Goal: Contribute content: Contribute content

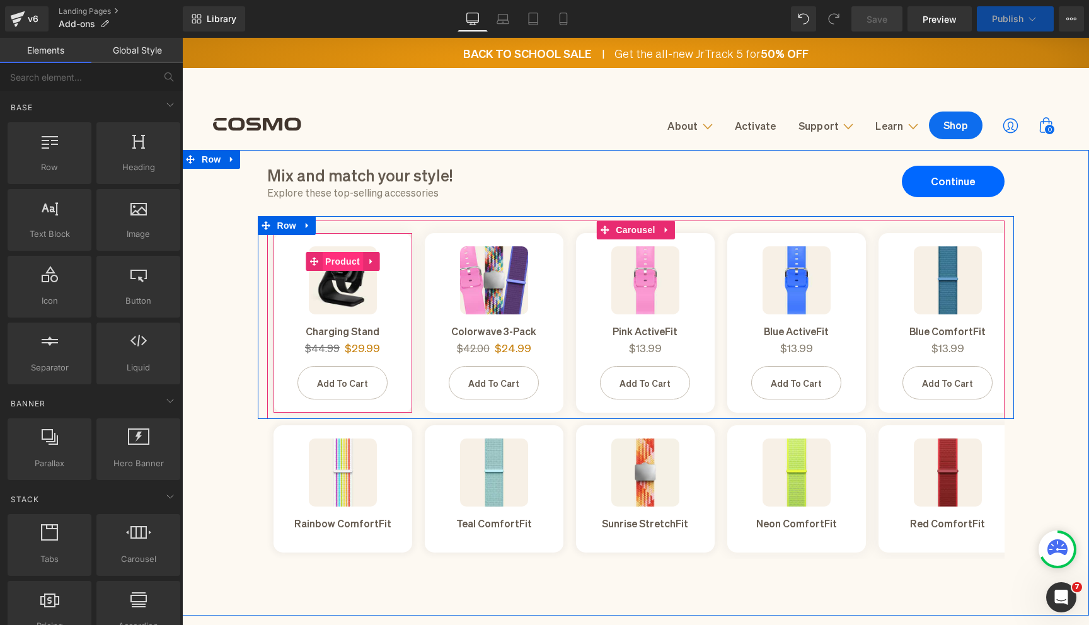
click at [344, 265] on span "Product" at bounding box center [342, 261] width 41 height 19
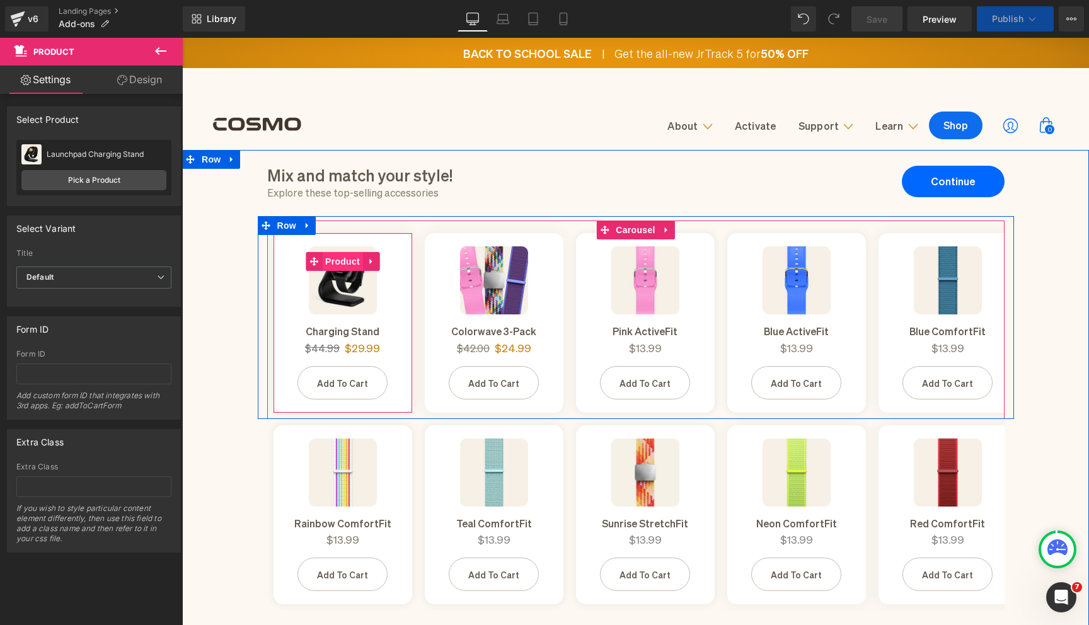
click at [343, 262] on span "Product" at bounding box center [342, 261] width 41 height 19
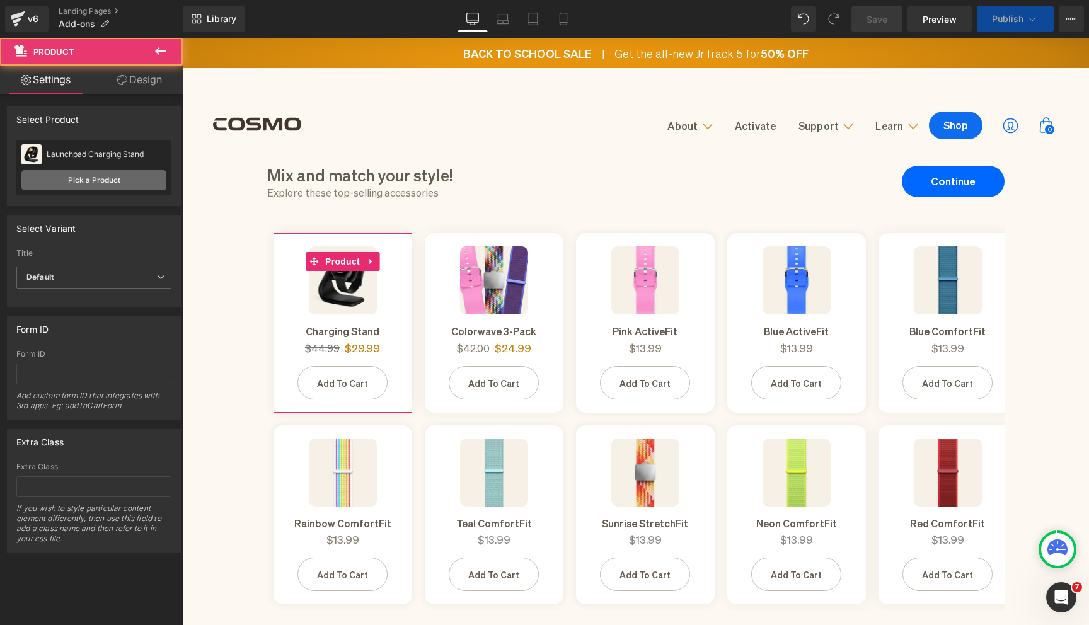
click at [103, 184] on link "Pick a Product" at bounding box center [93, 180] width 145 height 20
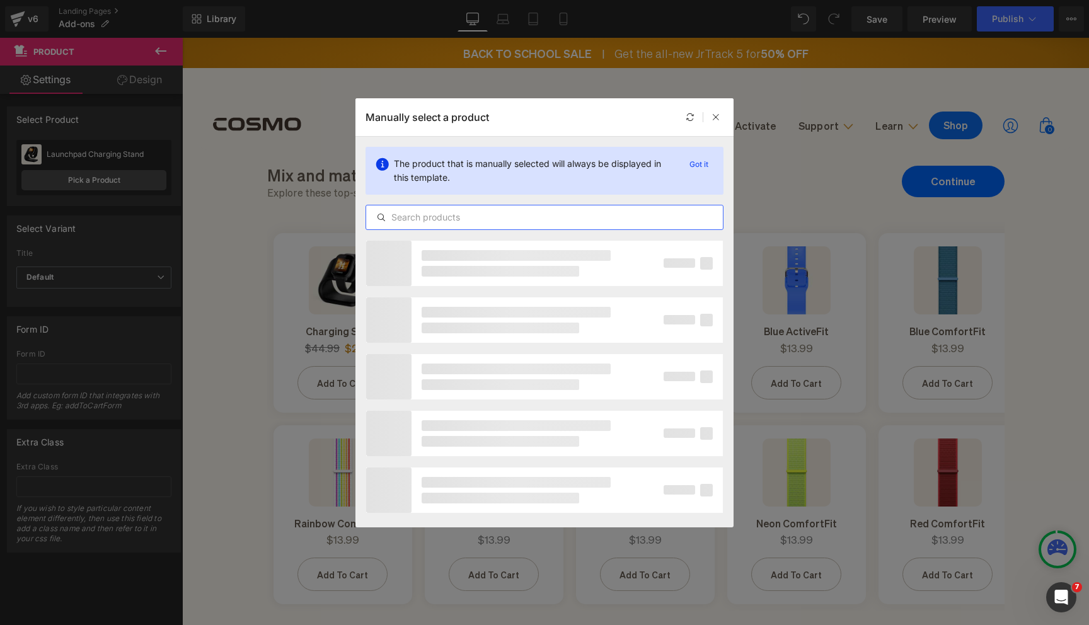
click at [432, 217] on input "text" at bounding box center [544, 217] width 357 height 15
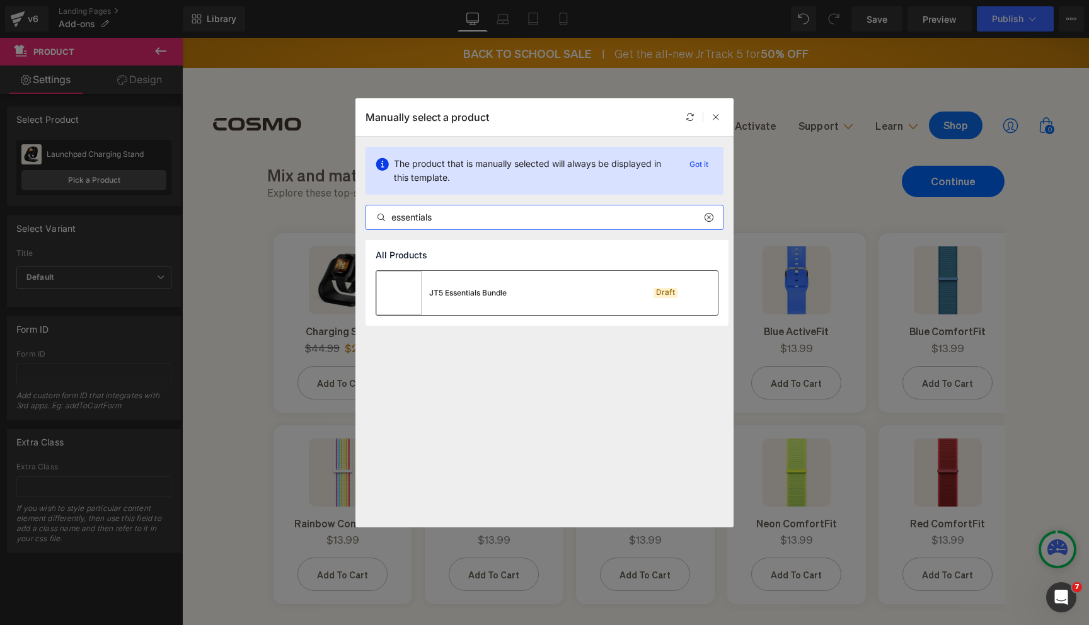
type input "essentials"
click at [468, 298] on div "JT5 Essentials Bundle" at bounding box center [468, 292] width 78 height 11
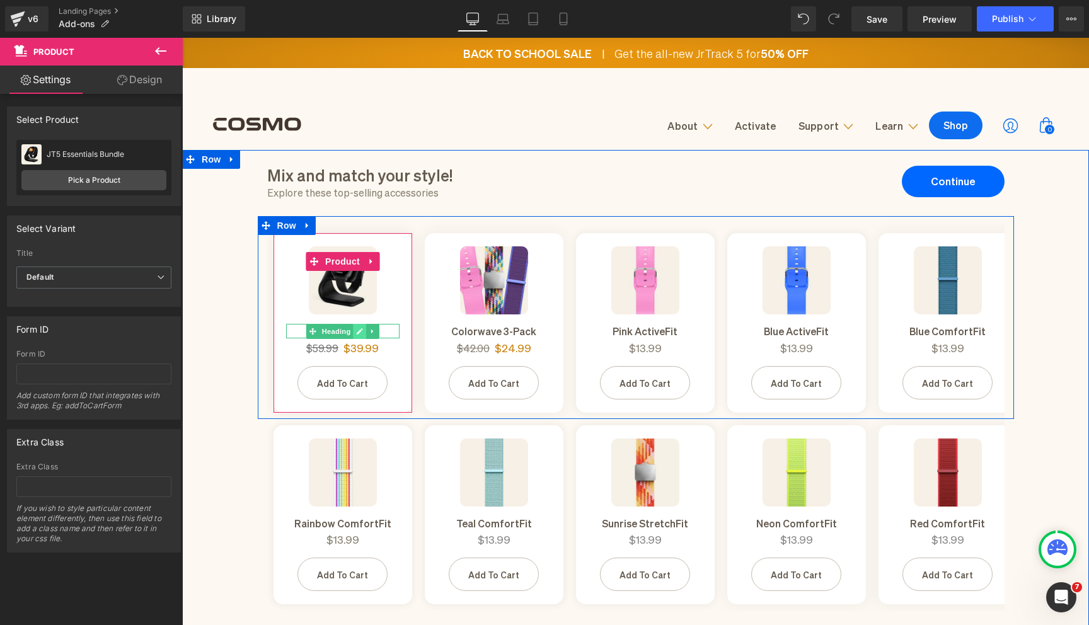
click at [361, 328] on icon at bounding box center [359, 332] width 7 height 8
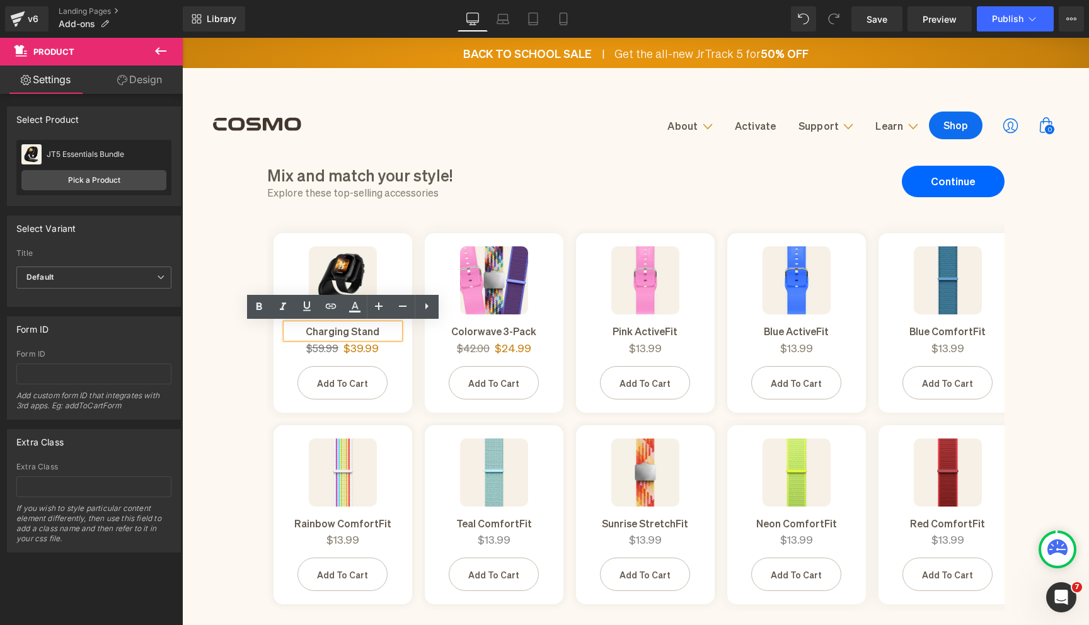
click at [337, 328] on h1 "Charging Stand" at bounding box center [342, 331] width 113 height 14
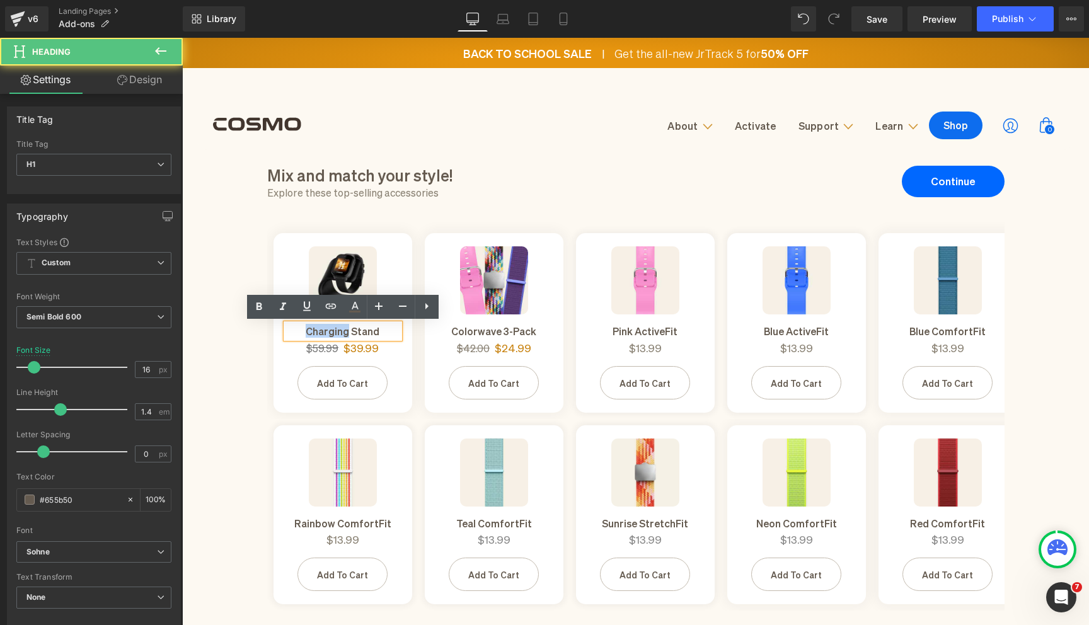
click at [337, 328] on h1 "Charging Stand" at bounding box center [342, 331] width 113 height 14
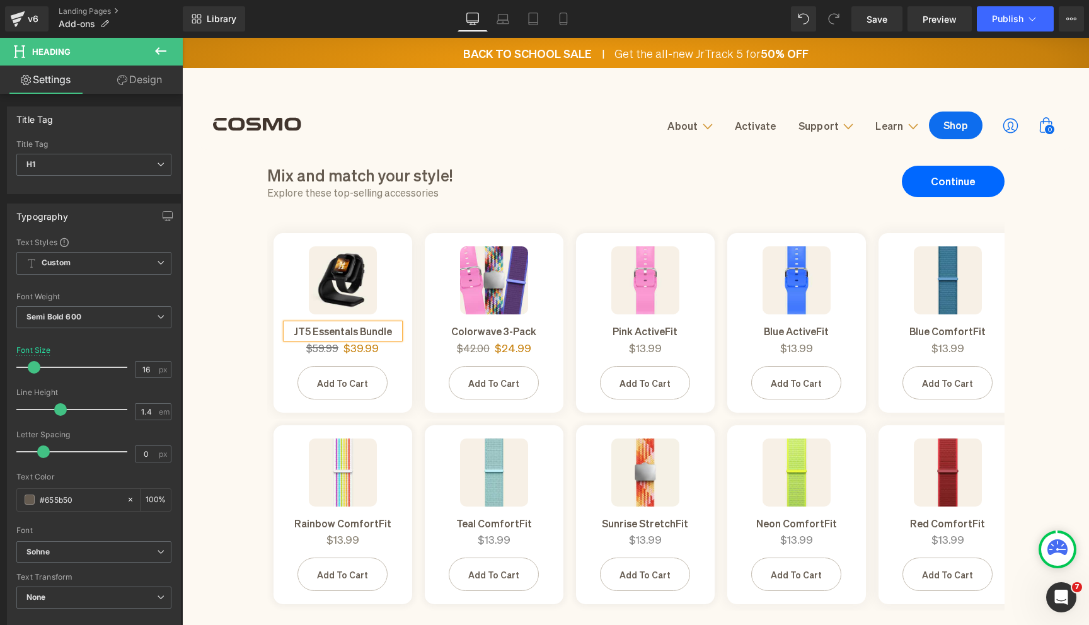
click at [342, 330] on h1 "JT5 Essentals Bundle" at bounding box center [342, 331] width 113 height 14
drag, startPoint x: 313, startPoint y: 332, endPoint x: 294, endPoint y: 332, distance: 18.9
click at [294, 332] on h1 "JT5 Essentials Bundle" at bounding box center [342, 331] width 113 height 14
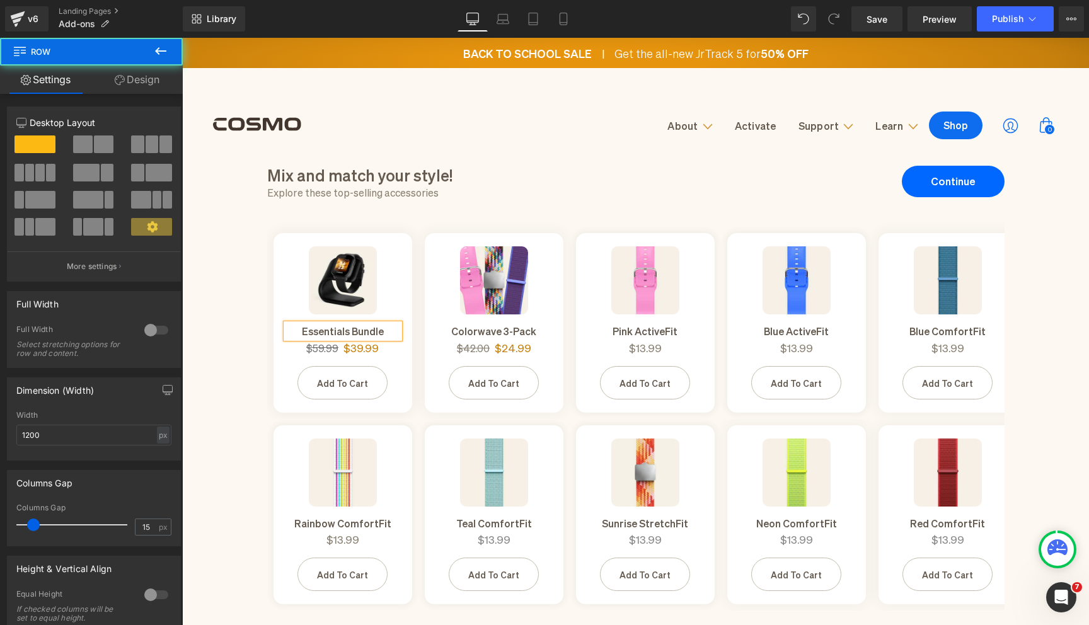
click at [258, 330] on div "Image Essentials Bundle Heading $59.99 $39.99 (P) Price Add To Cart (P) Cart Bu…" at bounding box center [636, 320] width 756 height 198
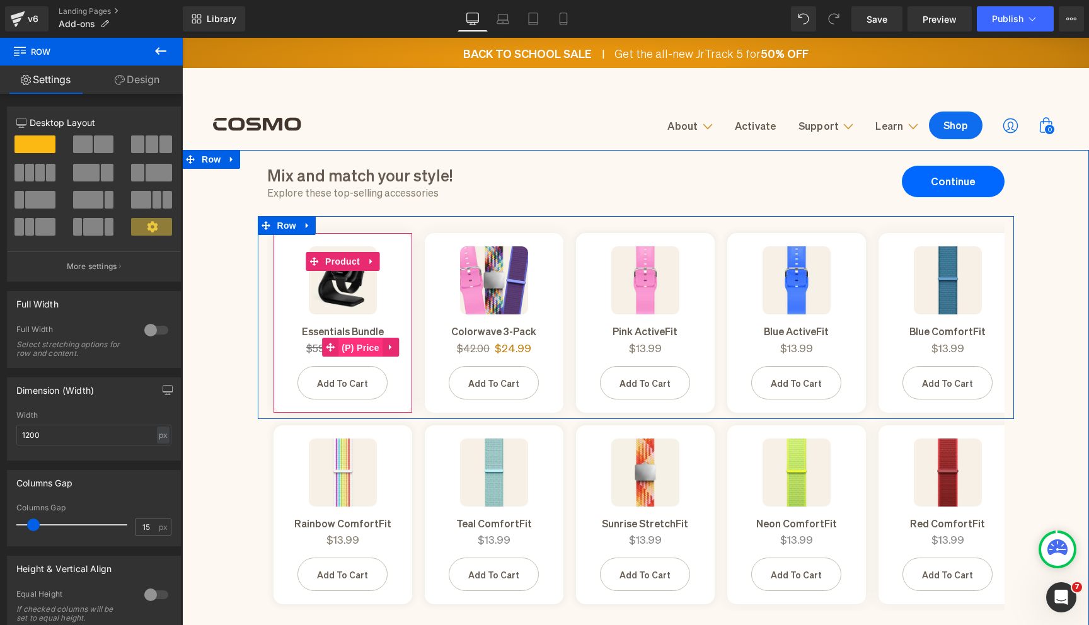
click at [357, 349] on span "(P) Price" at bounding box center [360, 347] width 44 height 19
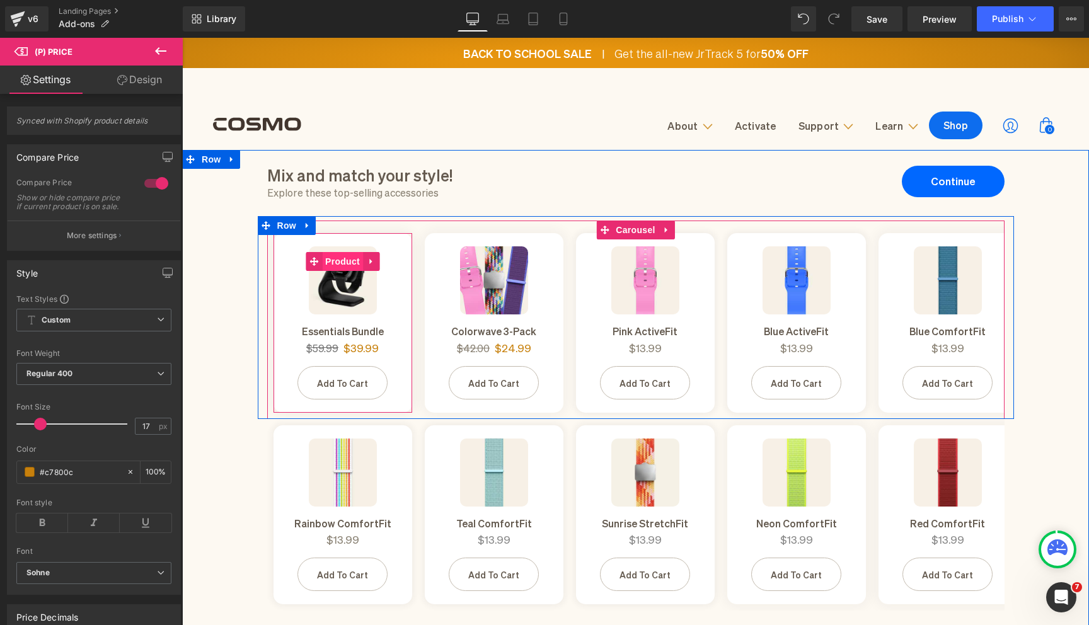
click at [344, 263] on span "Product" at bounding box center [342, 261] width 41 height 19
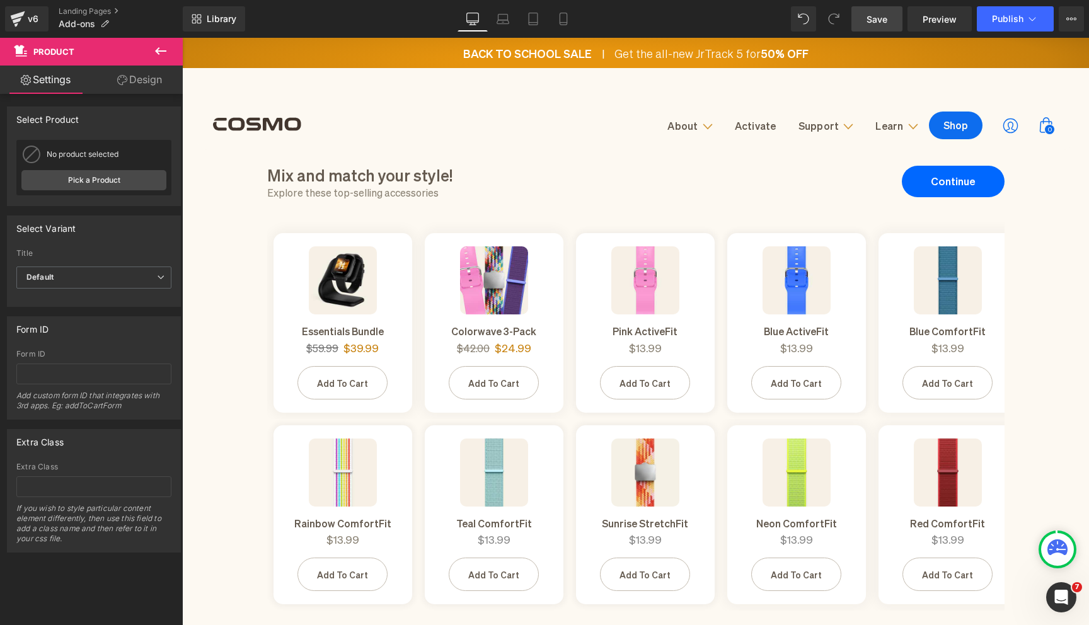
click at [891, 18] on link "Save" at bounding box center [877, 18] width 51 height 25
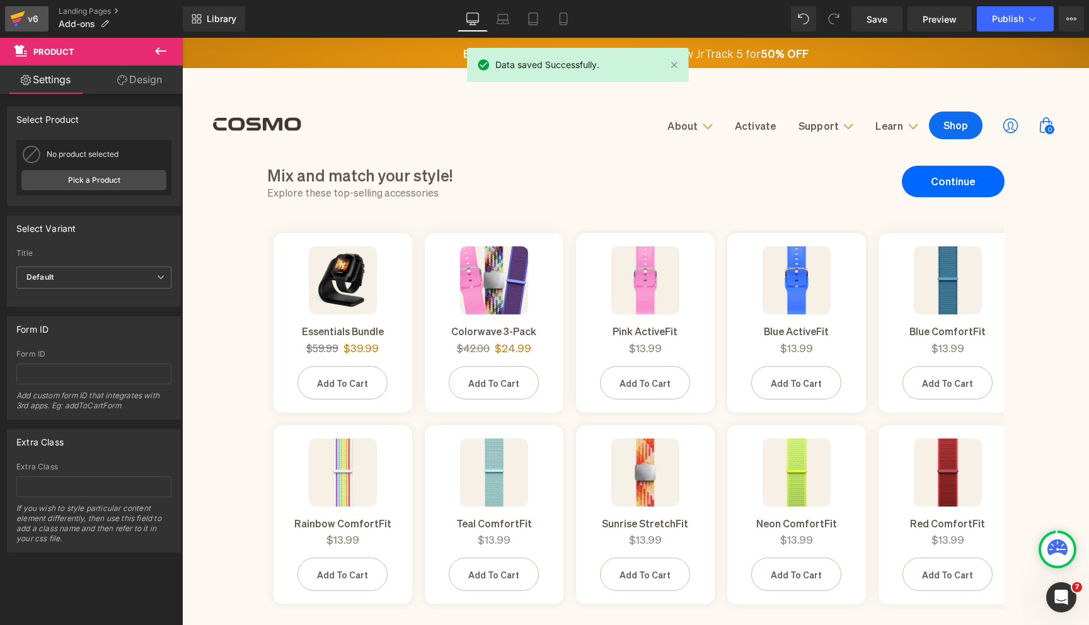
click at [33, 24] on div "v6" at bounding box center [33, 19] width 16 height 16
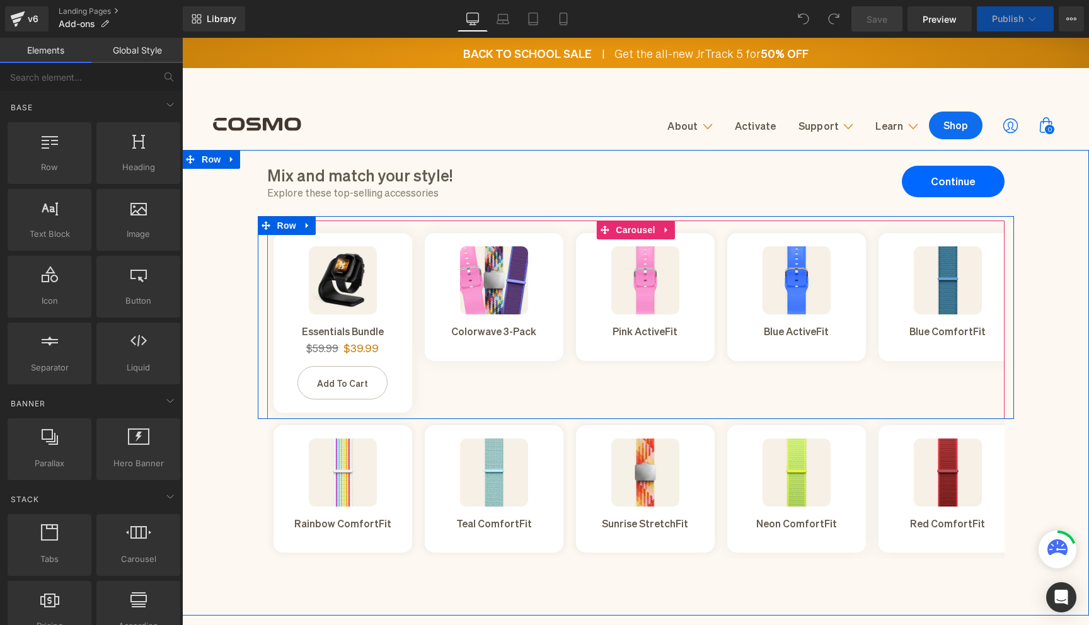
click at [340, 250] on span "Product" at bounding box center [342, 242] width 33 height 15
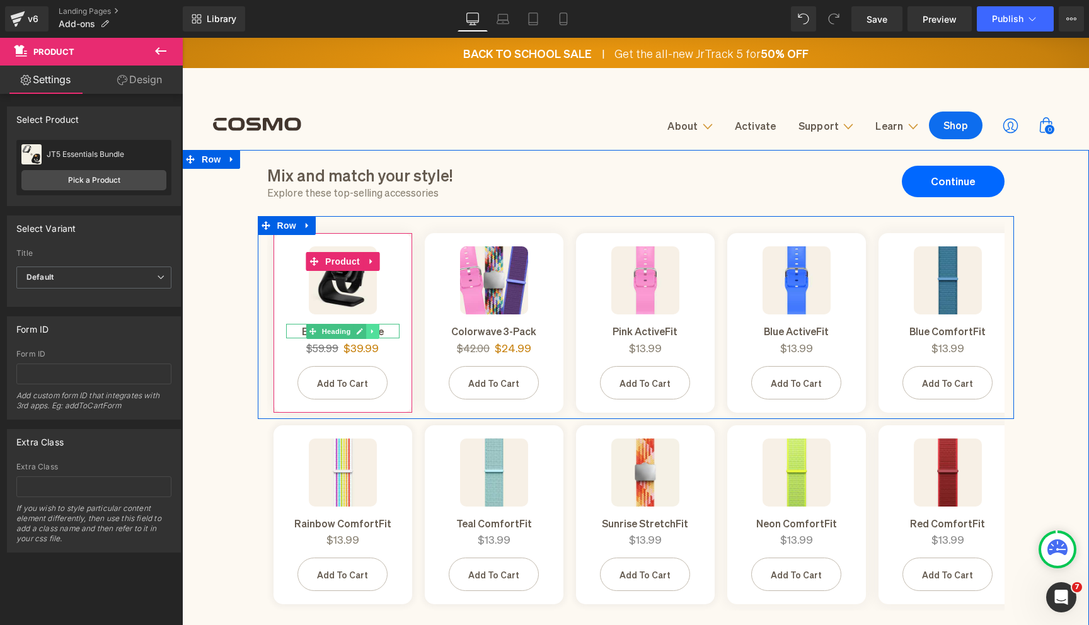
click at [372, 332] on icon at bounding box center [372, 332] width 7 height 8
click at [367, 332] on icon at bounding box center [365, 331] width 7 height 7
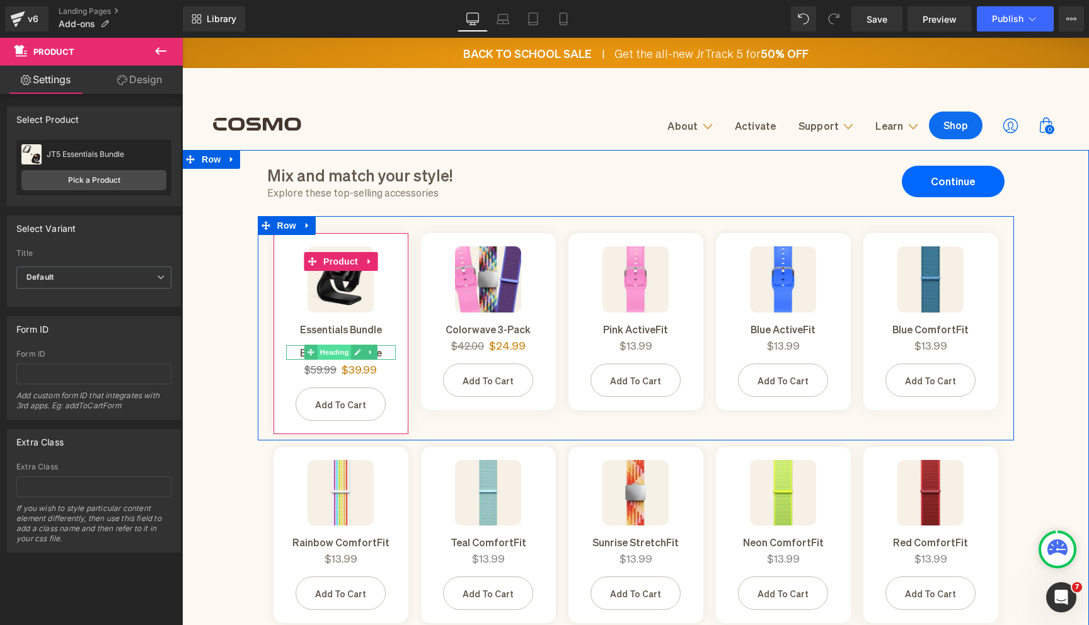
click at [338, 353] on span "Heading" at bounding box center [334, 352] width 34 height 15
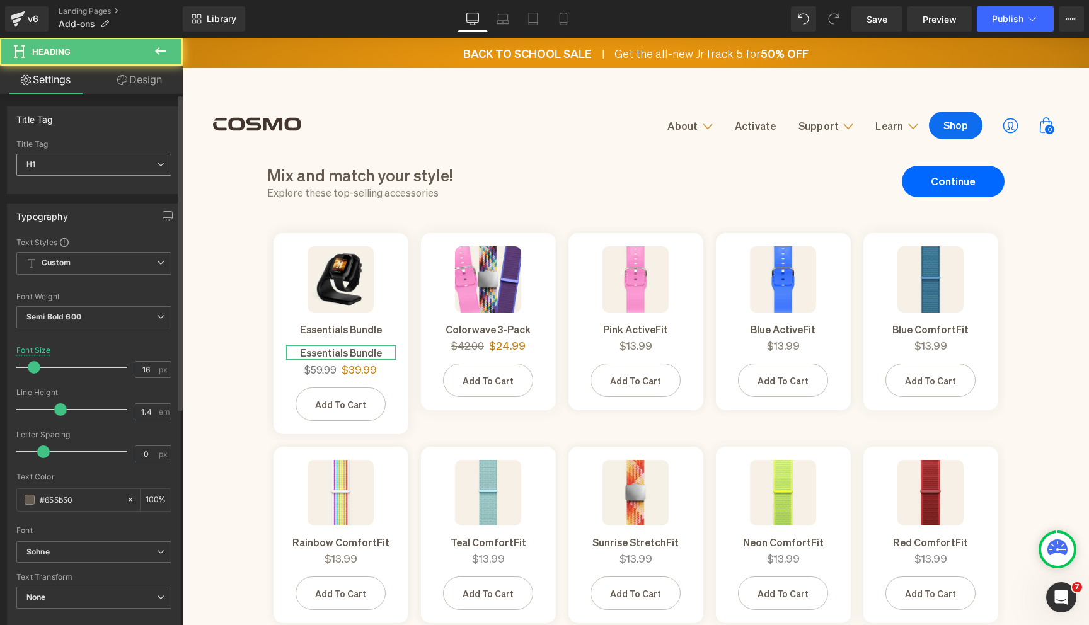
click at [127, 168] on span "H1" at bounding box center [93, 165] width 155 height 22
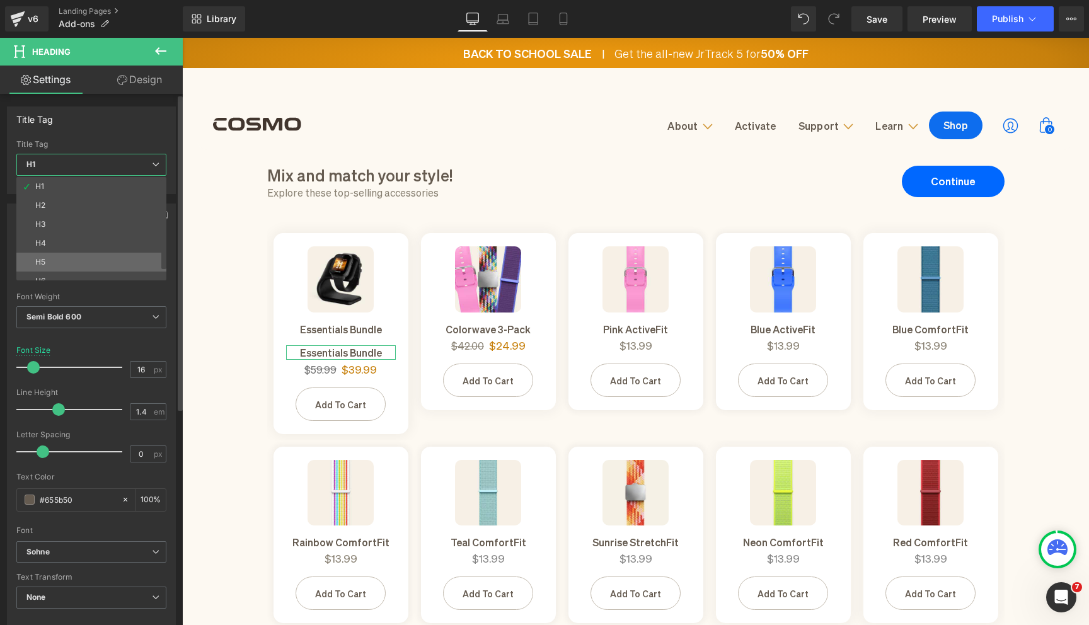
click at [100, 255] on li "H5" at bounding box center [94, 262] width 156 height 19
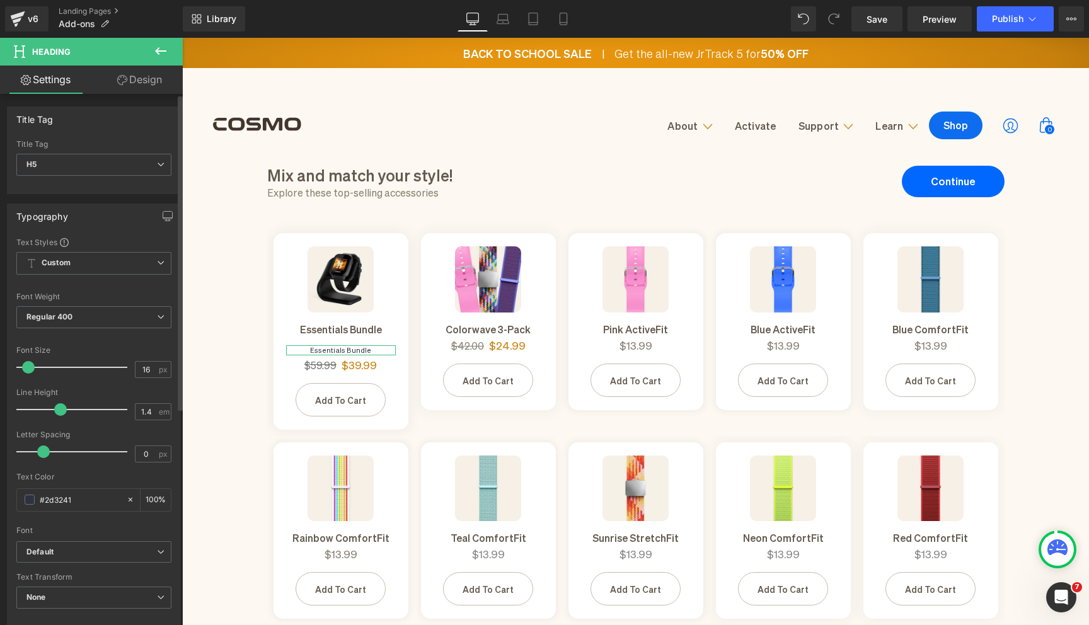
drag, startPoint x: 70, startPoint y: 369, endPoint x: 29, endPoint y: 369, distance: 41.0
click at [29, 369] on span at bounding box center [28, 367] width 13 height 13
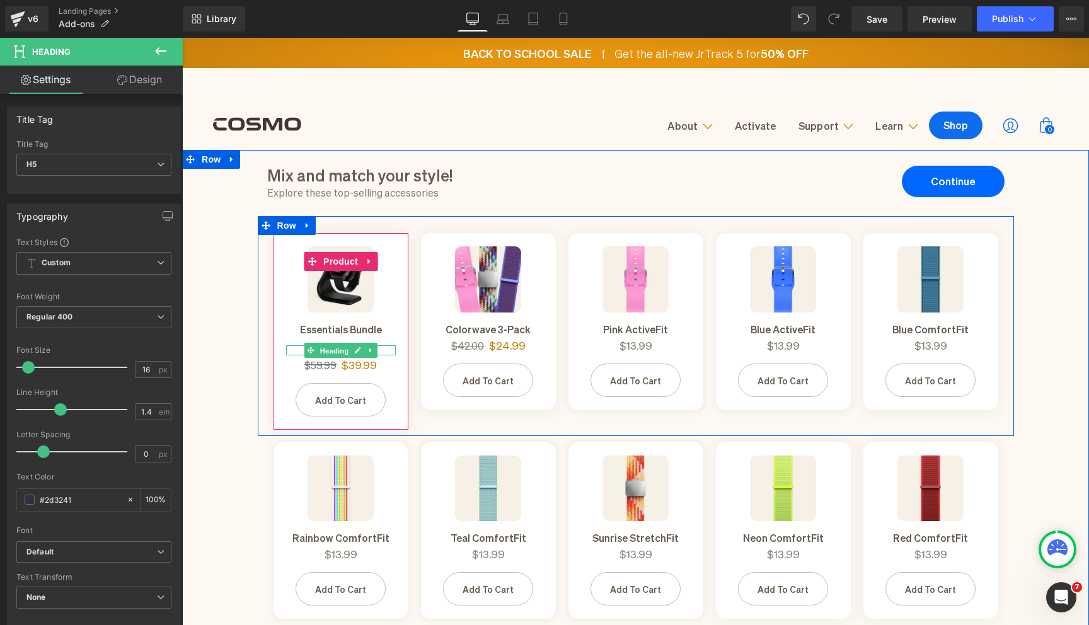
click at [330, 347] on span "Heading" at bounding box center [334, 351] width 34 height 15
click at [355, 347] on icon at bounding box center [357, 351] width 7 height 8
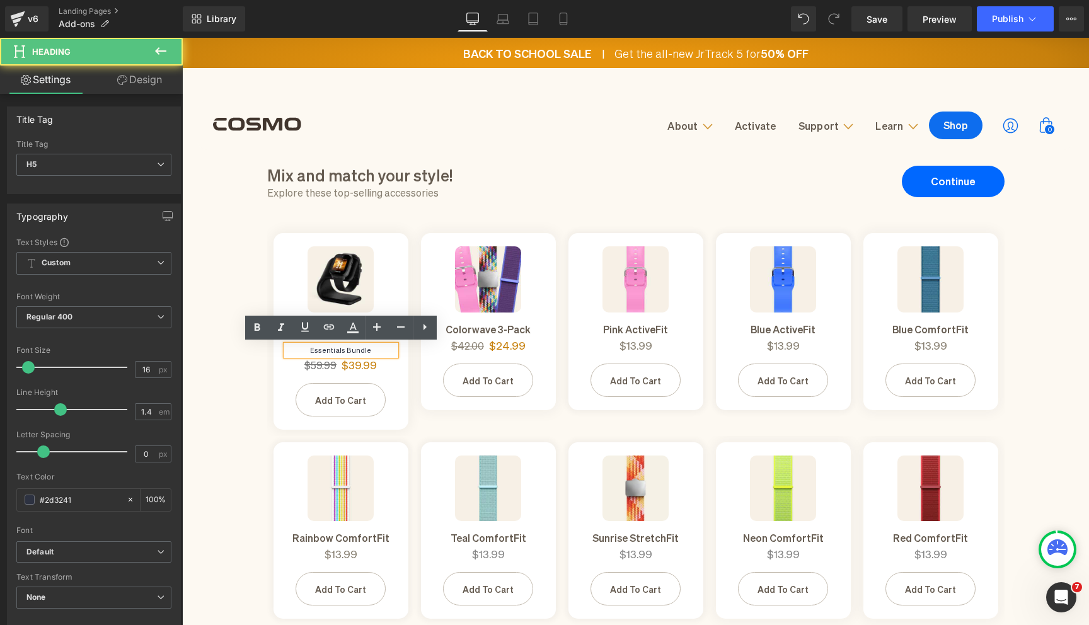
click at [338, 348] on h5 "Essentials Bundle" at bounding box center [341, 349] width 110 height 9
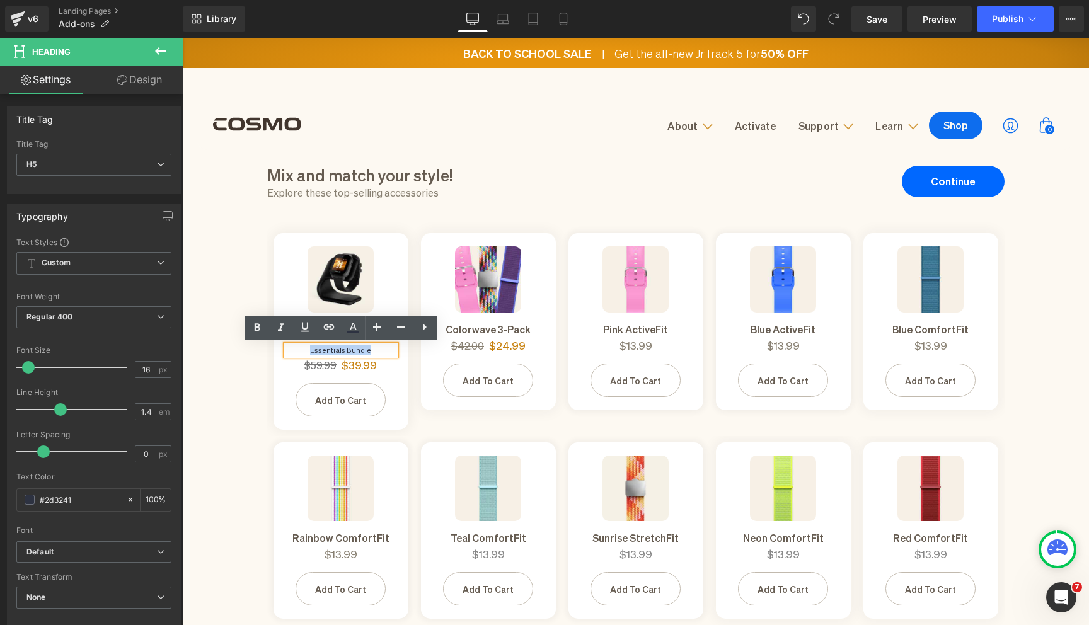
click at [338, 348] on h5 "Essentials Bundle" at bounding box center [341, 349] width 110 height 9
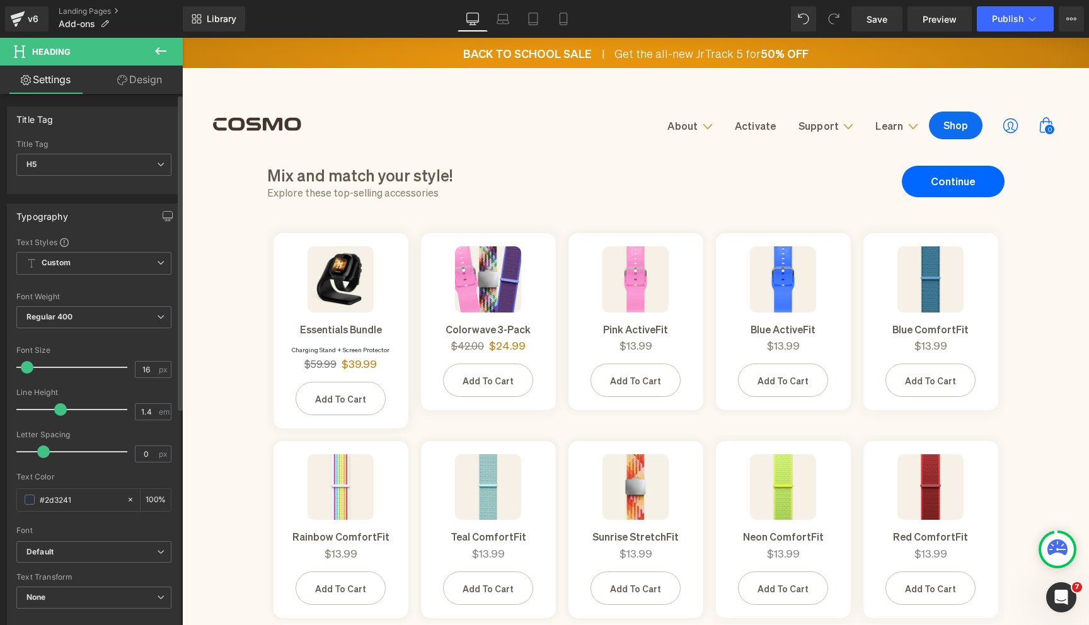
click at [24, 367] on span at bounding box center [27, 367] width 13 height 13
click at [66, 299] on div "Font Weight" at bounding box center [93, 296] width 155 height 9
click at [66, 310] on span "Regular 400" at bounding box center [93, 317] width 155 height 22
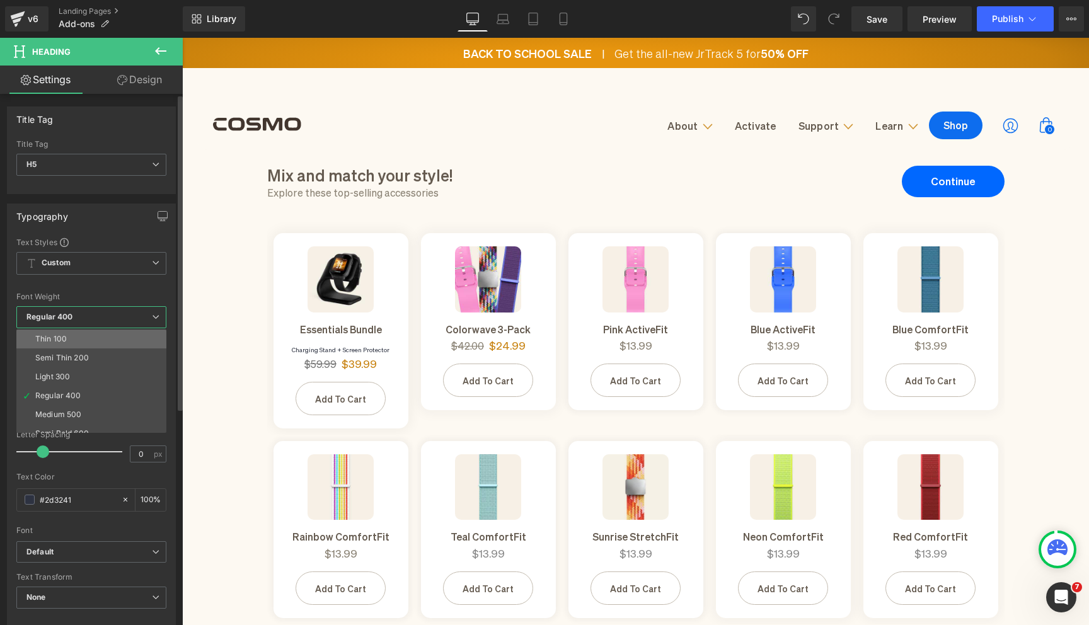
scroll to position [45, 0]
click at [82, 390] on div "Semi Bold 600" at bounding box center [62, 388] width 54 height 9
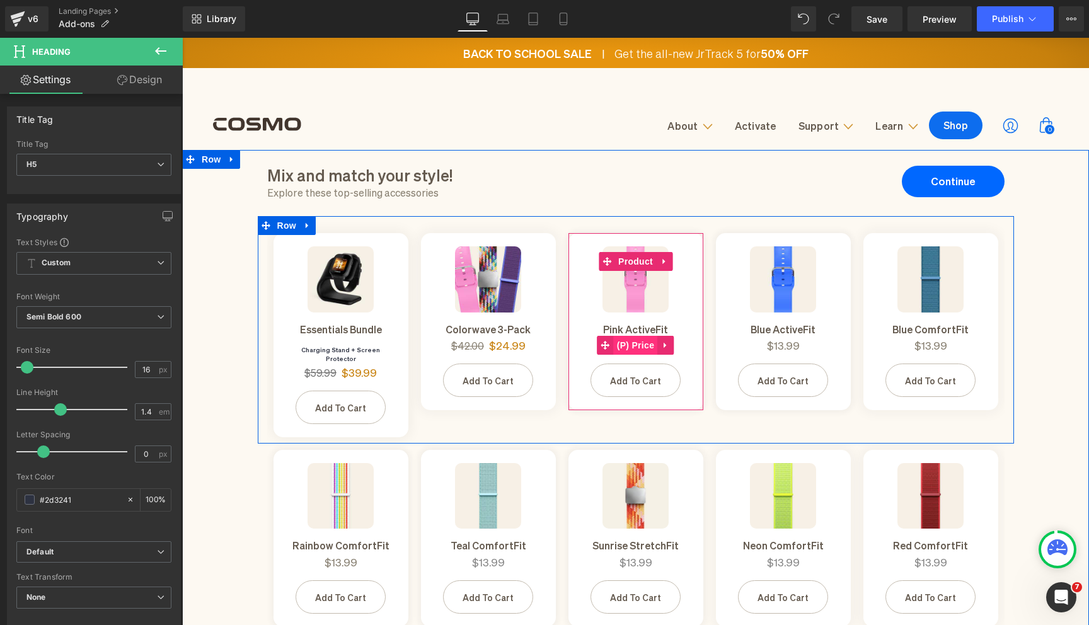
click at [639, 346] on span "(P) Price" at bounding box center [636, 345] width 44 height 19
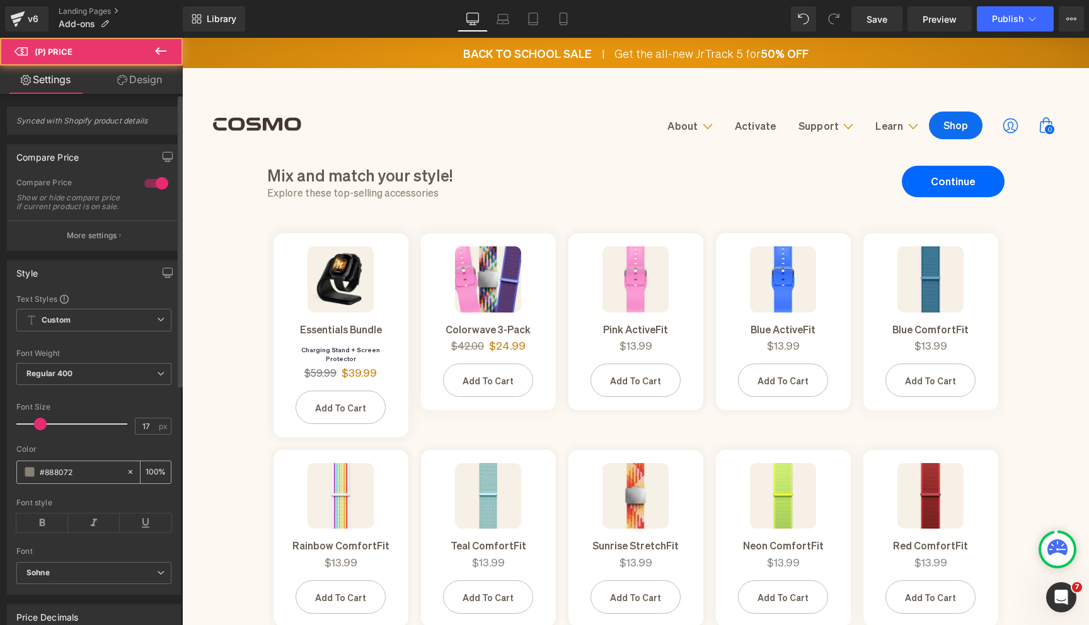
click at [72, 483] on div "#888072" at bounding box center [71, 472] width 109 height 22
click at [69, 479] on input "#888072" at bounding box center [80, 472] width 81 height 14
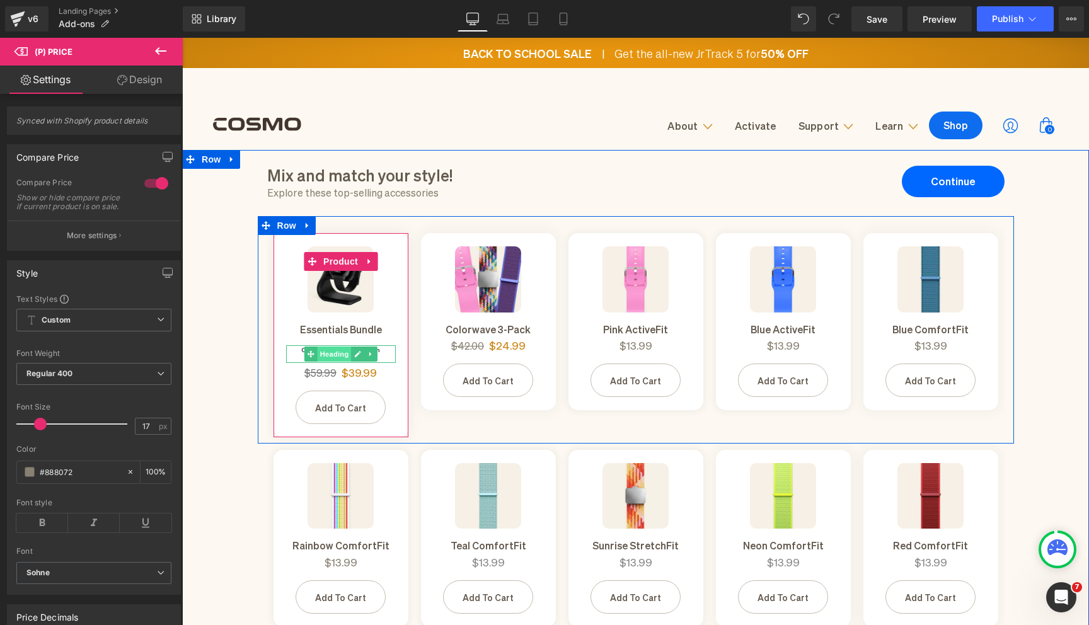
click at [338, 350] on span "Heading" at bounding box center [334, 354] width 34 height 15
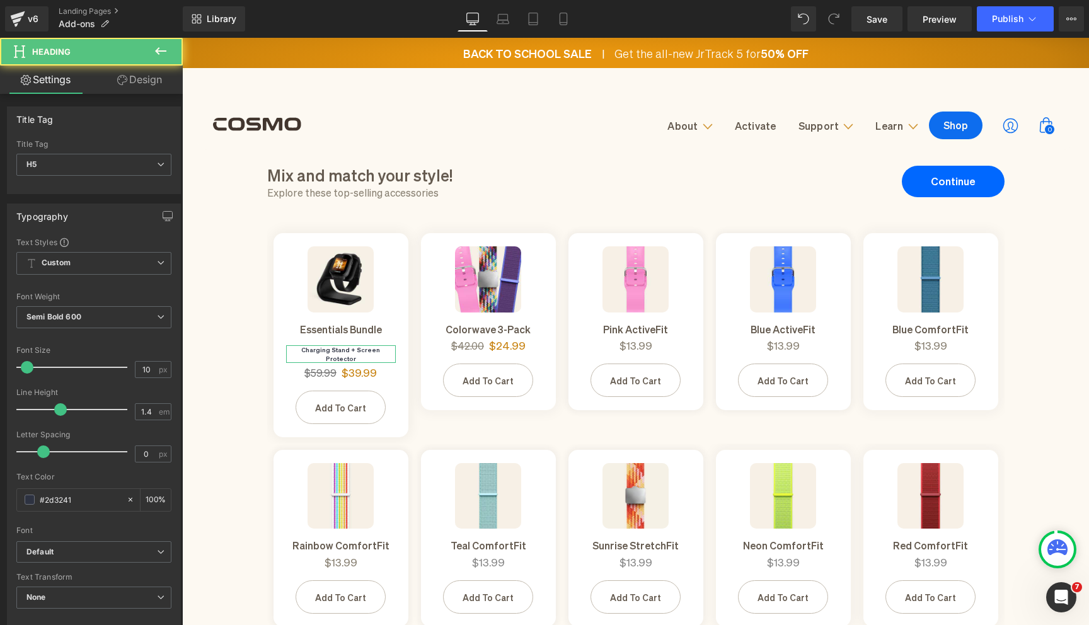
click at [149, 84] on link "Design" at bounding box center [139, 80] width 91 height 28
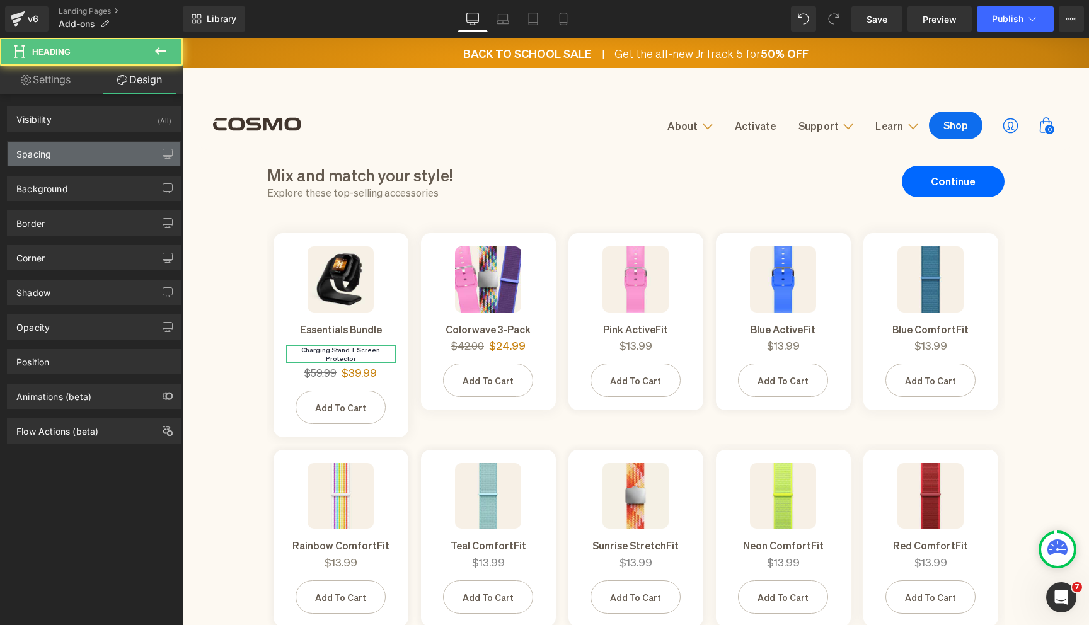
click at [115, 144] on div "Spacing" at bounding box center [94, 154] width 173 height 24
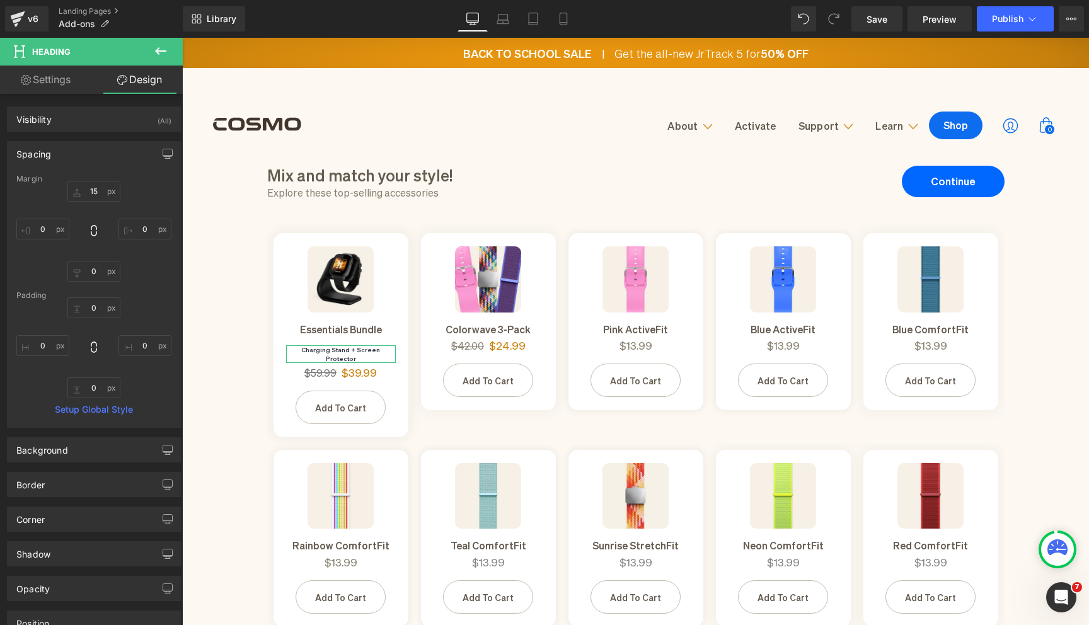
click at [60, 89] on link "Settings" at bounding box center [45, 80] width 91 height 28
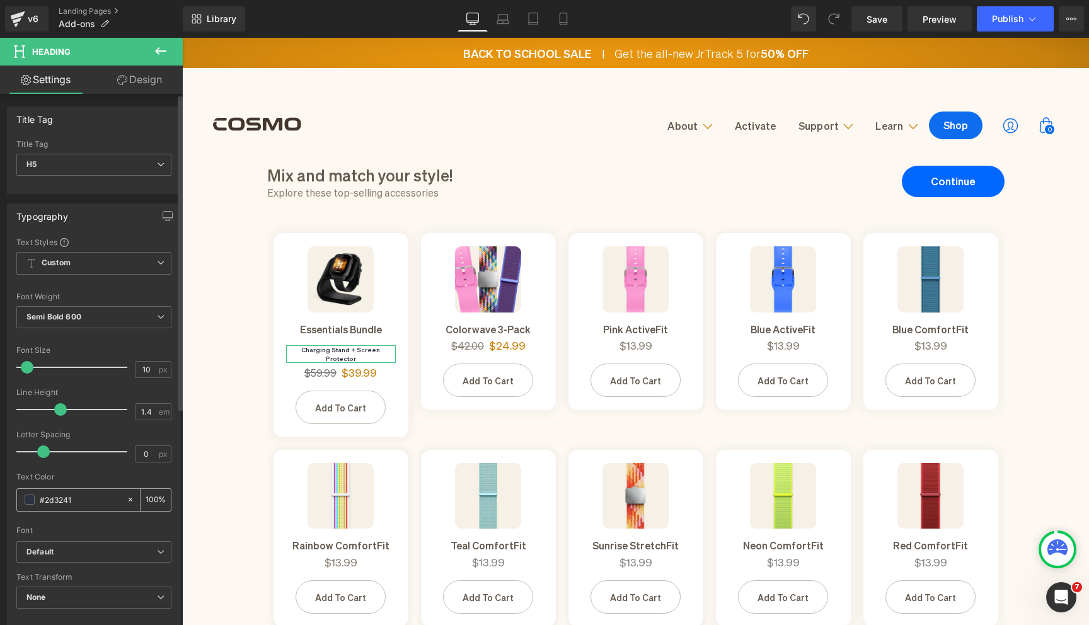
click at [78, 499] on input "#2d3241" at bounding box center [80, 500] width 81 height 14
paste input "888072"
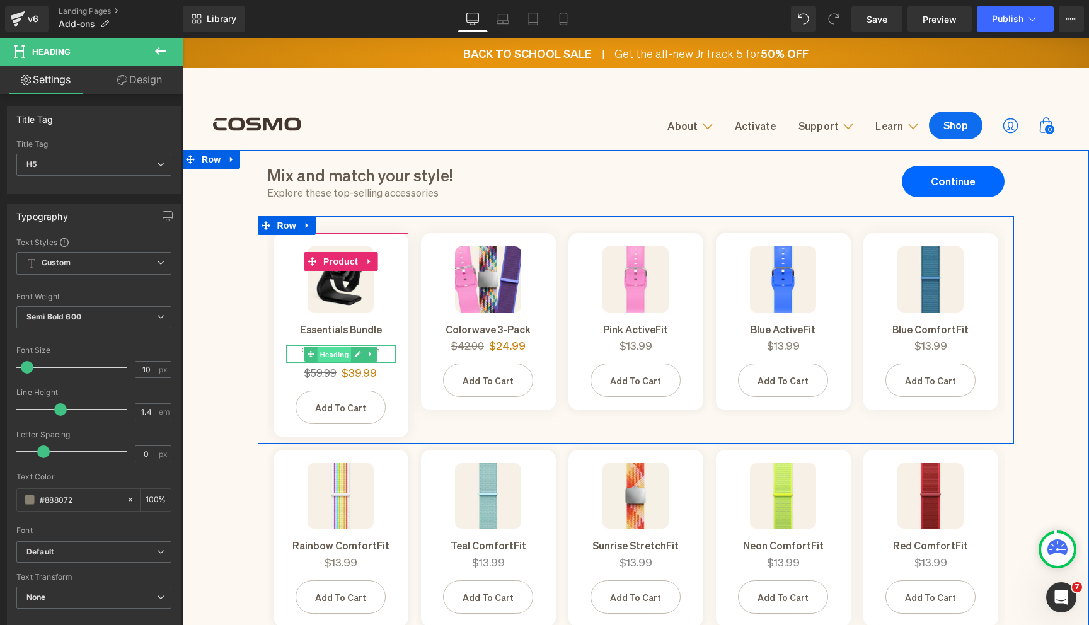
click at [336, 349] on span "Heading" at bounding box center [334, 354] width 34 height 15
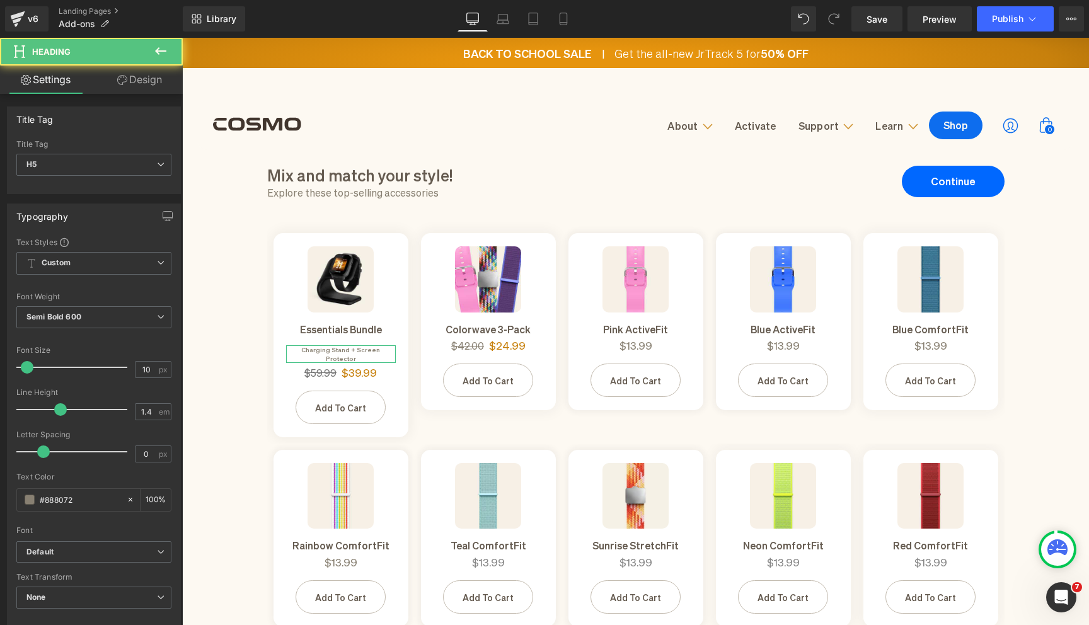
type input "#888072"
click at [141, 88] on link "Design" at bounding box center [139, 80] width 91 height 28
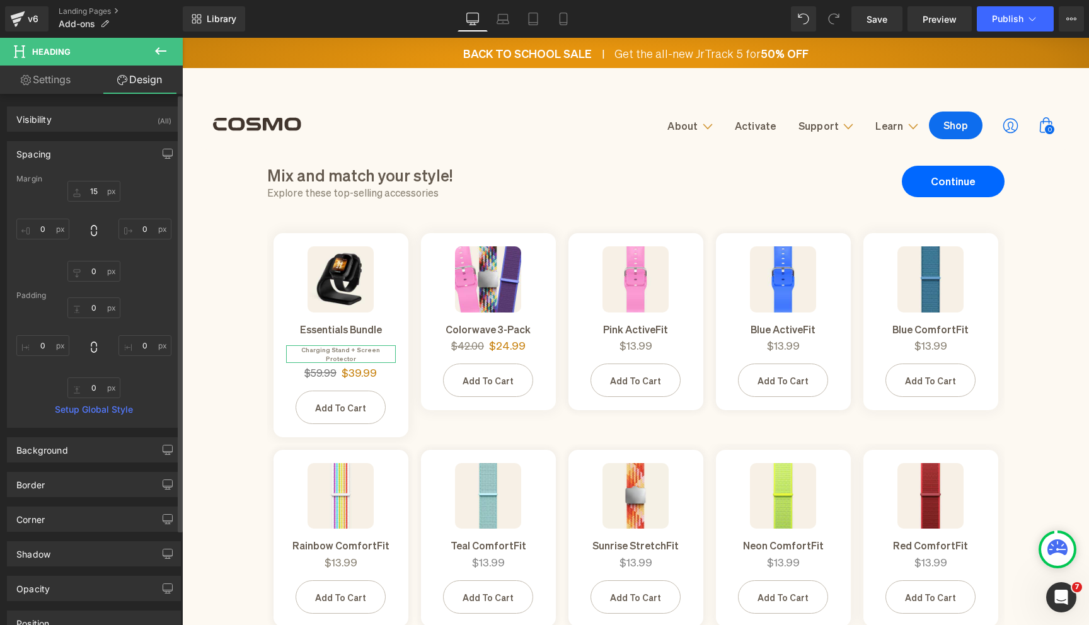
click at [115, 146] on div "Spacing" at bounding box center [94, 154] width 173 height 24
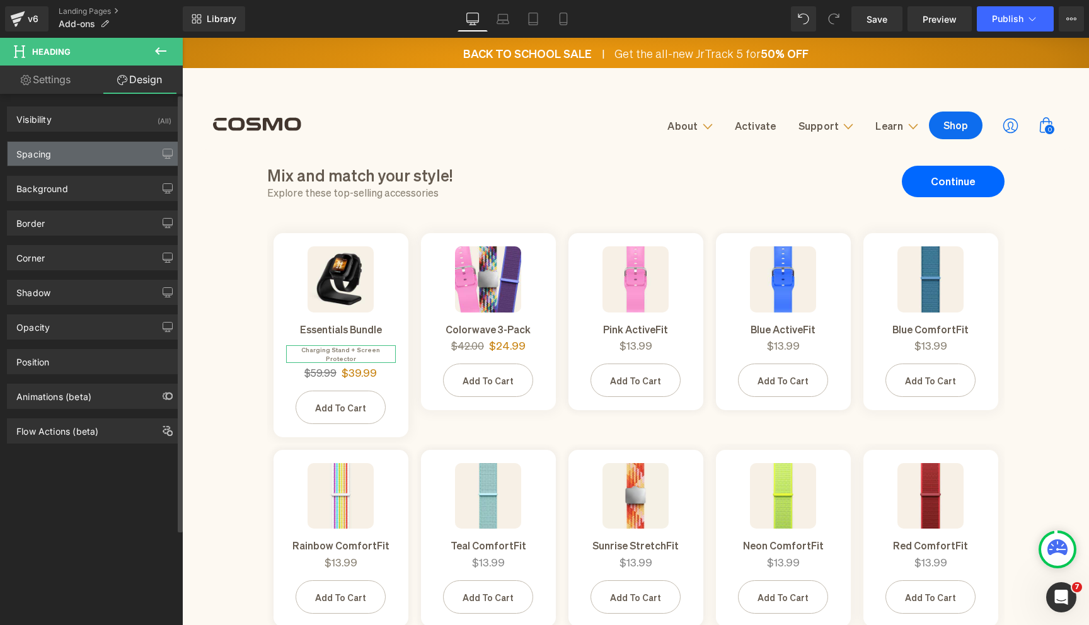
click at [113, 146] on div "Spacing" at bounding box center [94, 154] width 173 height 24
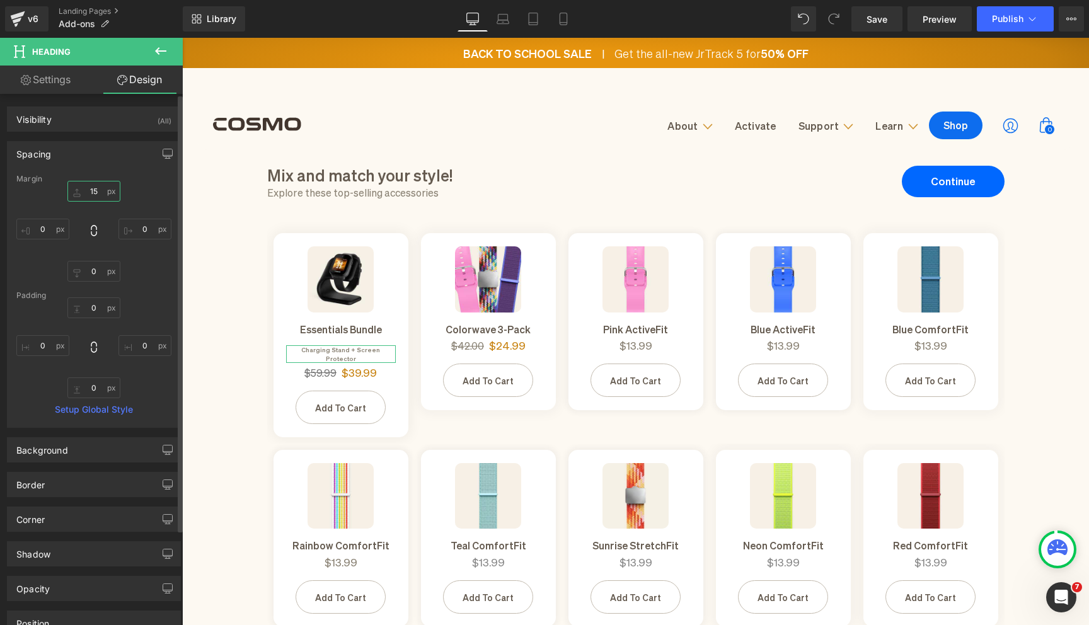
click at [101, 194] on input "15" at bounding box center [93, 191] width 53 height 21
type input "0"
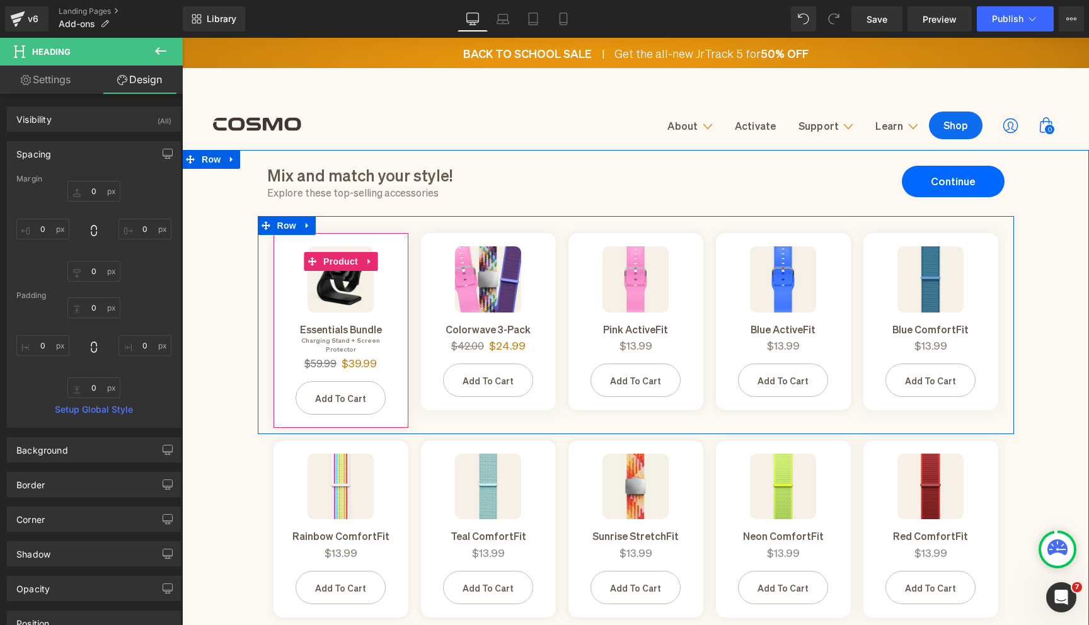
click at [337, 342] on div "Charging Stand + Screen Protector Heading" at bounding box center [341, 345] width 110 height 18
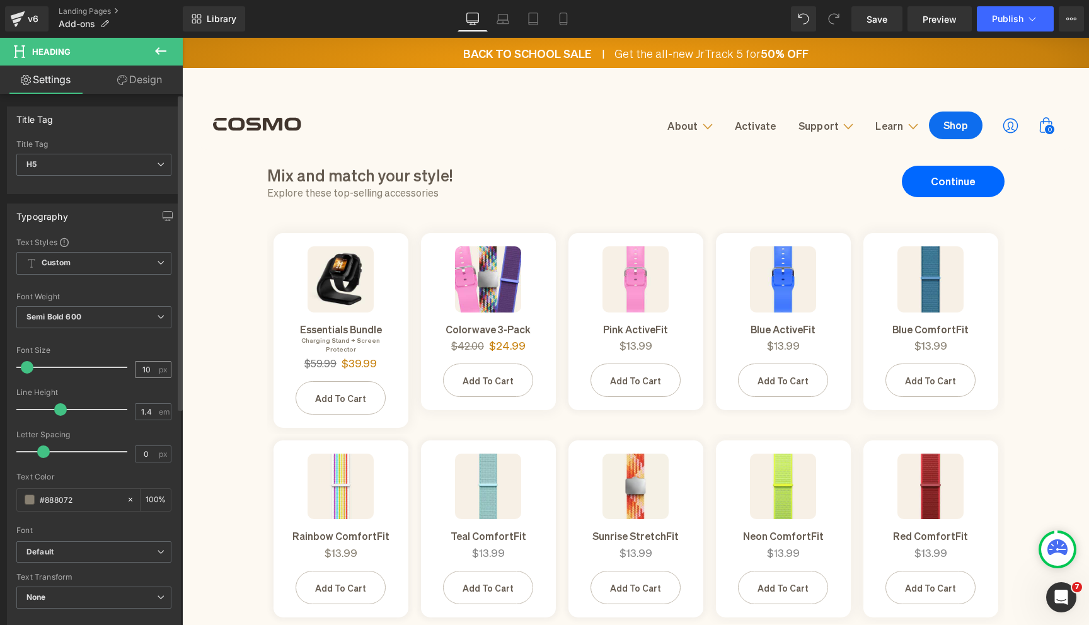
click at [136, 376] on input "10" at bounding box center [147, 370] width 22 height 16
type input "11"
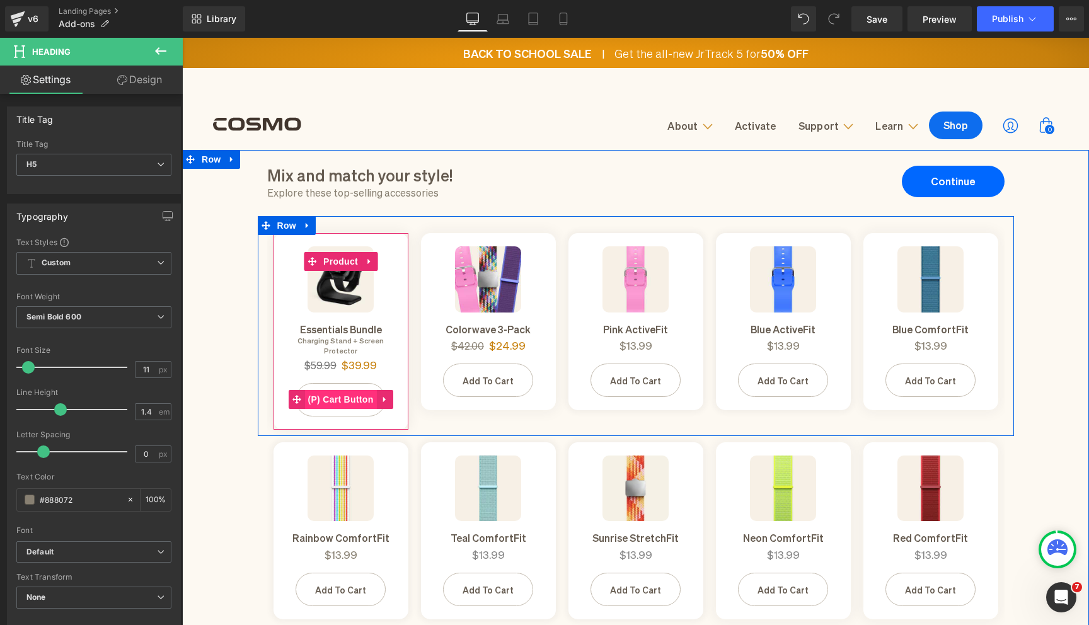
click at [332, 390] on span "(P) Cart Button" at bounding box center [340, 399] width 72 height 19
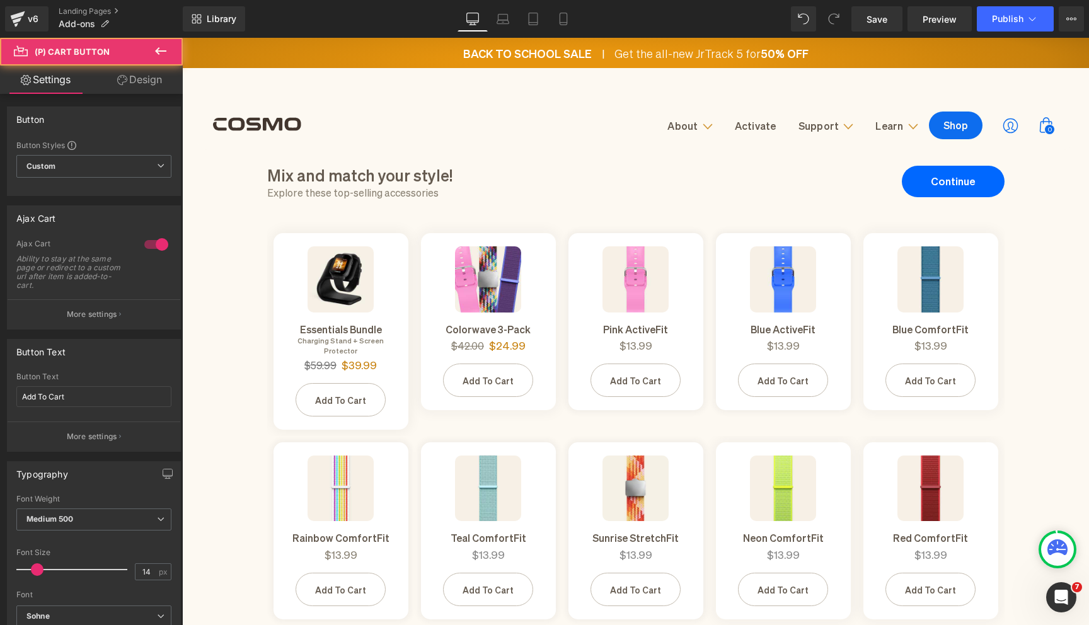
click at [129, 84] on link "Design" at bounding box center [139, 80] width 91 height 28
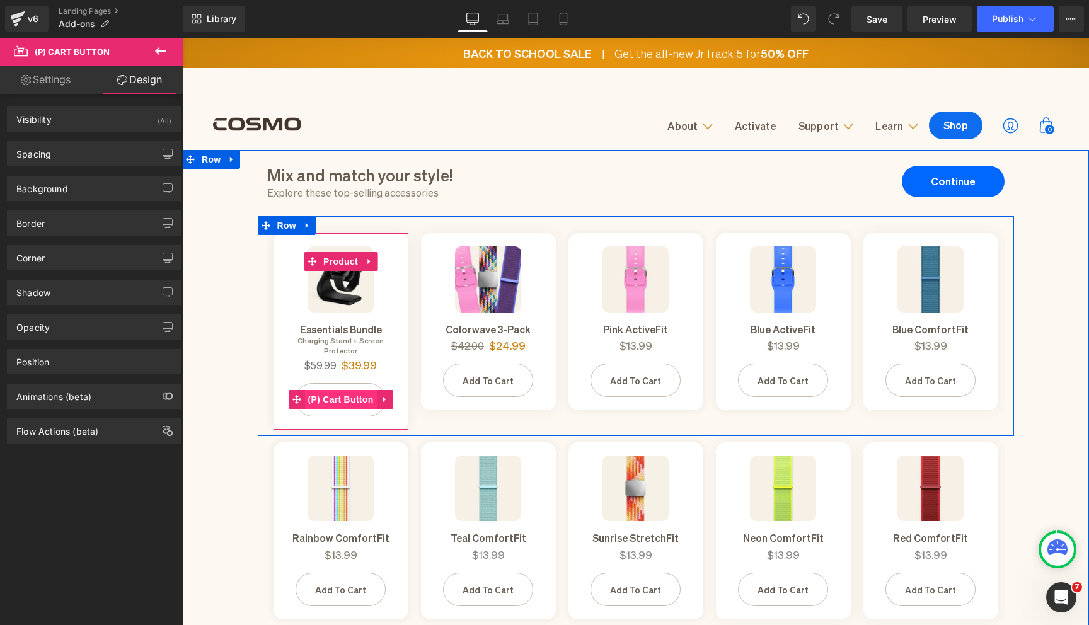
click at [337, 390] on span "(P) Cart Button" at bounding box center [340, 399] width 72 height 19
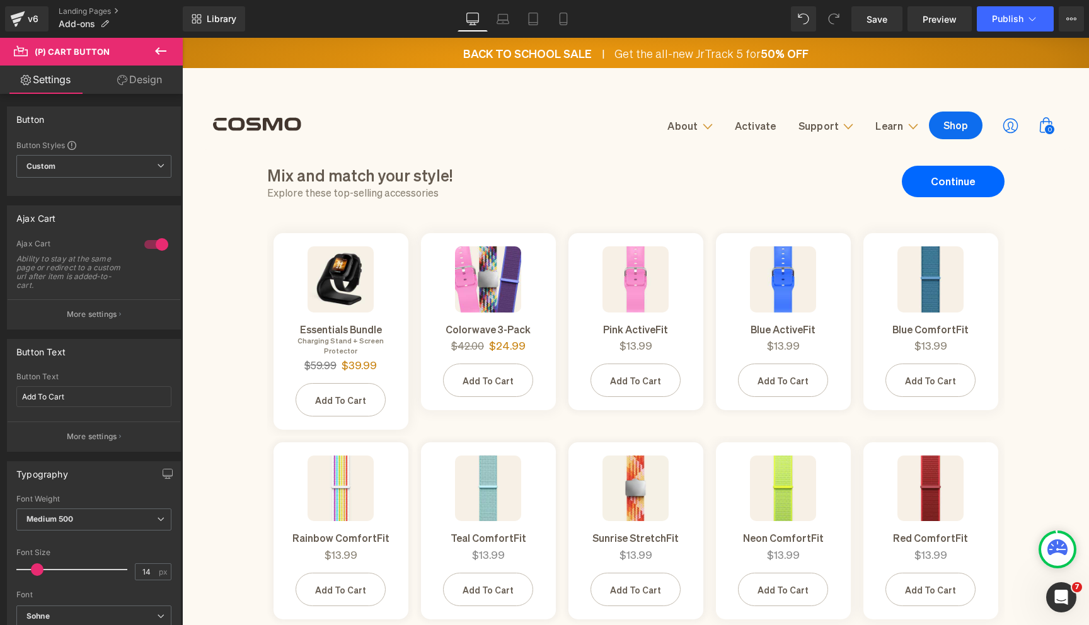
click at [118, 93] on link "Design" at bounding box center [139, 80] width 91 height 28
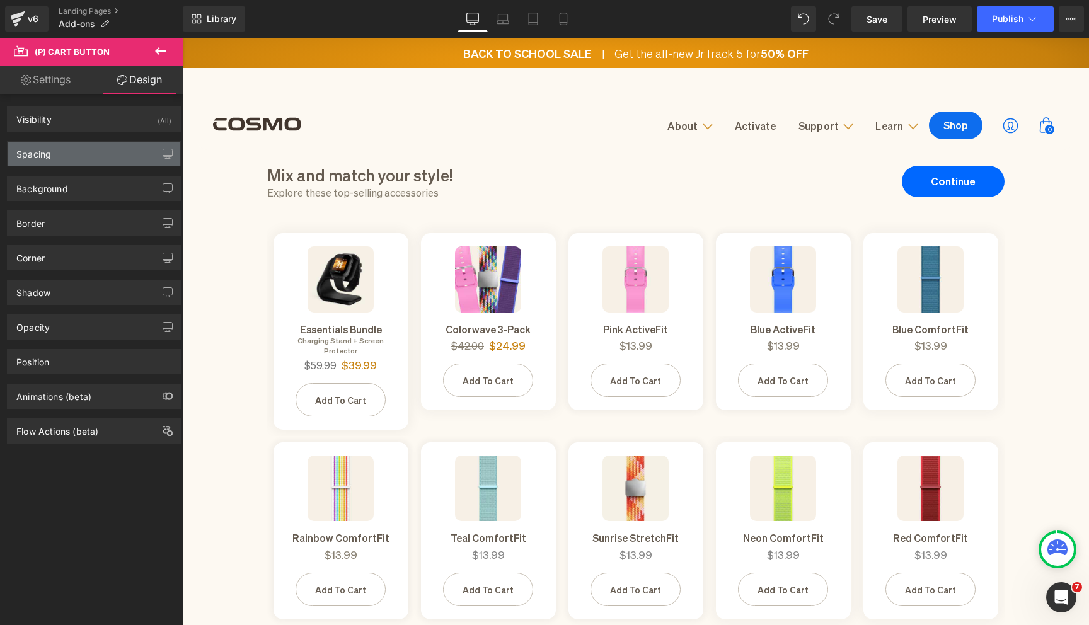
click at [88, 147] on div "Spacing" at bounding box center [94, 154] width 173 height 24
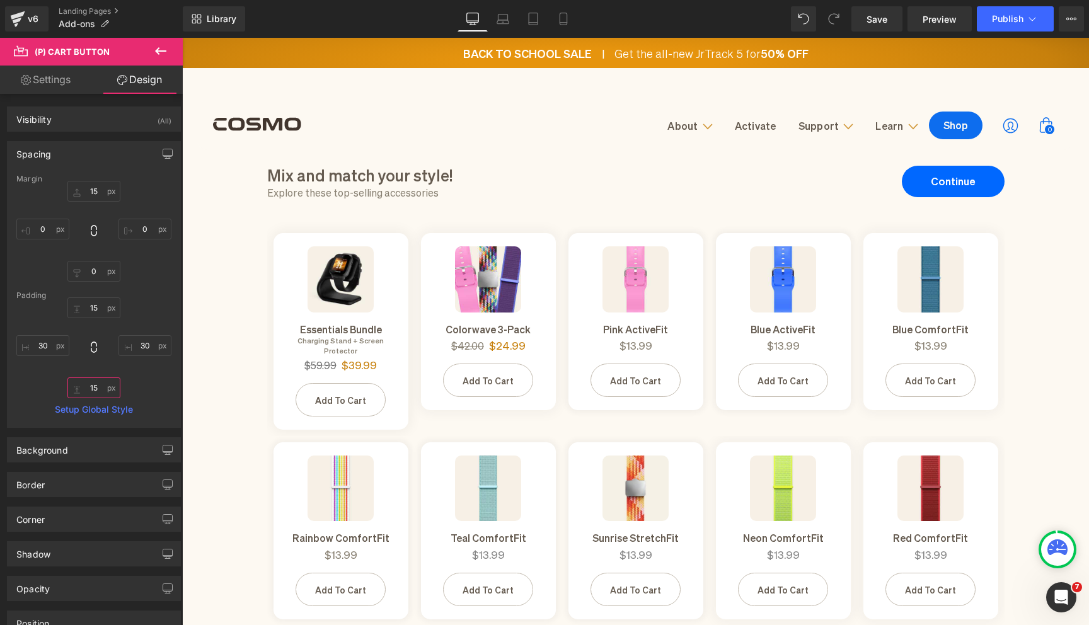
click at [101, 391] on input "15" at bounding box center [93, 388] width 53 height 21
type input "12"
click at [95, 304] on input "15" at bounding box center [93, 308] width 53 height 21
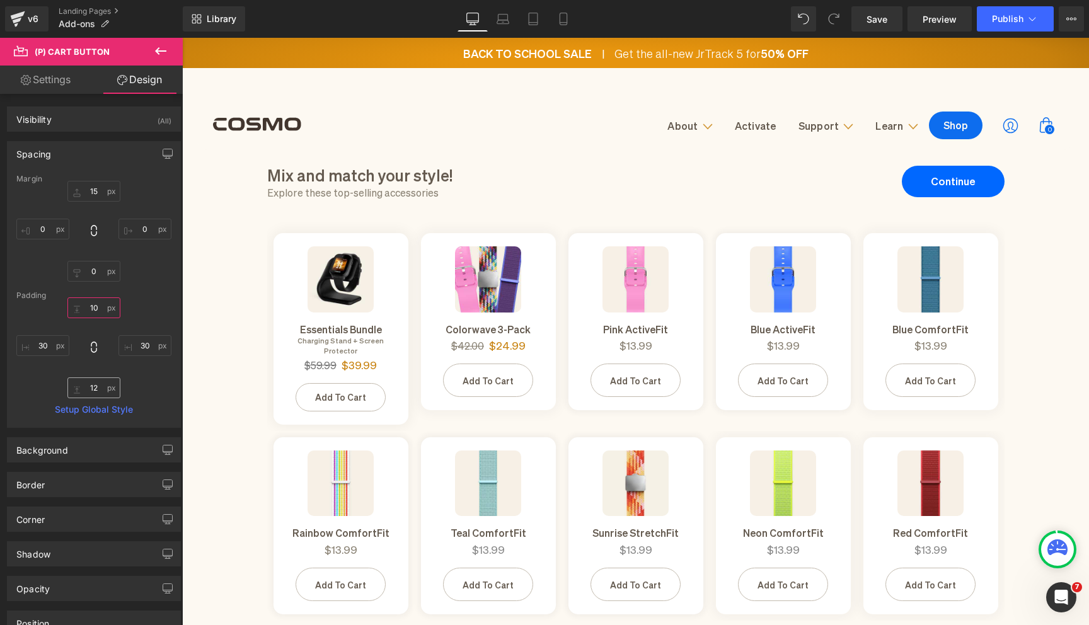
type input "10"
click at [108, 389] on input "12" at bounding box center [93, 388] width 53 height 21
type input "10"
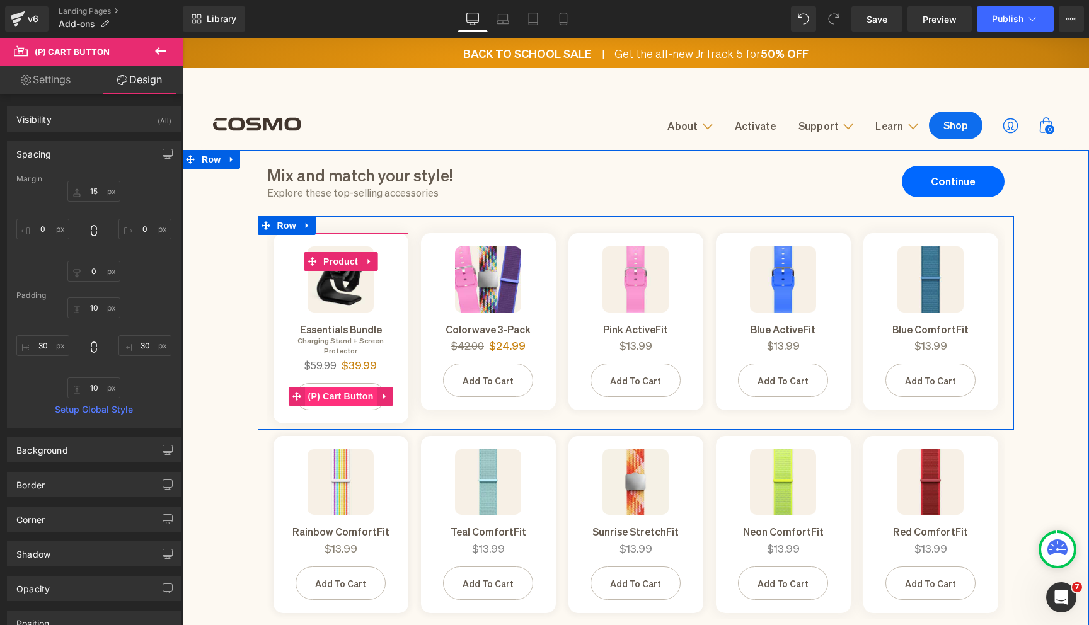
click at [338, 387] on span "(P) Cart Button" at bounding box center [340, 396] width 72 height 19
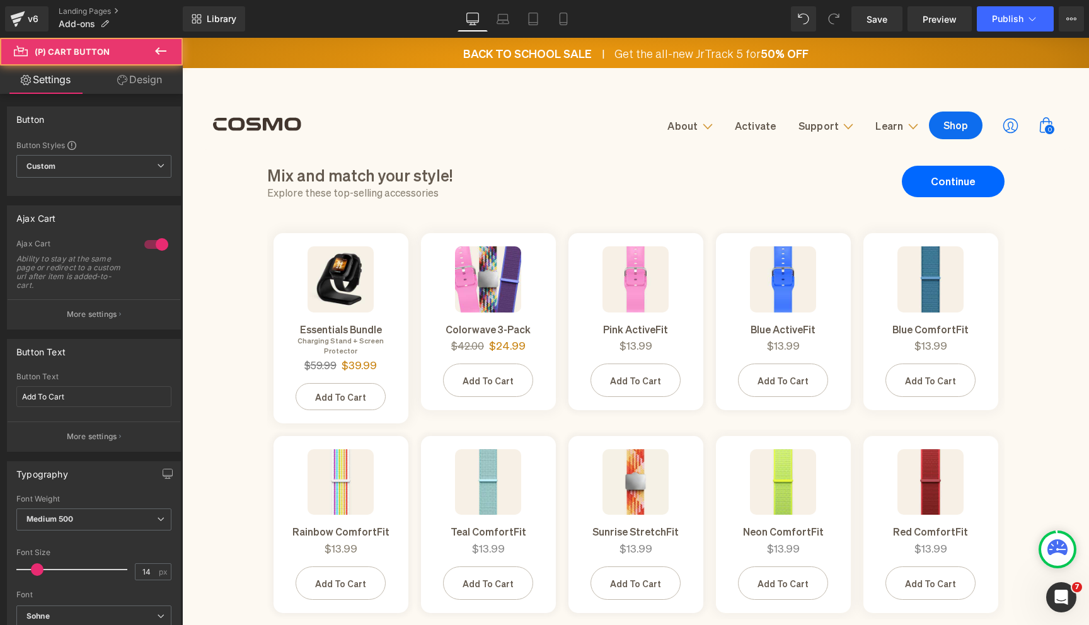
click at [135, 91] on link "Design" at bounding box center [139, 80] width 91 height 28
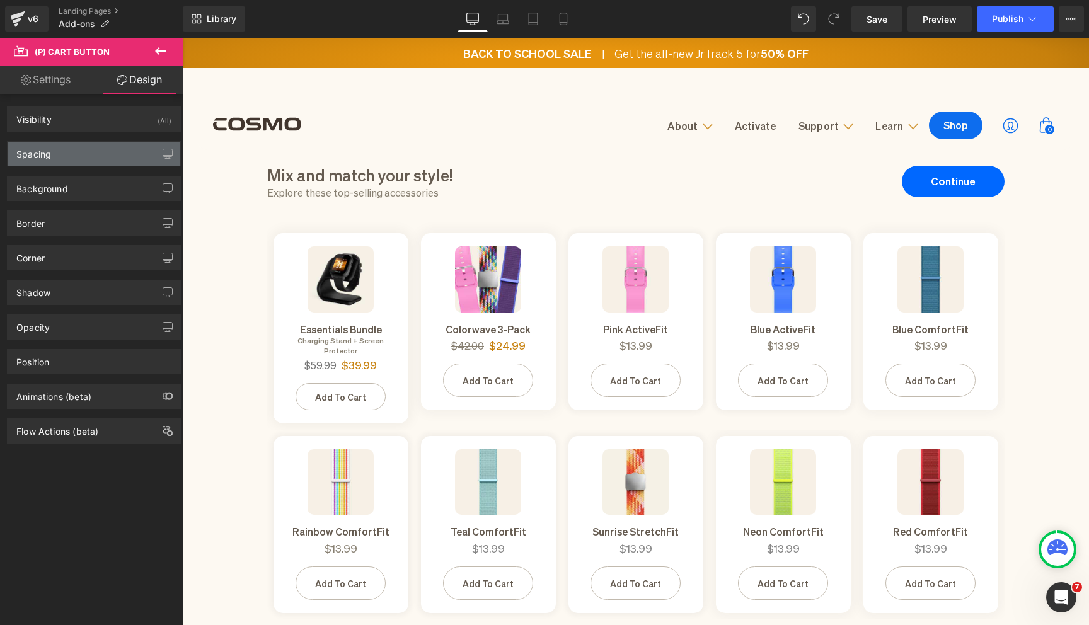
click at [110, 154] on div "Spacing" at bounding box center [94, 154] width 173 height 24
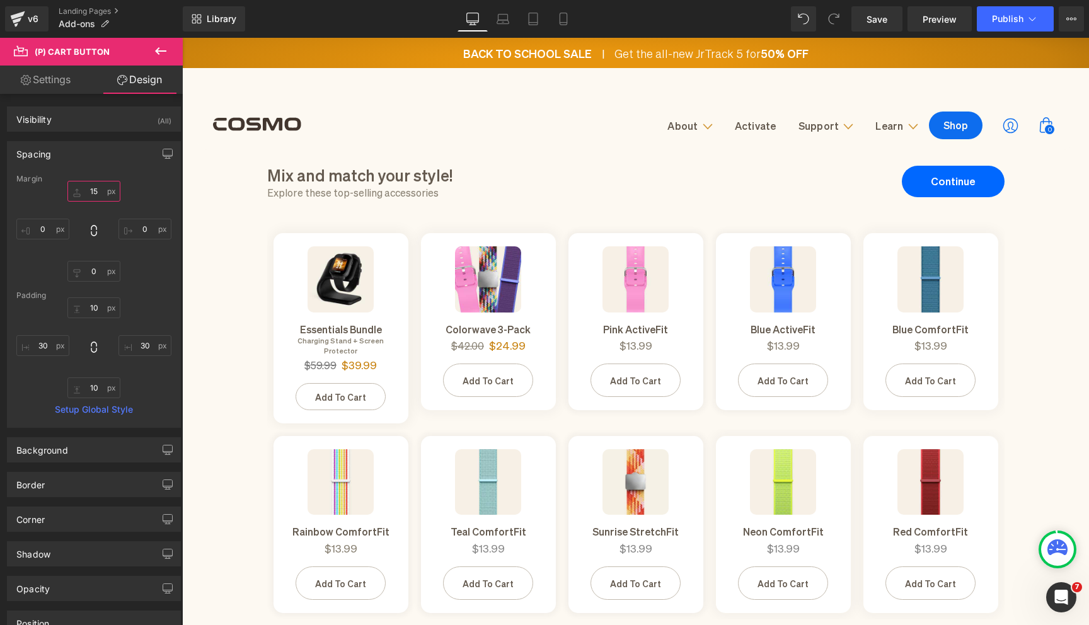
click at [106, 198] on input "text" at bounding box center [93, 191] width 53 height 21
type input "12"
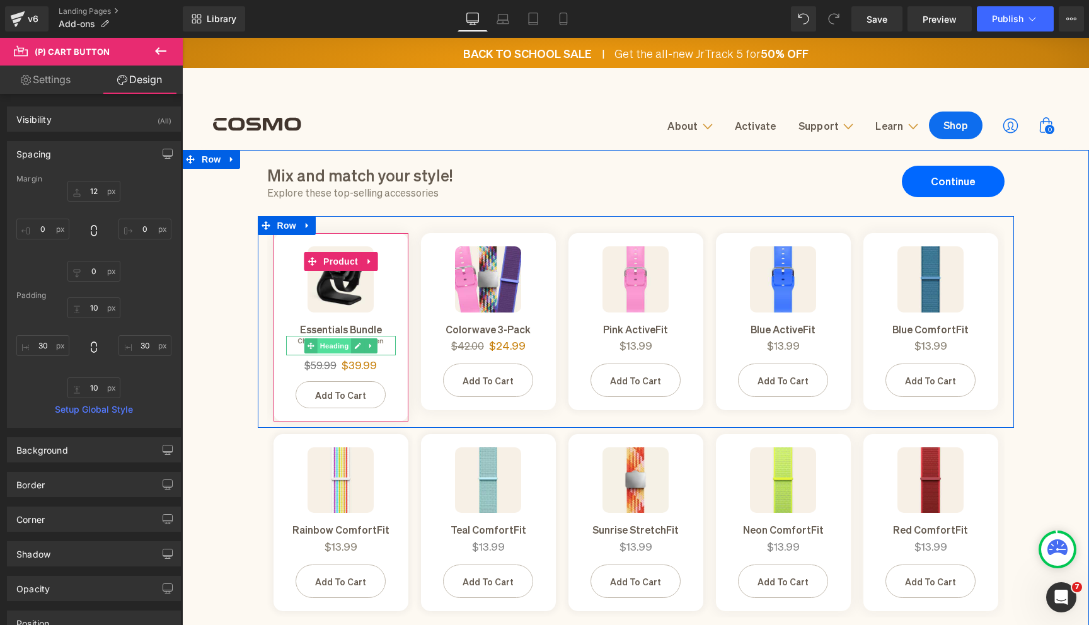
click at [341, 340] on span "Heading" at bounding box center [334, 345] width 34 height 15
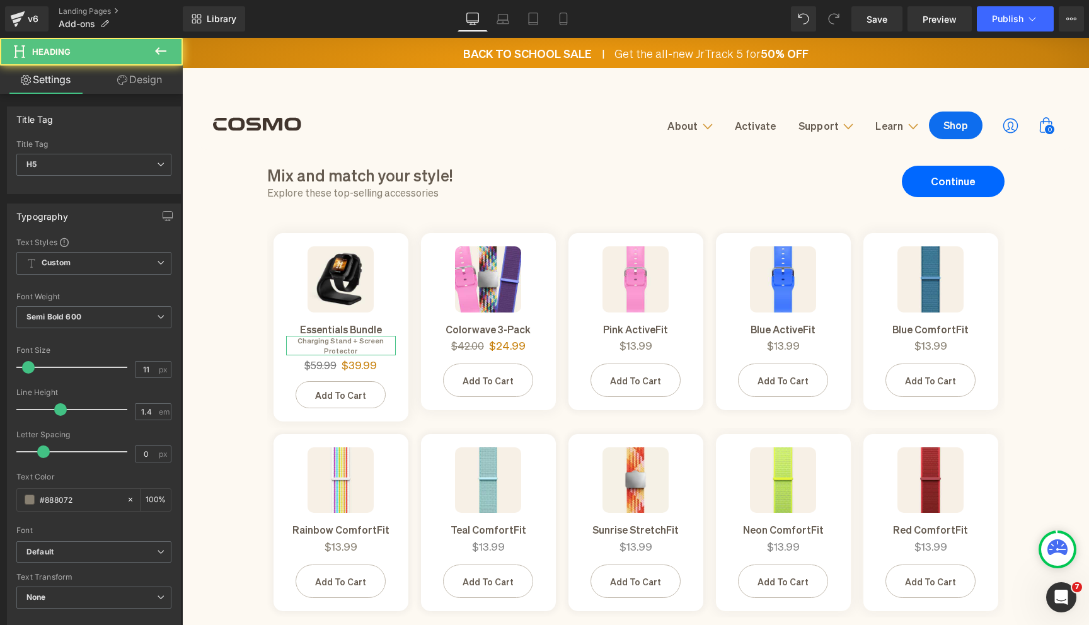
click at [156, 86] on link "Design" at bounding box center [139, 80] width 91 height 28
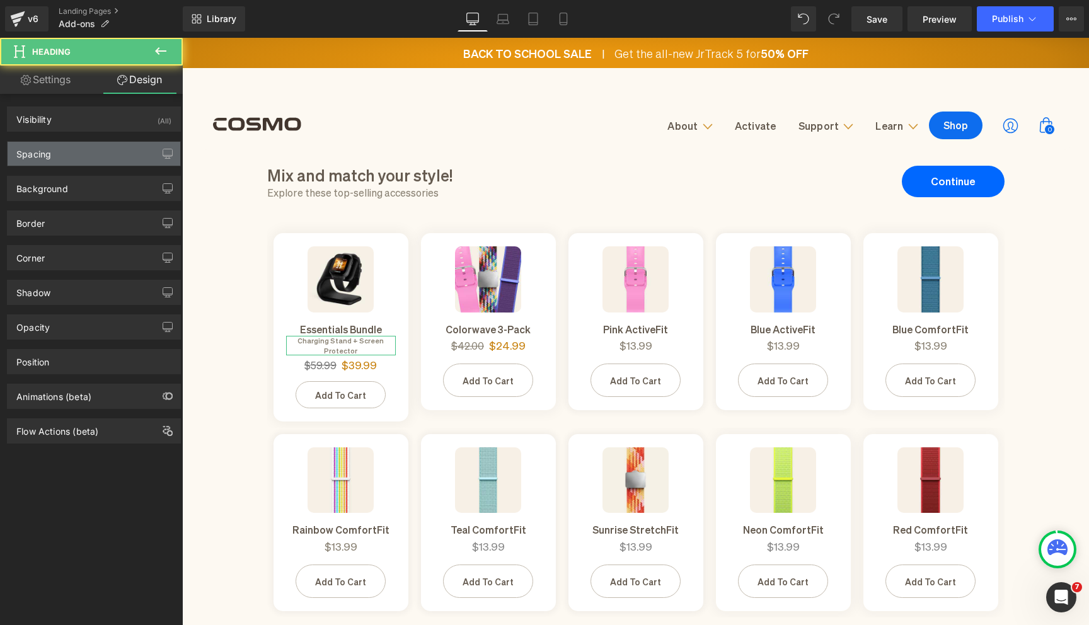
click at [124, 148] on div "Spacing" at bounding box center [94, 154] width 173 height 24
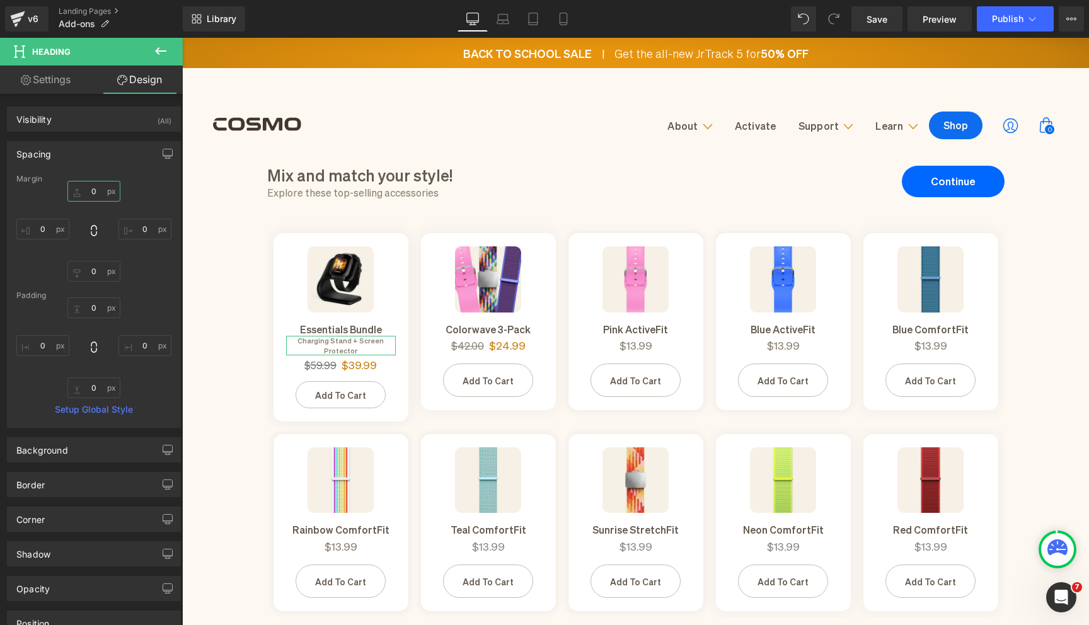
click at [105, 191] on input "0" at bounding box center [93, 191] width 53 height 21
type input "3"
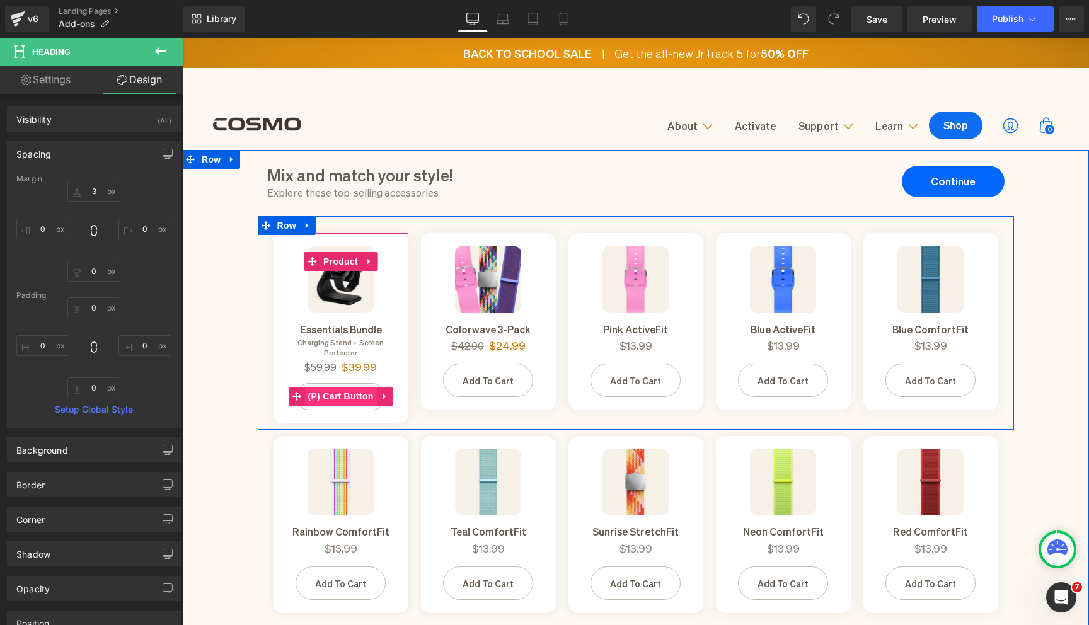
click at [344, 387] on span "(P) Cart Button" at bounding box center [340, 396] width 72 height 19
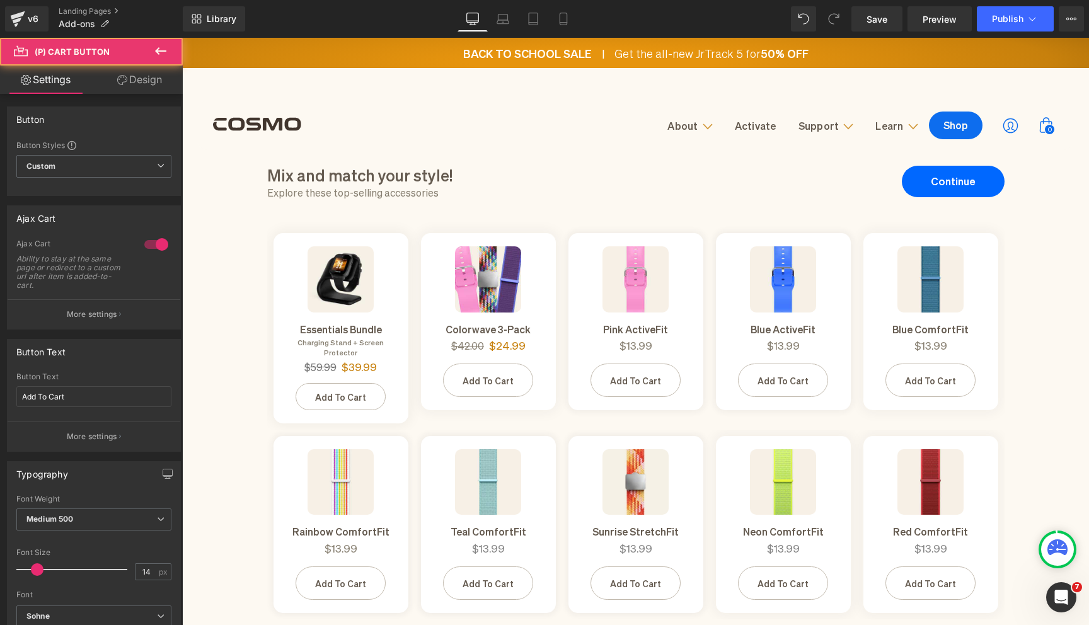
click at [129, 76] on link "Design" at bounding box center [139, 80] width 91 height 28
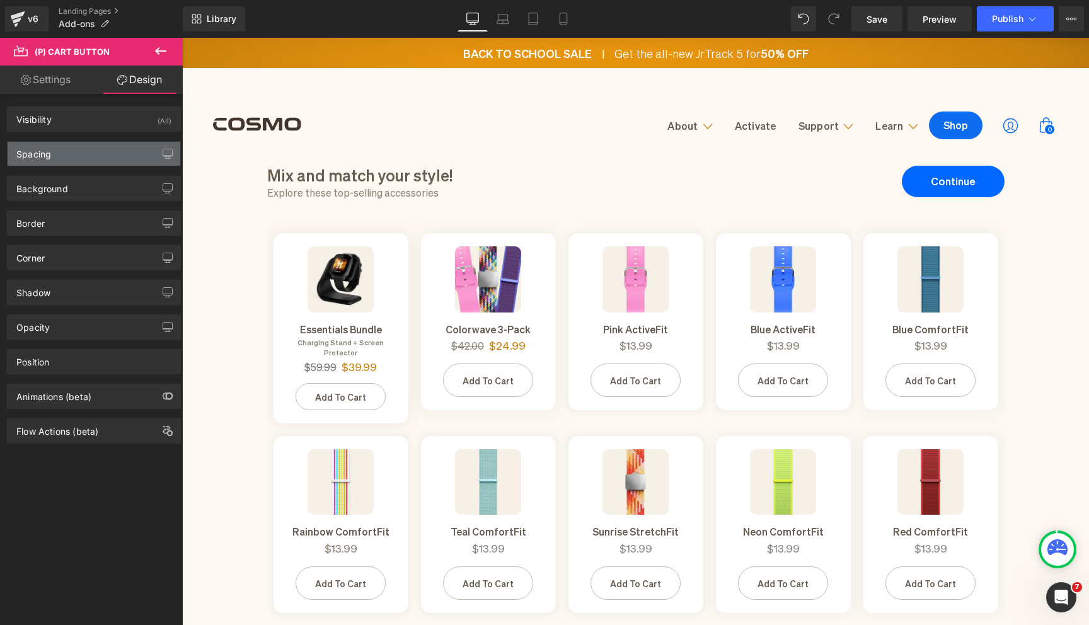
click at [104, 159] on div "Spacing" at bounding box center [94, 154] width 173 height 24
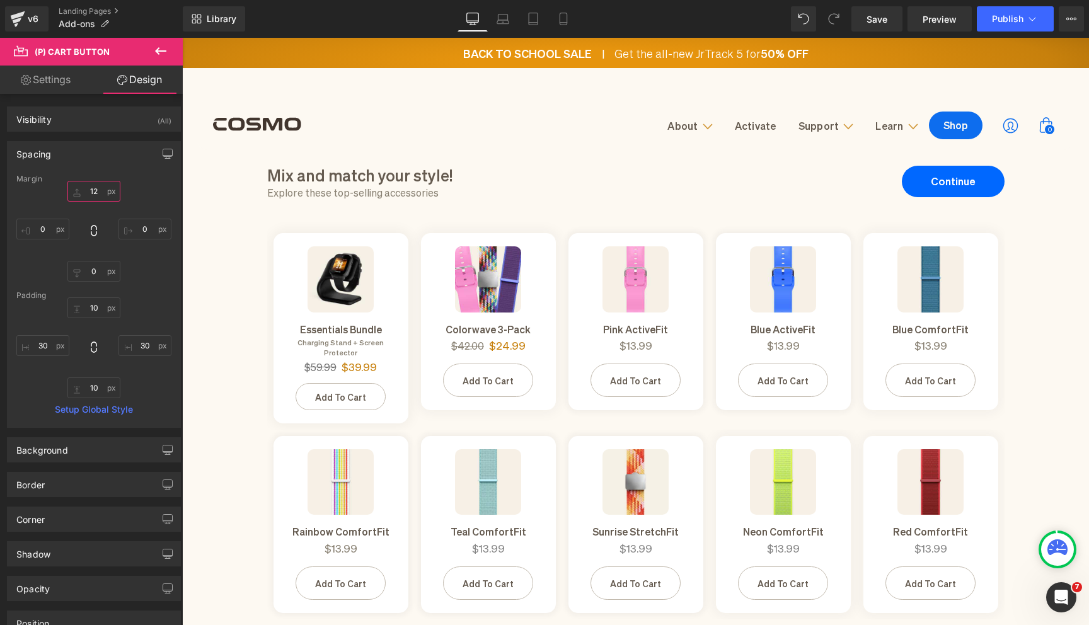
click at [105, 197] on input "12" at bounding box center [93, 191] width 53 height 21
type input "10"
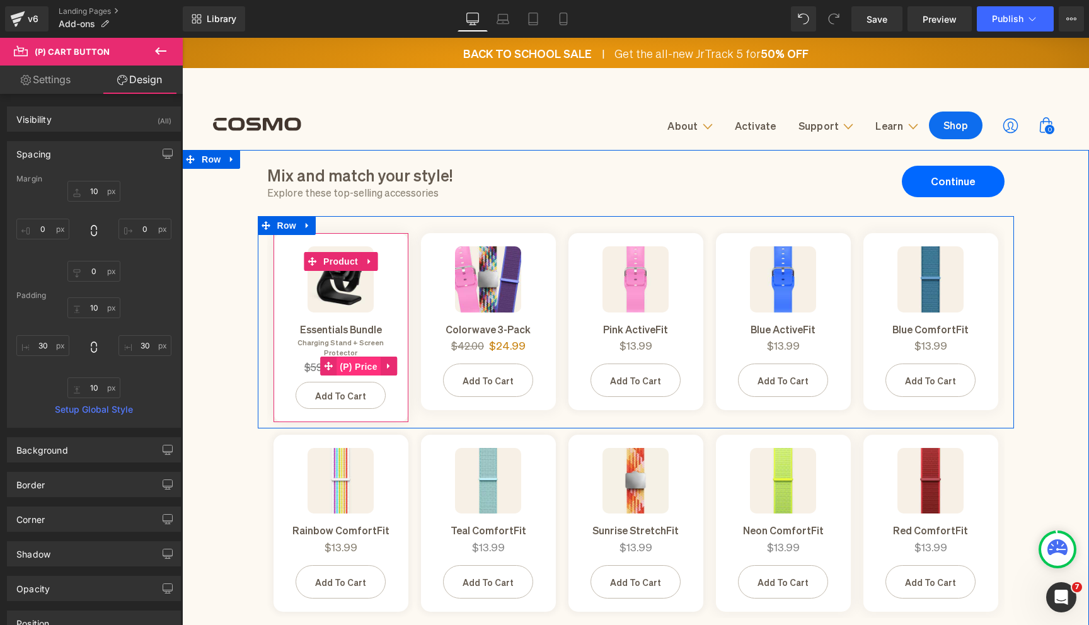
click at [346, 358] on span "(P) Price" at bounding box center [359, 366] width 44 height 19
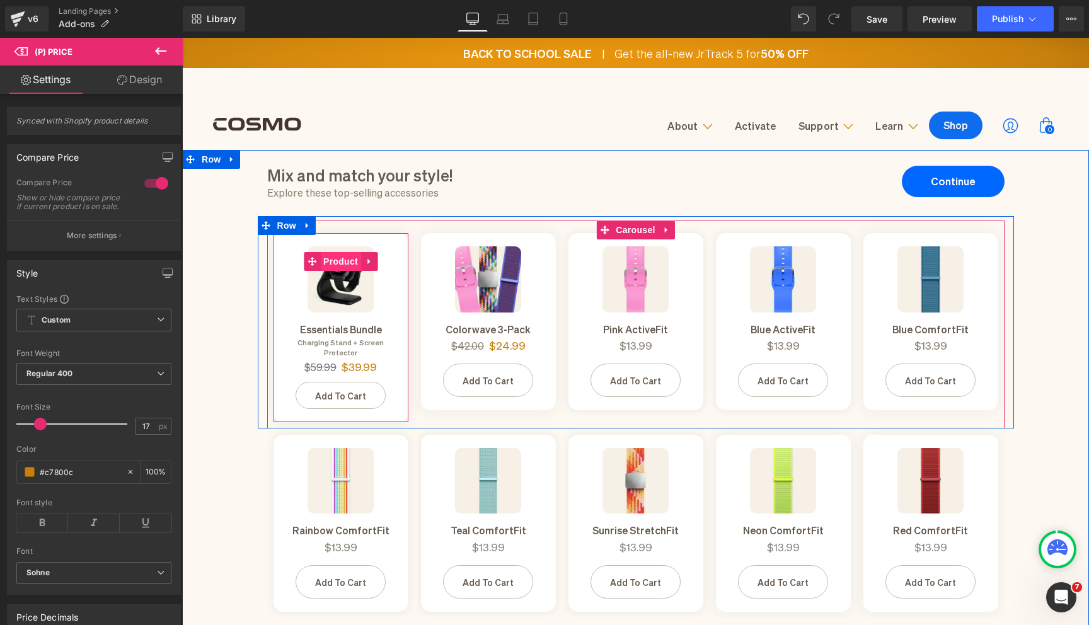
click at [339, 259] on span "Product" at bounding box center [340, 261] width 41 height 19
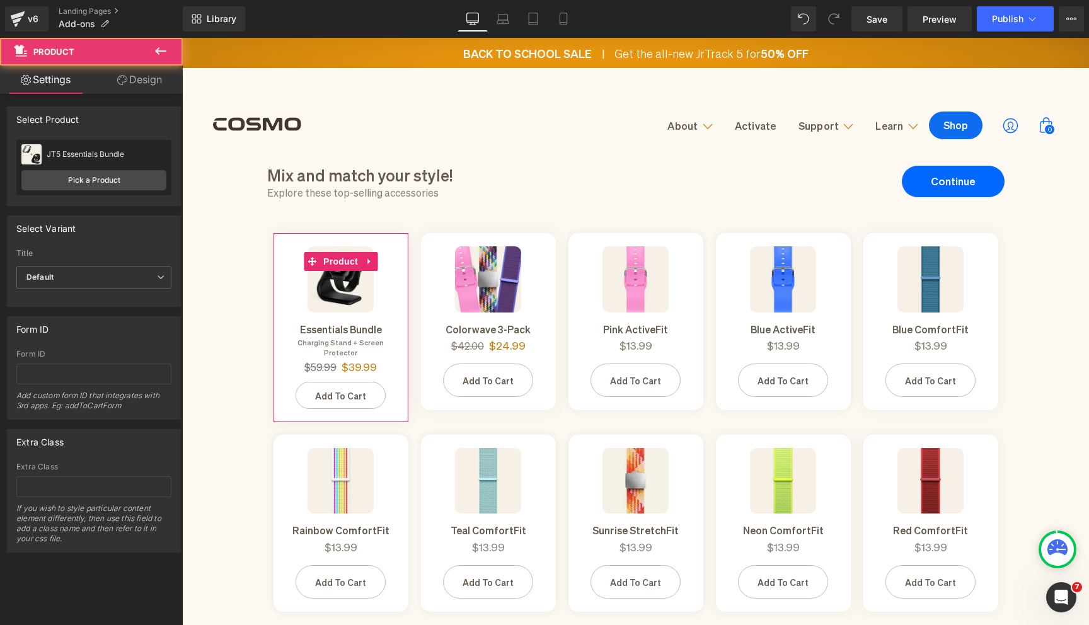
click at [153, 77] on link "Design" at bounding box center [139, 80] width 91 height 28
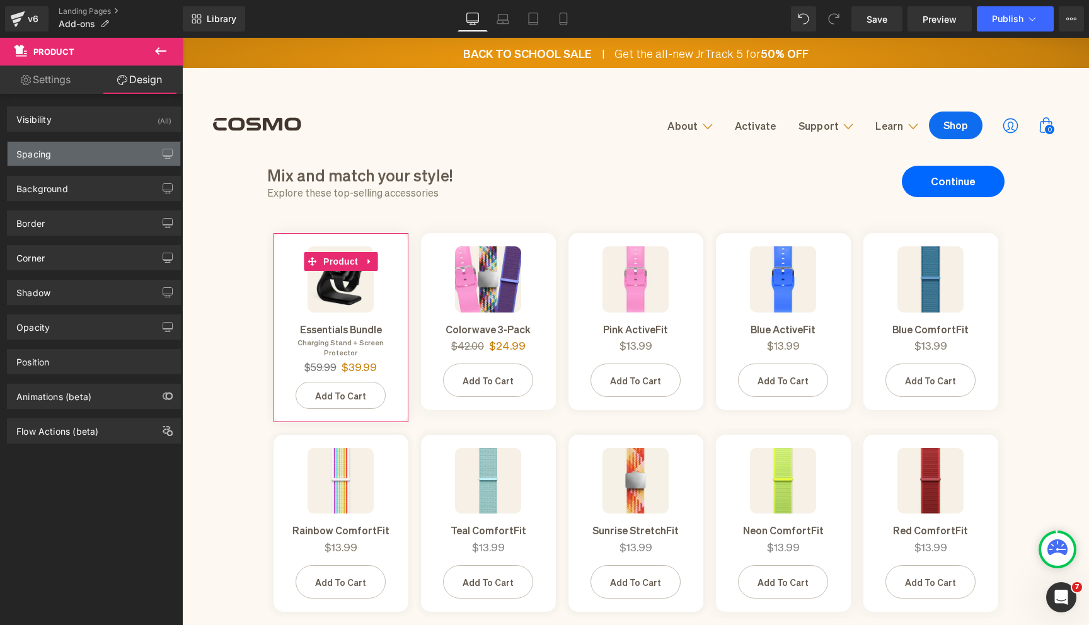
click at [98, 150] on div "Spacing" at bounding box center [94, 154] width 173 height 24
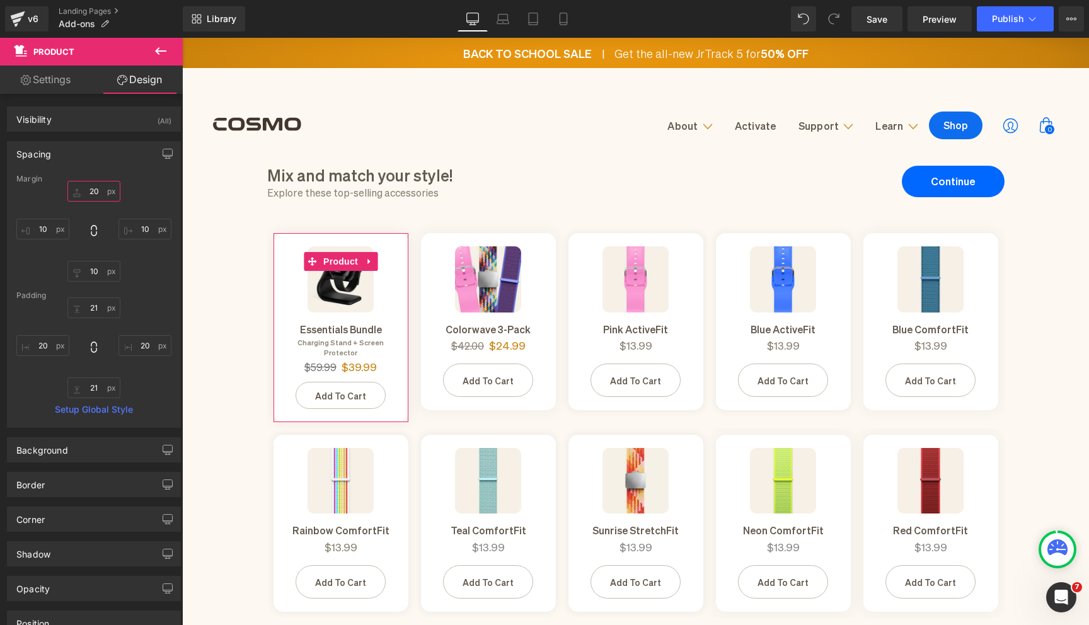
click at [98, 188] on input "20" at bounding box center [93, 191] width 53 height 21
type input "1"
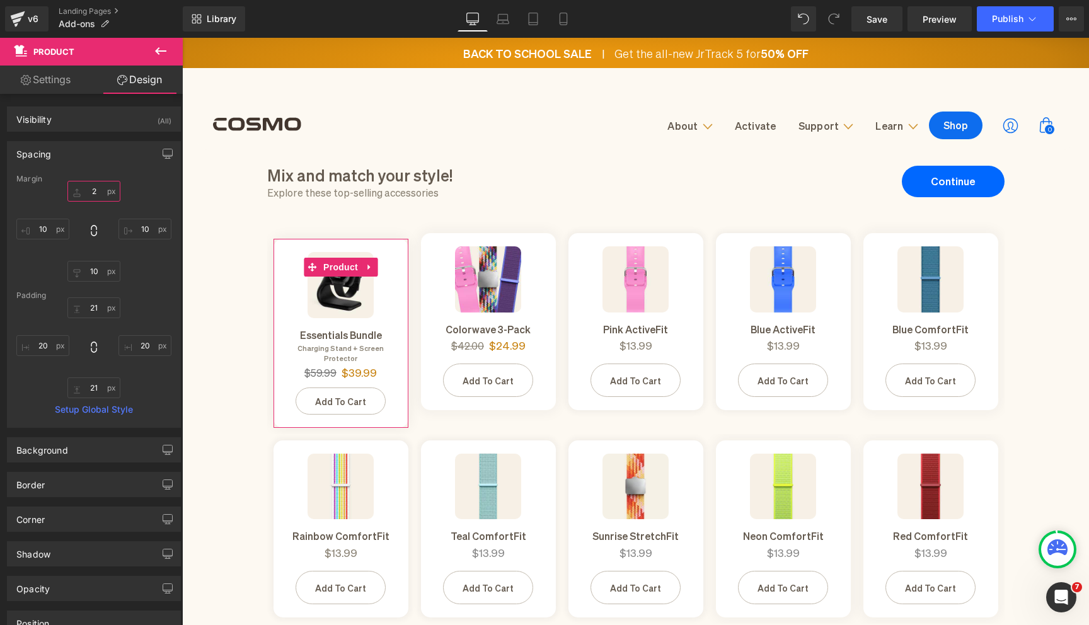
type input "20"
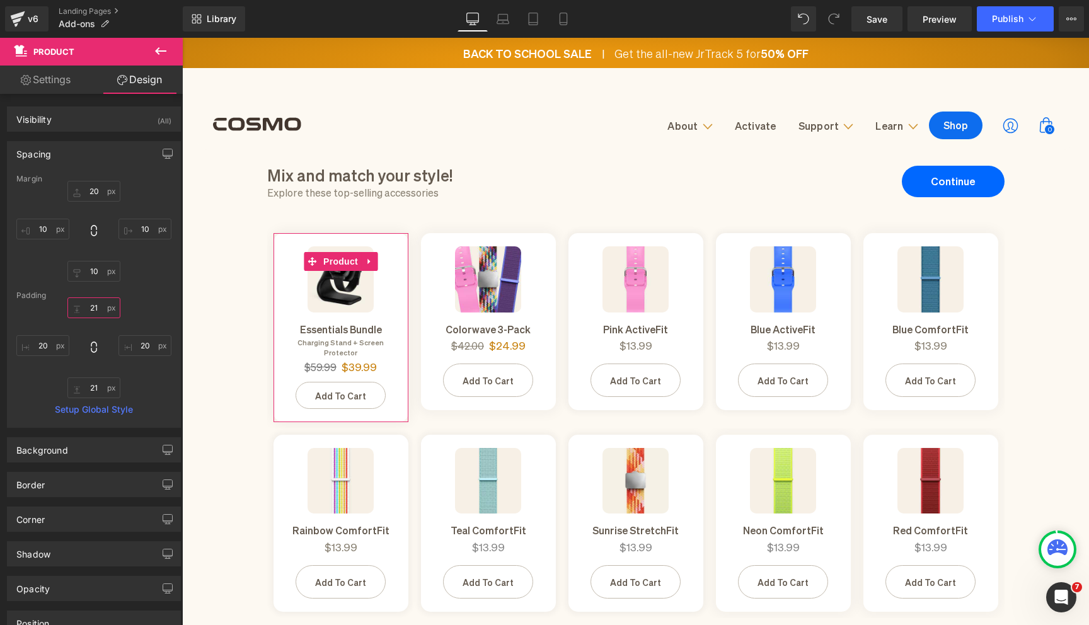
click at [100, 311] on input "21" at bounding box center [93, 308] width 53 height 21
type input "19"
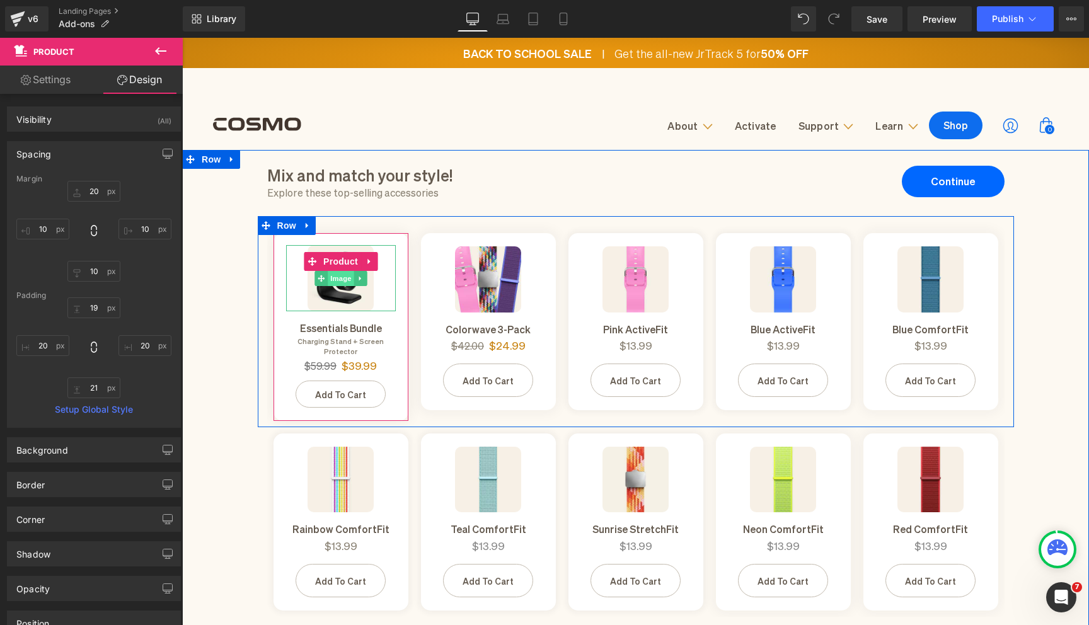
click at [342, 275] on span "Image" at bounding box center [341, 278] width 26 height 15
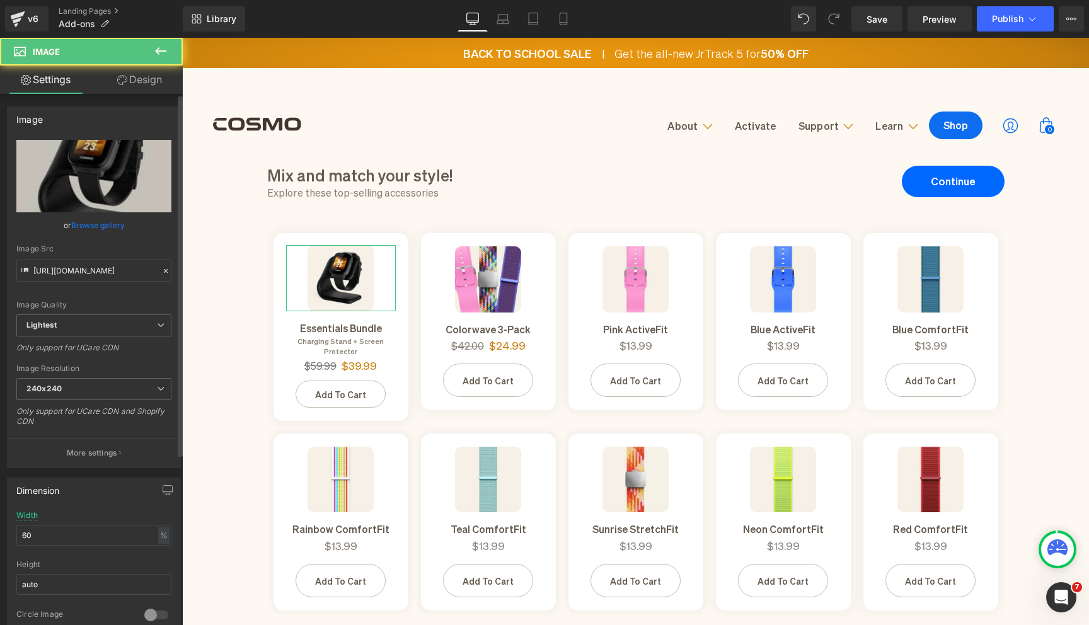
click at [112, 228] on link "Browse gallery" at bounding box center [98, 225] width 54 height 22
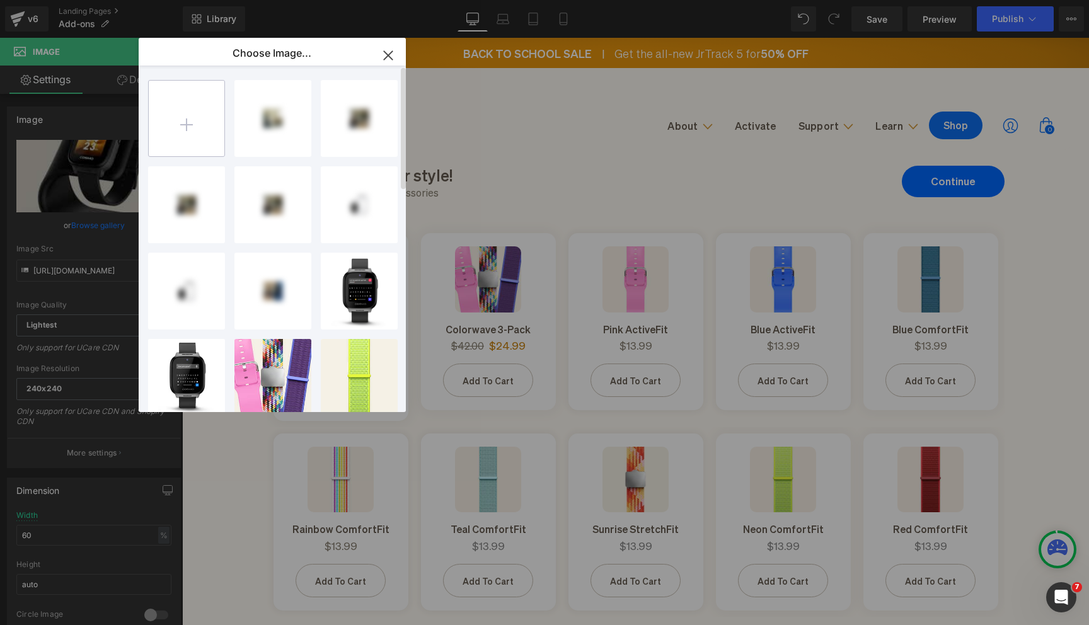
click at [199, 118] on input "file" at bounding box center [187, 119] width 76 height 76
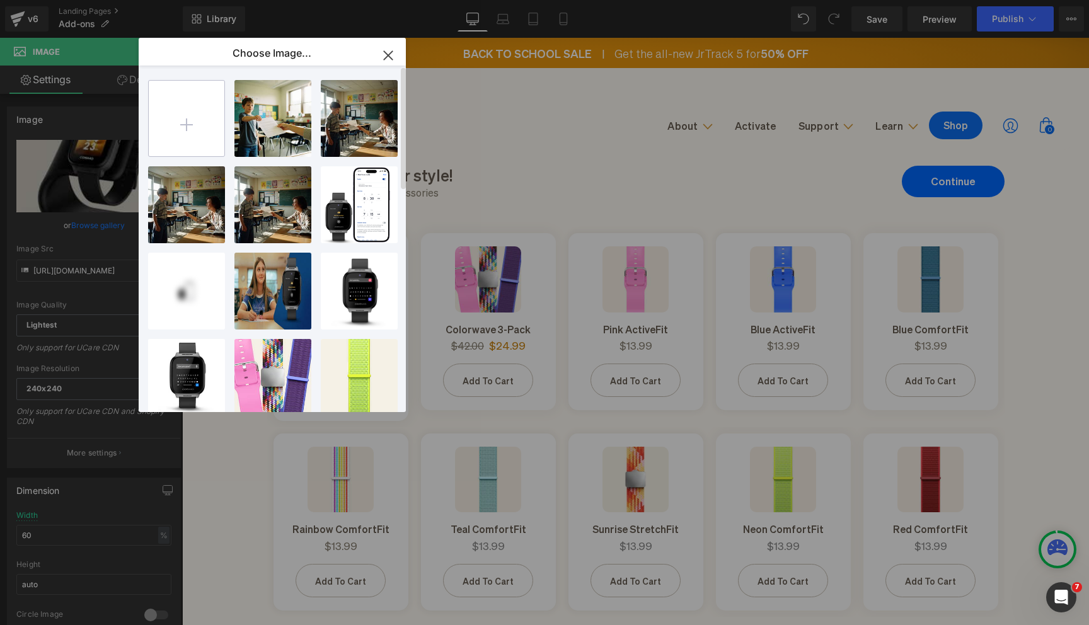
type input "C:\fakepath\11.jpg"
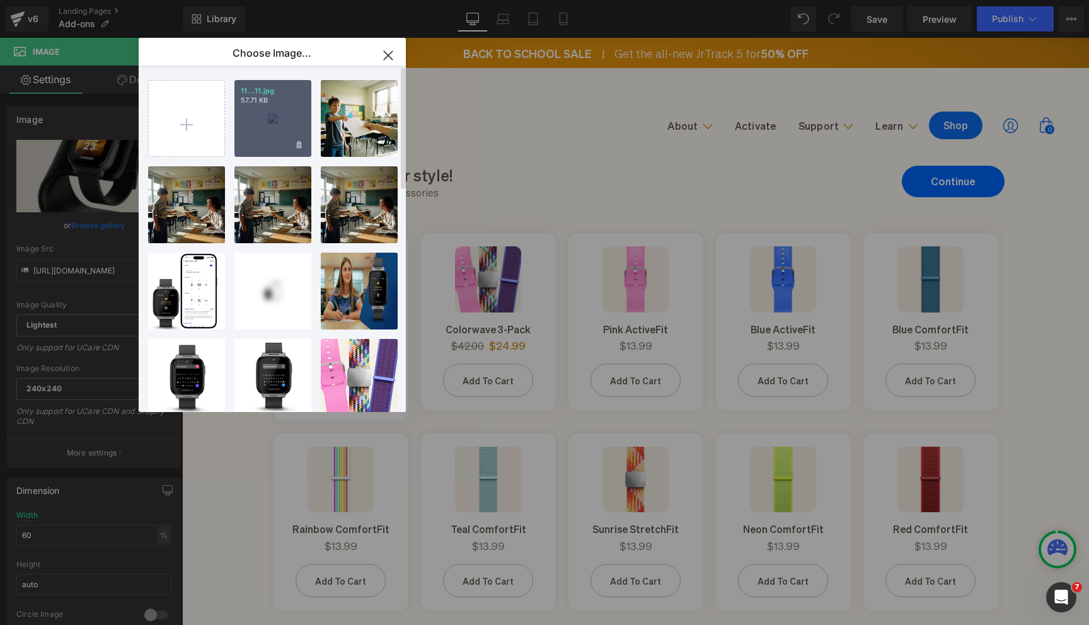
click at [279, 123] on div "11...11.jpg 57.71 KB" at bounding box center [272, 118] width 77 height 77
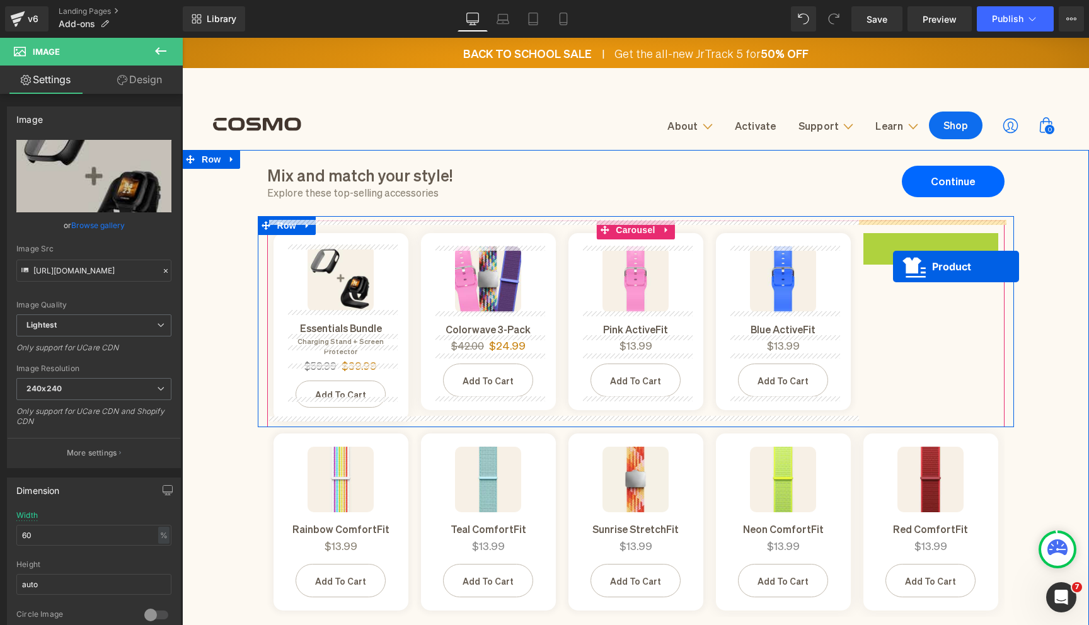
drag, startPoint x: 902, startPoint y: 264, endPoint x: 894, endPoint y: 263, distance: 7.7
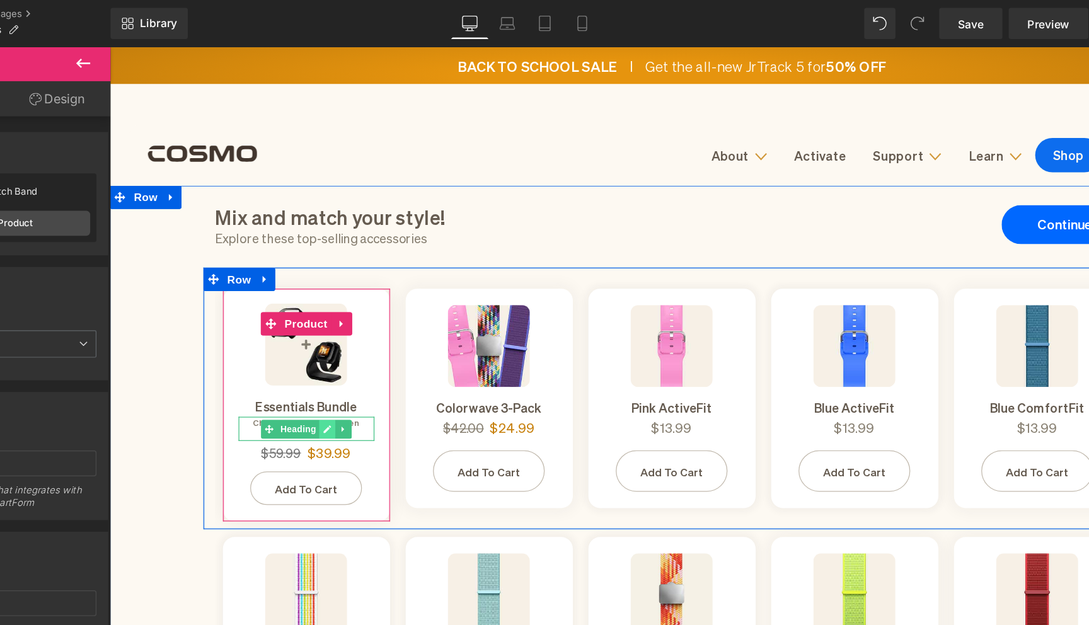
click at [286, 352] on icon at bounding box center [285, 355] width 6 height 6
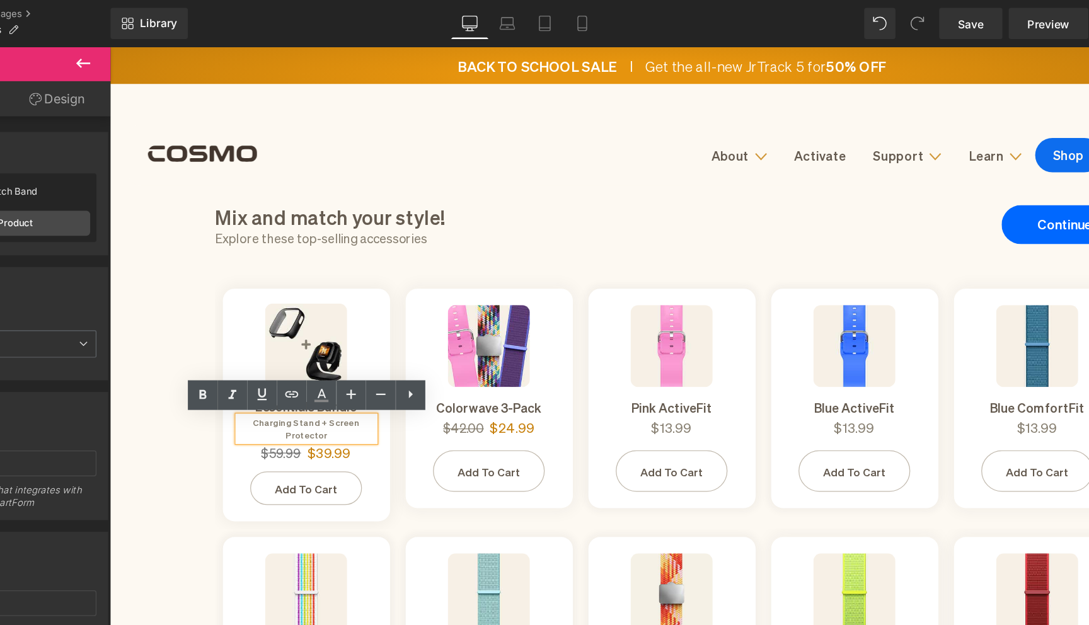
click at [271, 351] on h5 "Charging Stand + Screen Protector" at bounding box center [269, 355] width 110 height 20
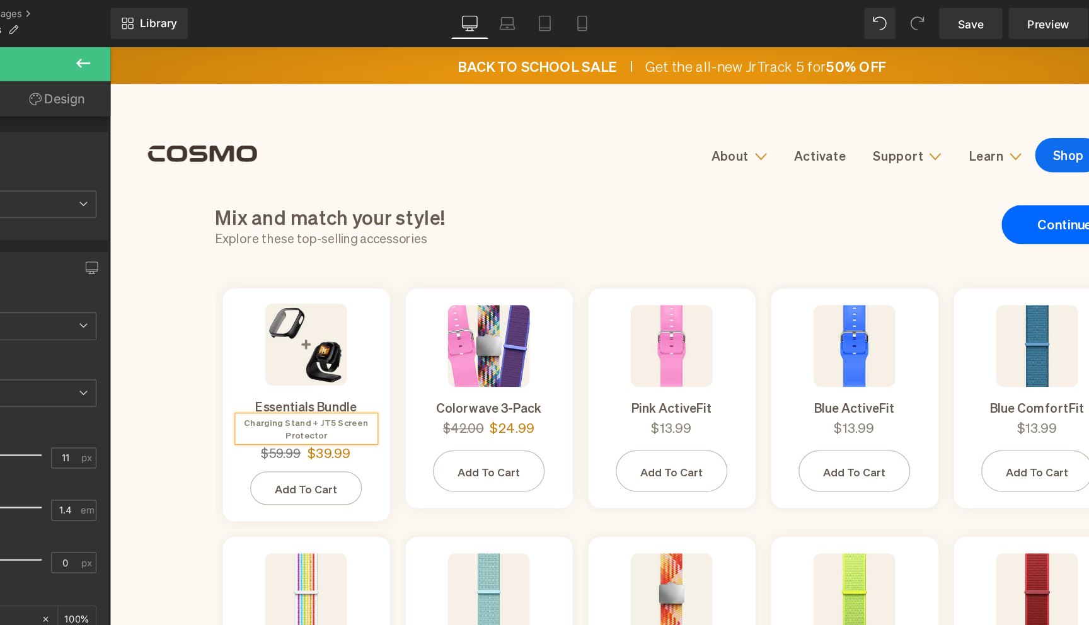
click at [199, 339] on div "Image Essentials Bundle Heading Charging Stand + JT5 Screen Protector Heading $…" at bounding box center [268, 332] width 147 height 207
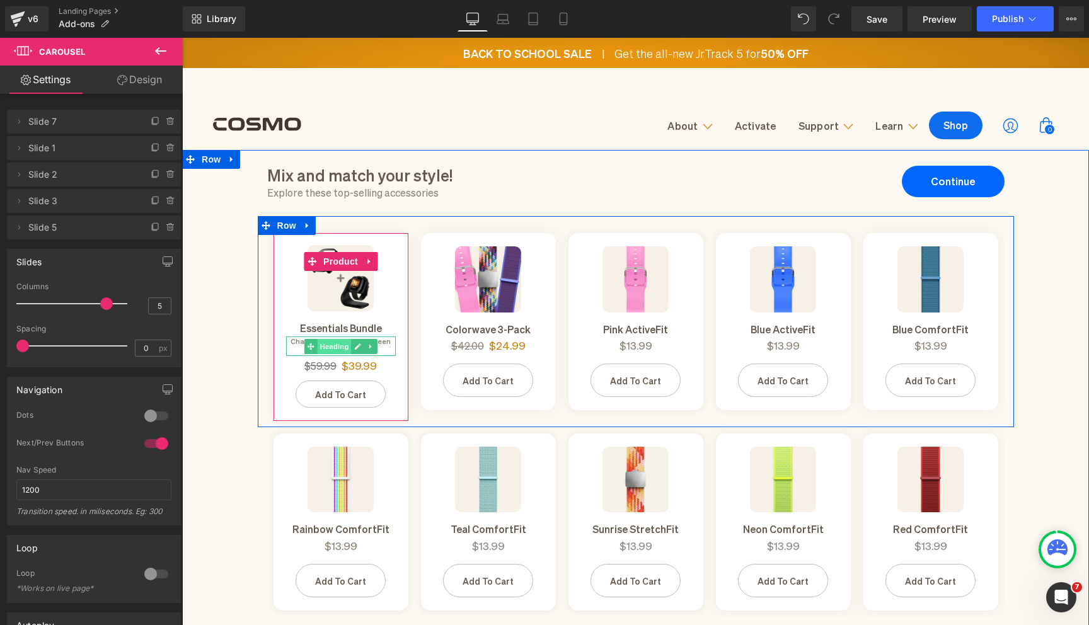
click at [338, 350] on span "Heading" at bounding box center [334, 346] width 34 height 15
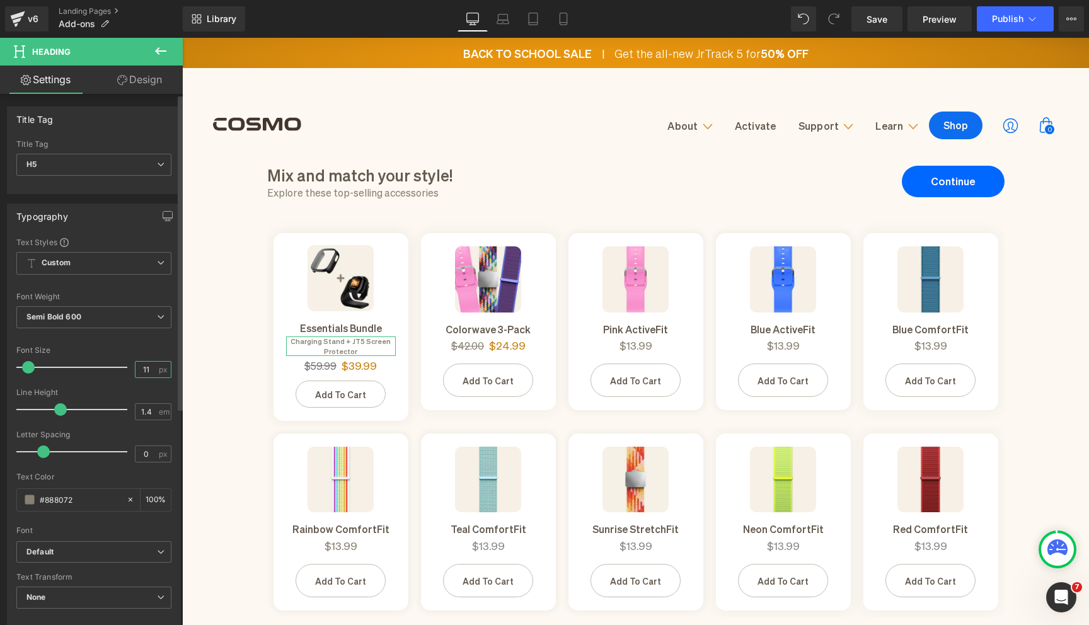
click at [151, 369] on input "11" at bounding box center [147, 370] width 22 height 16
type input "10"
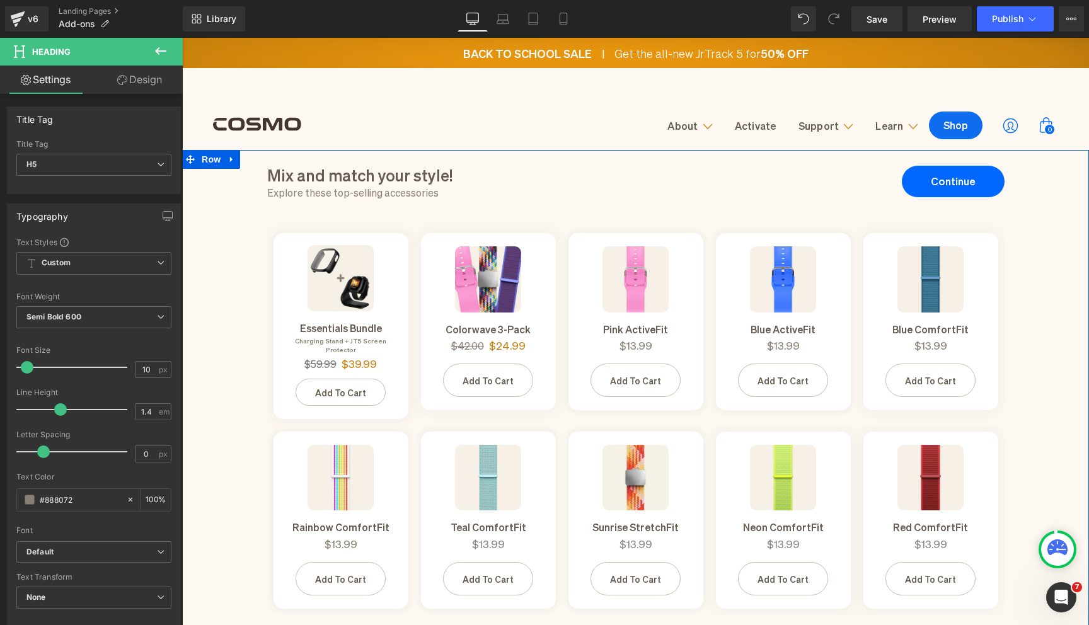
click at [225, 275] on div "Mix and match your style! Heading Explore these top-selling accessories Heading…" at bounding box center [635, 408] width 907 height 516
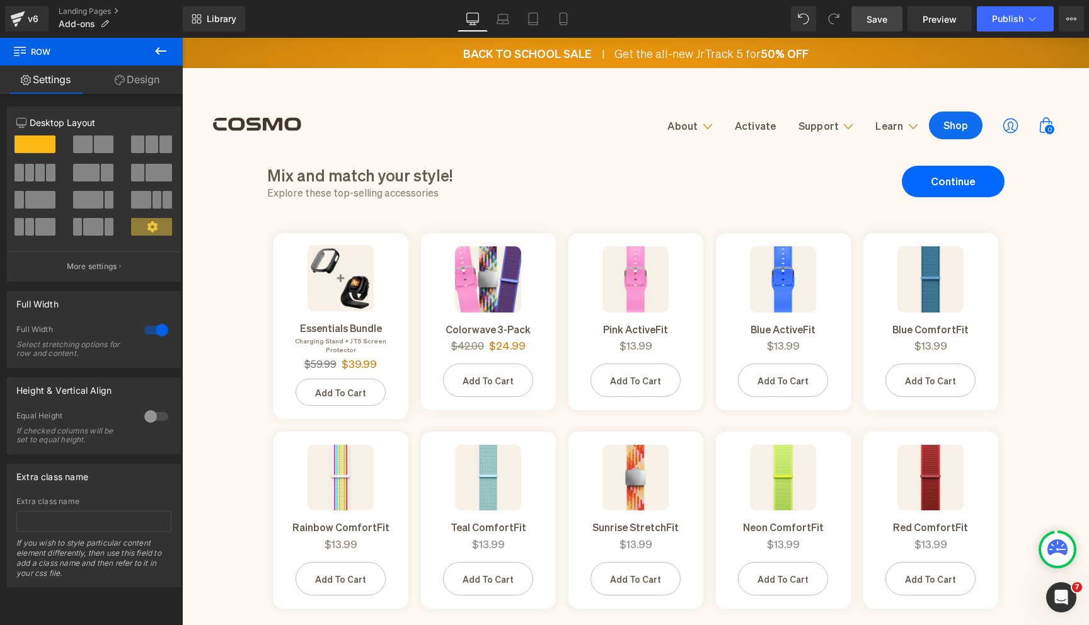
drag, startPoint x: 868, startPoint y: 23, endPoint x: 458, endPoint y: 147, distance: 428.3
click at [868, 23] on span "Save" at bounding box center [877, 19] width 21 height 13
click at [18, 14] on icon at bounding box center [18, 15] width 14 height 8
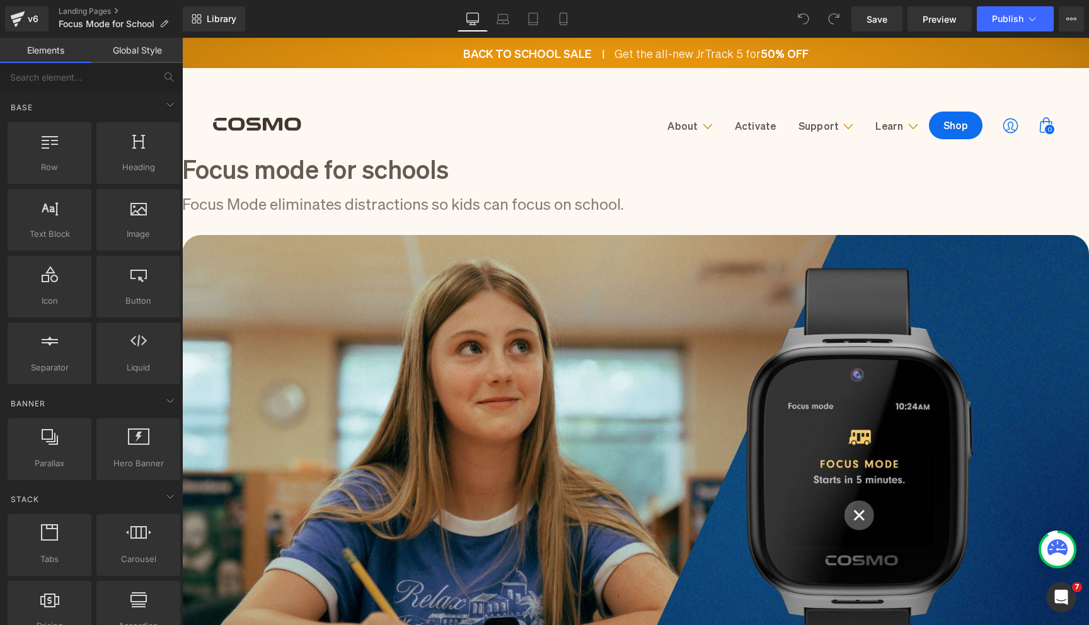
click at [282, 214] on h1 "Focus Mode eliminates distractions so kids can focus on school." at bounding box center [635, 203] width 907 height 22
click at [366, 232] on div at bounding box center [635, 233] width 907 height 3
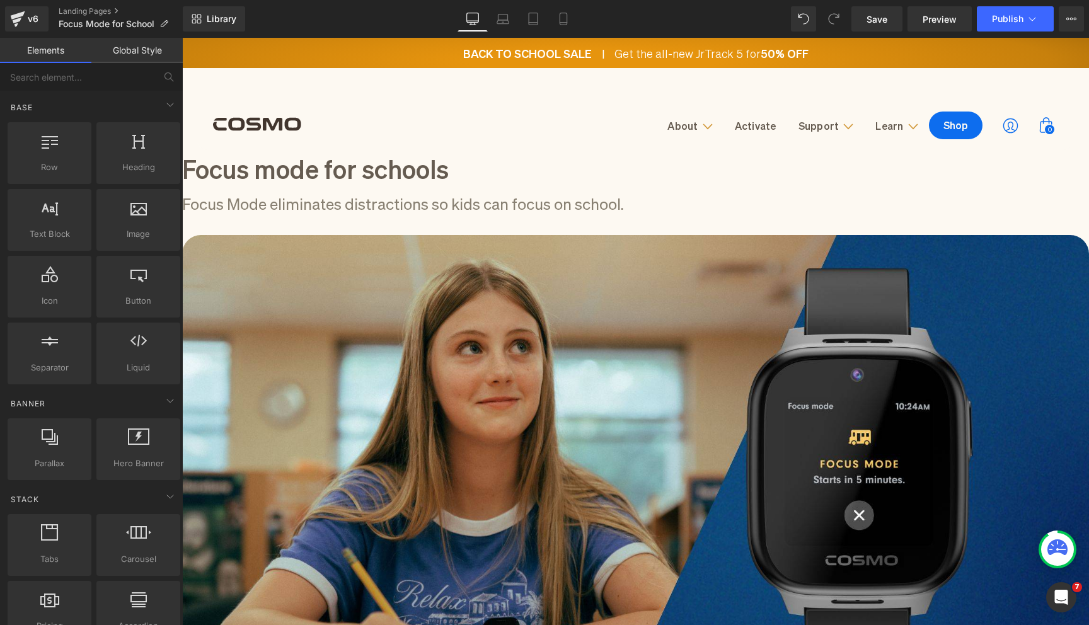
click at [309, 214] on h1 "Focus Mode eliminates distractions so kids can focus on school." at bounding box center [635, 203] width 907 height 22
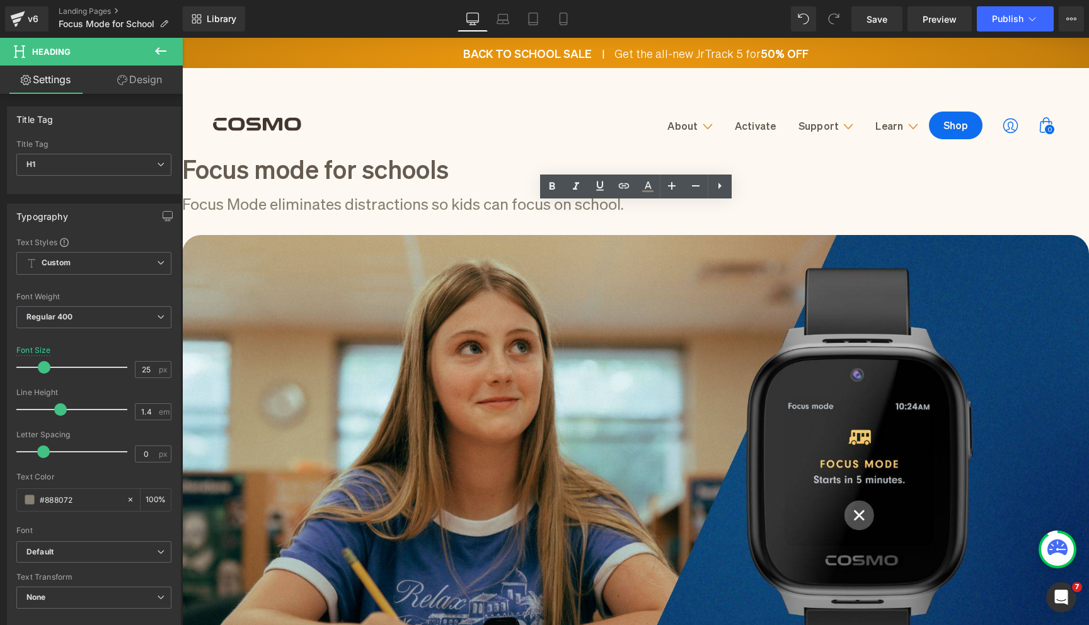
click at [335, 232] on div "Focus Mode eliminates distractions so kids can focus on school." at bounding box center [635, 212] width 907 height 40
click at [546, 135] on nav "About About Join the Mission Careers Contact Activate Support Support Track you…" at bounding box center [668, 126] width 630 height 28
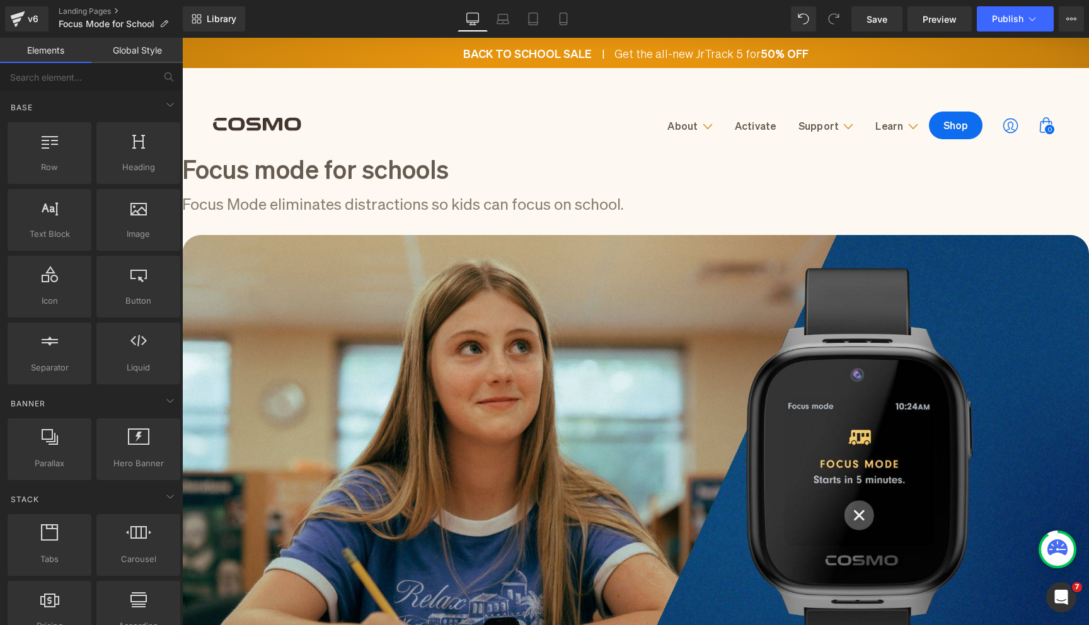
click at [583, 214] on h1 "Focus Mode eliminates distractions so kids can focus on school." at bounding box center [635, 203] width 907 height 22
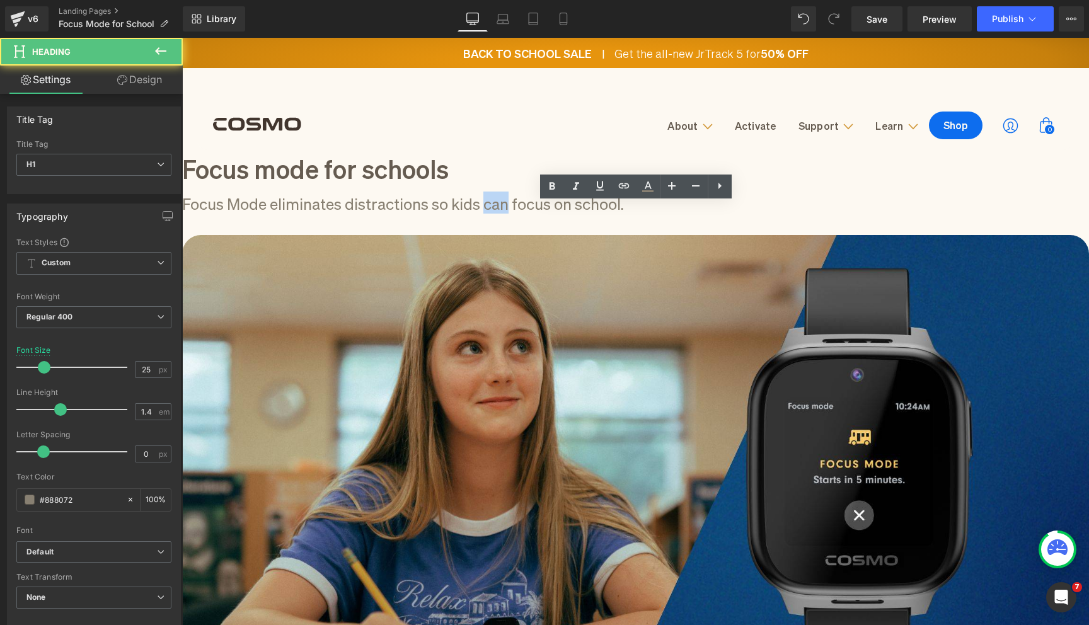
click at [583, 214] on h1 "Focus Mode eliminates distractions so kids can focus on school." at bounding box center [635, 203] width 907 height 22
click at [619, 214] on h1 "Focus Mode eliminates distractions so kids can focus on school." at bounding box center [635, 203] width 907 height 22
click at [271, 164] on div "Focus mode for schools Heading Focus Mode eliminates distractions so kids can f…" at bounding box center [635, 463] width 907 height 627
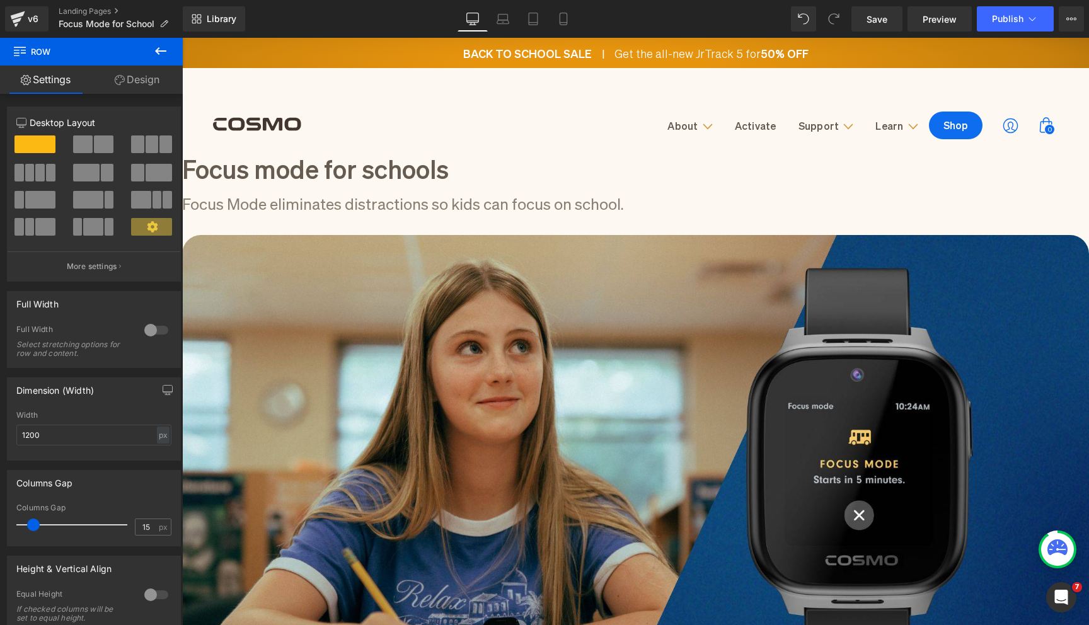
click at [291, 214] on h1 "Focus Mode eliminates distractions so kids can focus on school." at bounding box center [635, 203] width 907 height 22
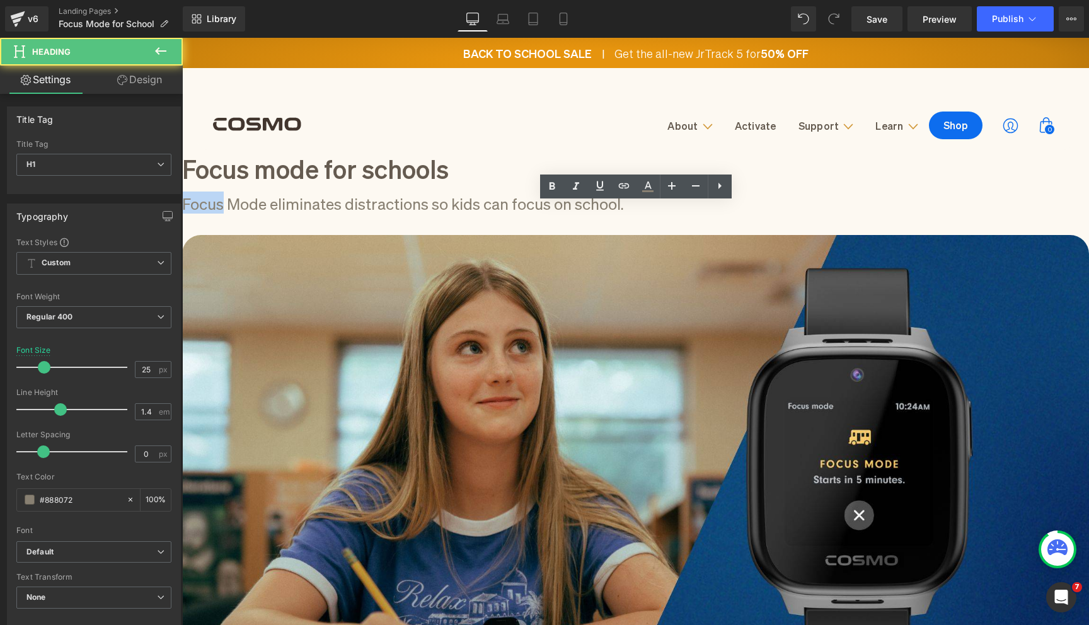
click at [291, 214] on h1 "Focus Mode eliminates distractions so kids can focus on school." at bounding box center [635, 203] width 907 height 22
drag, startPoint x: 364, startPoint y: 218, endPoint x: 279, endPoint y: 224, distance: 85.3
click at [279, 214] on h1 "Focus Mode eliminates distractions so kids can focus on school." at bounding box center [635, 203] width 907 height 22
click at [267, 214] on h1 "Focus Mode eliminates distractions so kids can focus on school." at bounding box center [635, 203] width 907 height 22
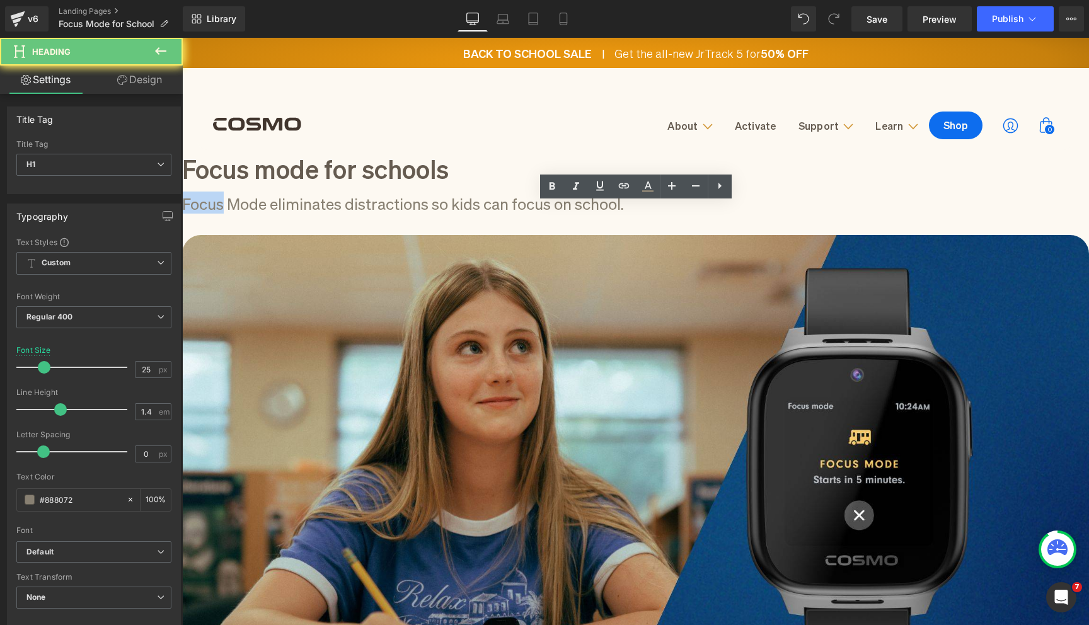
click at [267, 214] on h1 "Focus Mode eliminates distractions so kids can focus on school." at bounding box center [635, 203] width 907 height 22
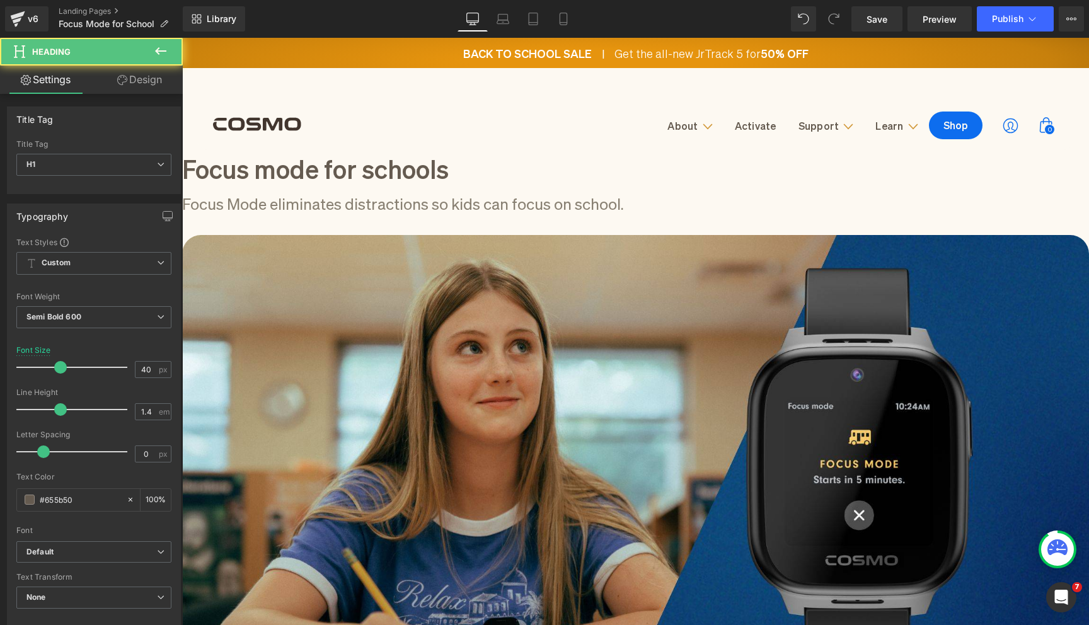
drag, startPoint x: 274, startPoint y: 185, endPoint x: 389, endPoint y: 187, distance: 115.4
click at [389, 185] on h1 "Focus mode for schools" at bounding box center [635, 167] width 907 height 35
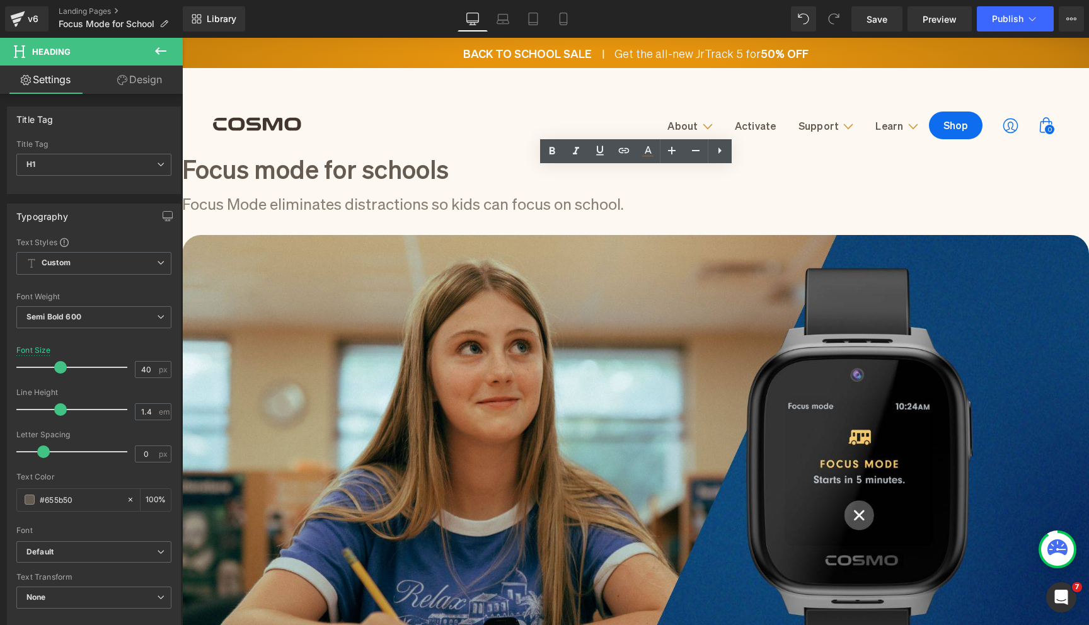
click at [185, 235] on div at bounding box center [183, 235] width 3 height 0
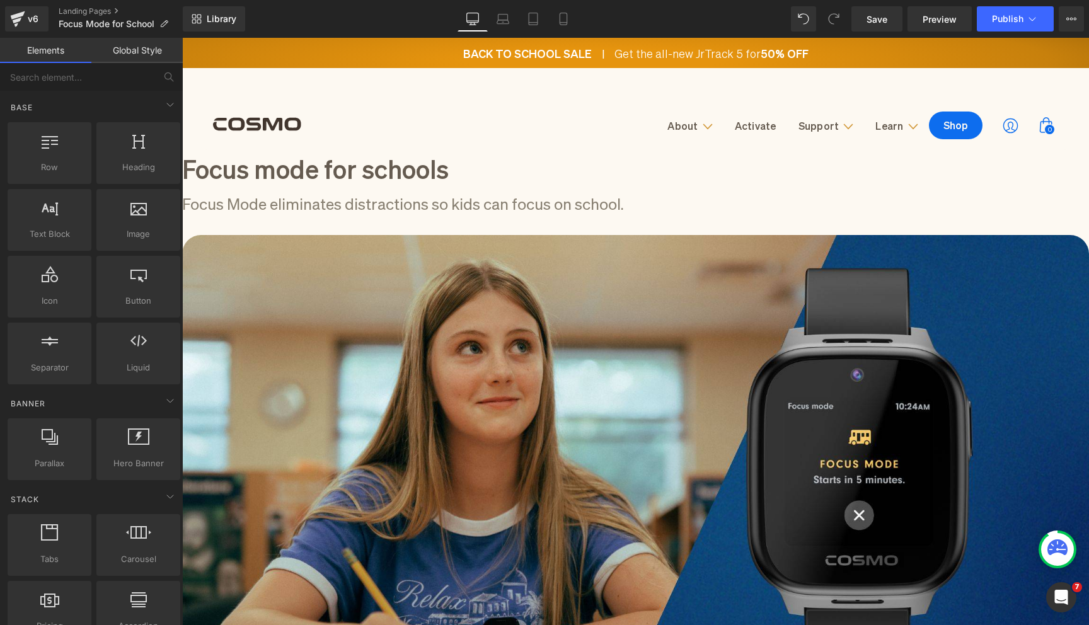
click at [362, 213] on h1 "Focus Mode eliminates distractions so kids can focus on school." at bounding box center [635, 203] width 907 height 22
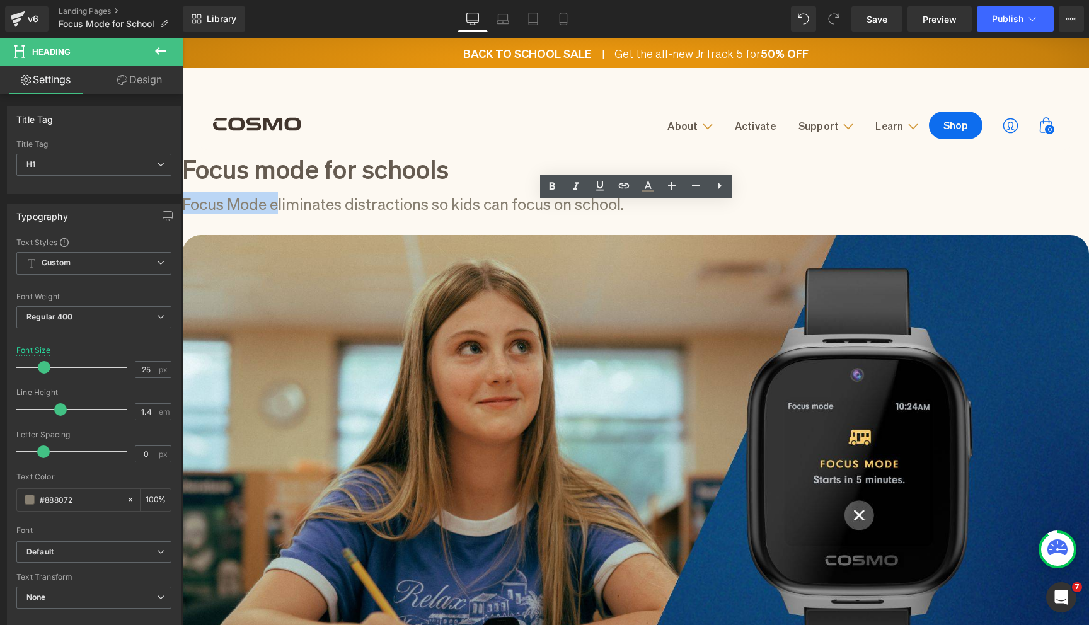
drag, startPoint x: 363, startPoint y: 214, endPoint x: 263, endPoint y: 215, distance: 100.2
click at [263, 215] on div "Focus mode for schools Heading Focus Mode eliminates distractions so kids can f…" at bounding box center [635, 449] width 907 height 598
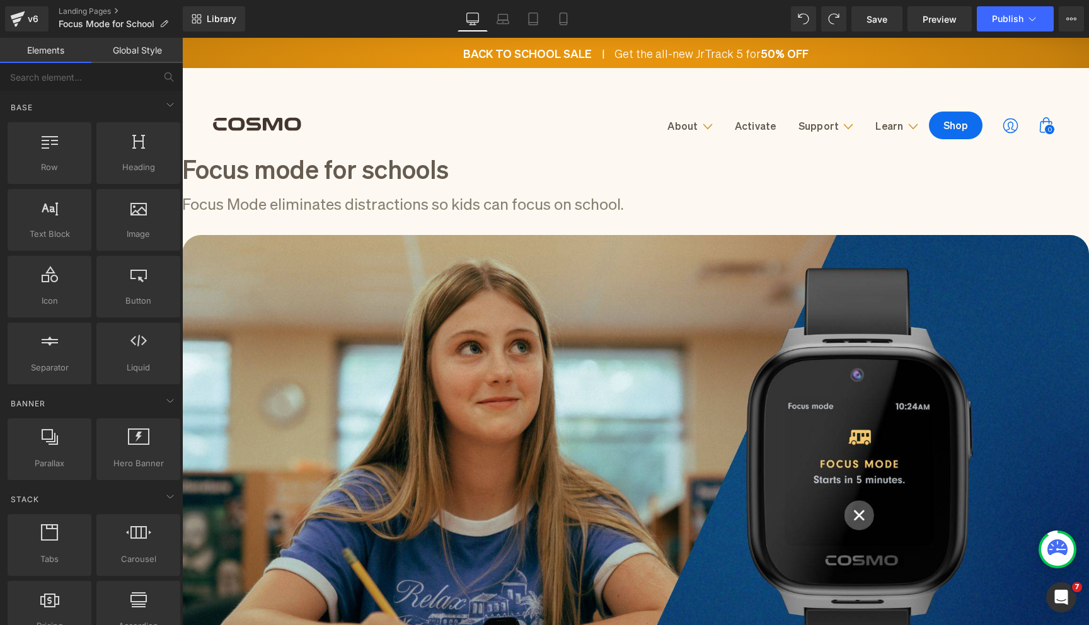
click at [354, 212] on h1 "Focus Mode eliminates distractions so kids can focus on school." at bounding box center [635, 203] width 907 height 22
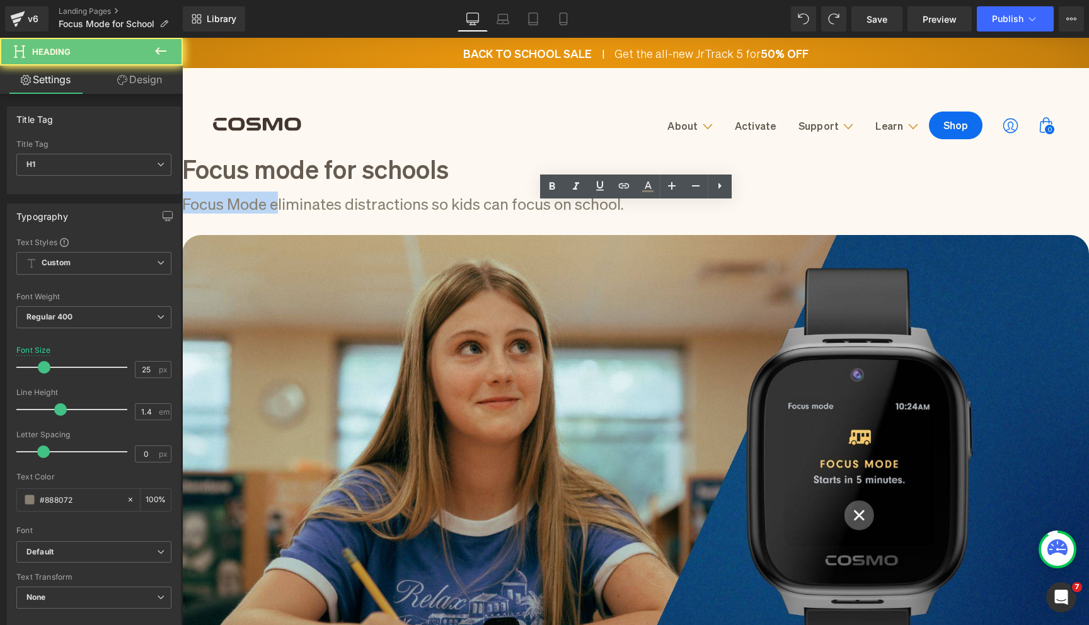
drag, startPoint x: 362, startPoint y: 216, endPoint x: 241, endPoint y: 216, distance: 121.0
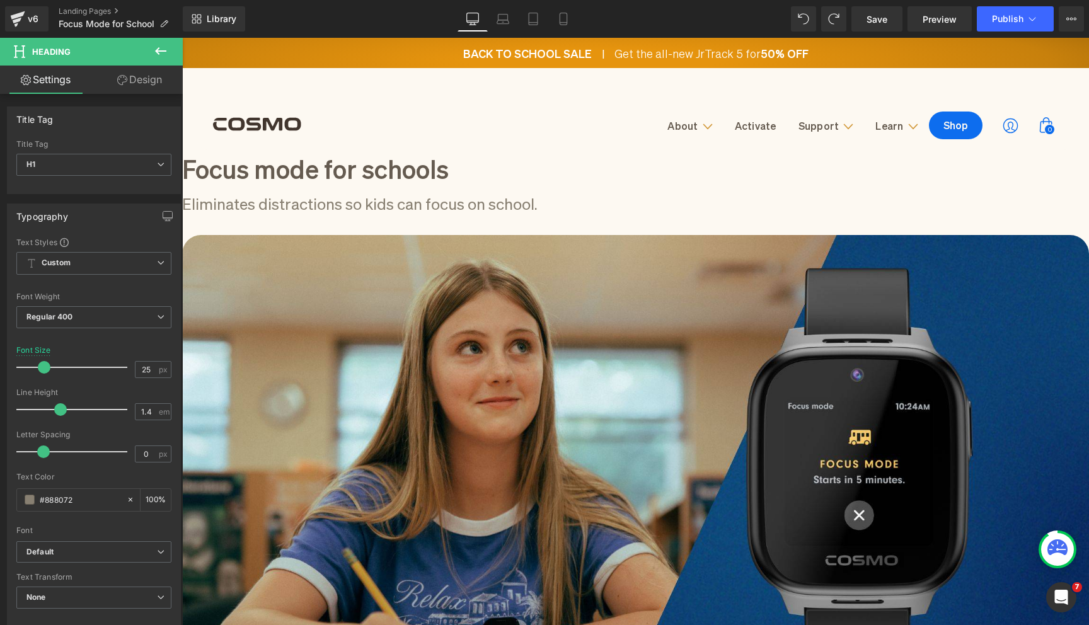
click at [340, 214] on h1 "Eliminates distractions so kids can focus on school." at bounding box center [635, 203] width 907 height 22
click at [270, 214] on h1 "Eliminating distractions so kids can focus on school." at bounding box center [635, 203] width 907 height 22
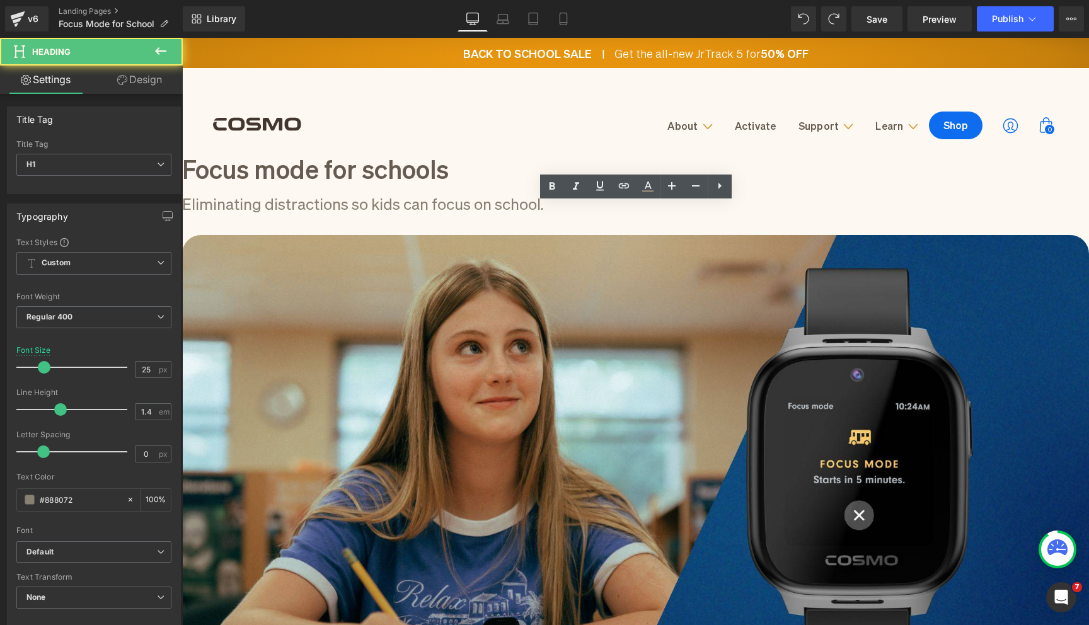
click at [344, 214] on h1 "Eliminating distractions so kids can focus on school." at bounding box center [635, 203] width 907 height 22
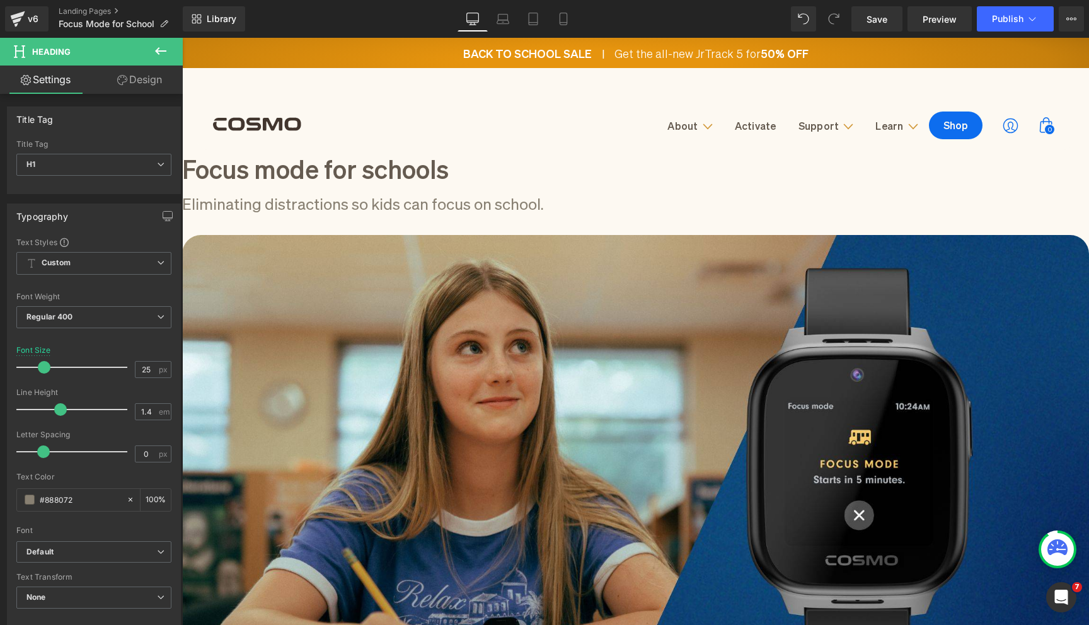
click at [544, 214] on h1 "Eliminating distractions so kids can focus on school." at bounding box center [635, 203] width 907 height 22
click at [615, 214] on h1 "Eliminating distractions so kids can concentrate on school." at bounding box center [635, 203] width 907 height 22
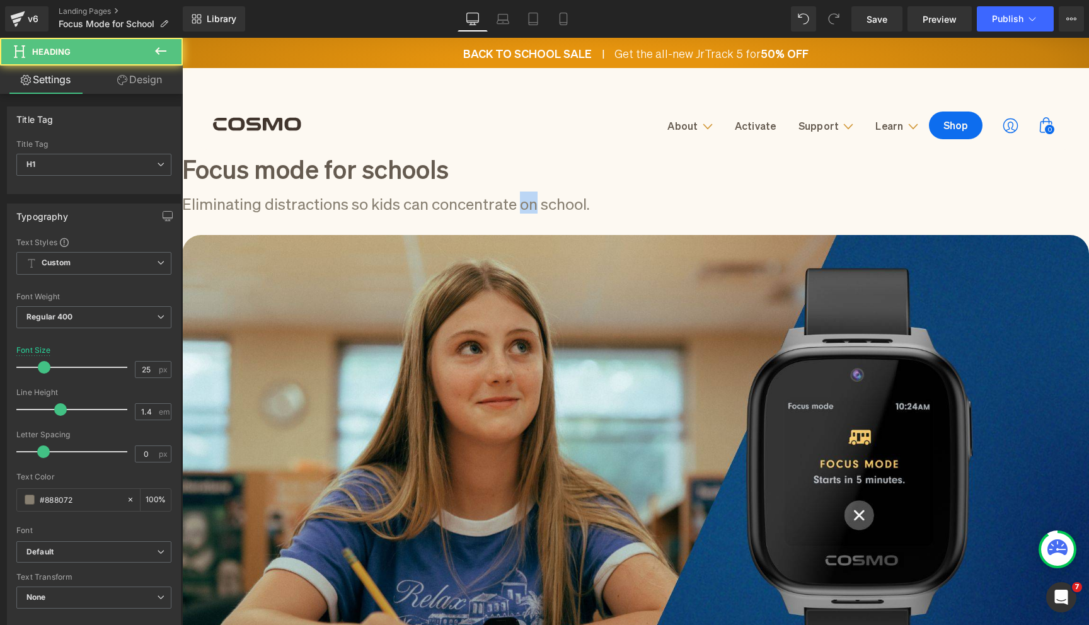
click at [615, 214] on h1 "Eliminating distractions so kids can concentrate on school." at bounding box center [635, 203] width 907 height 22
click at [185, 192] on div at bounding box center [183, 192] width 3 height 0
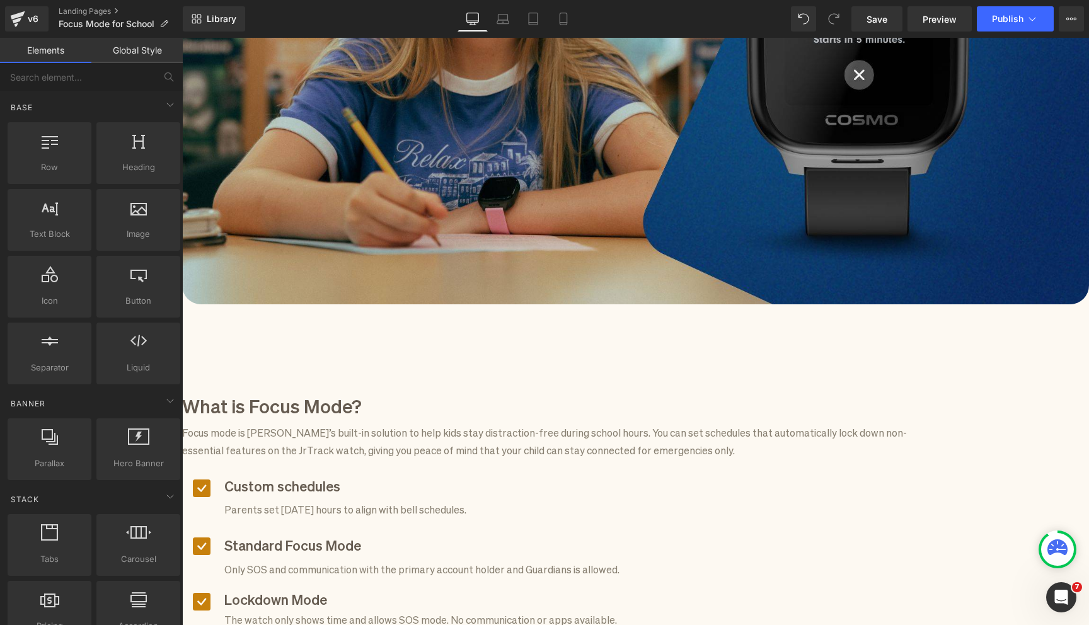
scroll to position [449, 0]
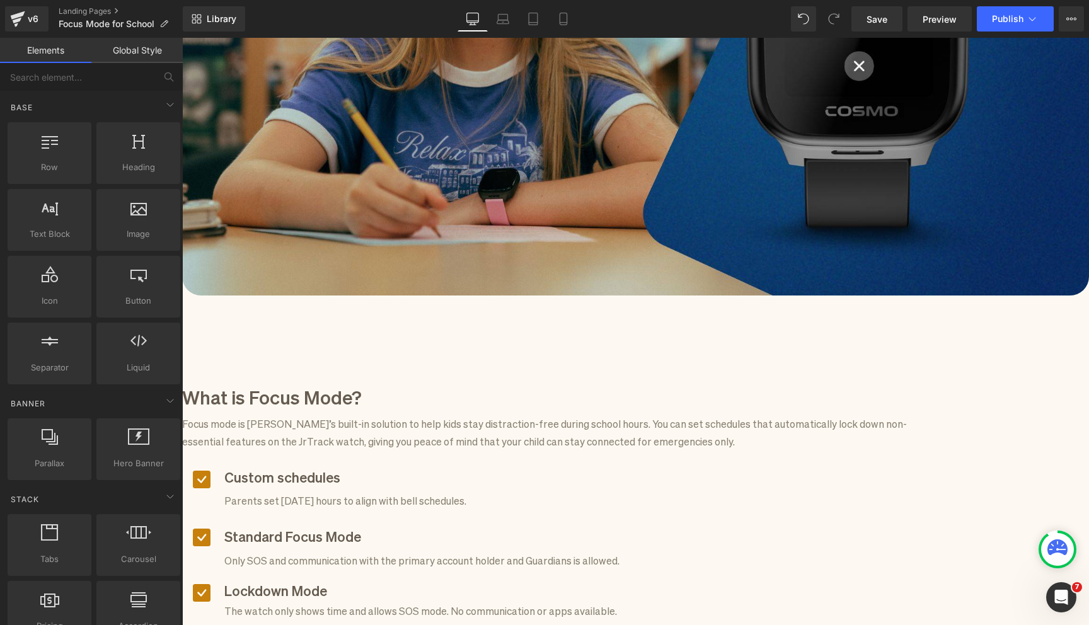
click at [326, 383] on h3 "What is Focus Mode?" at bounding box center [550, 396] width 737 height 26
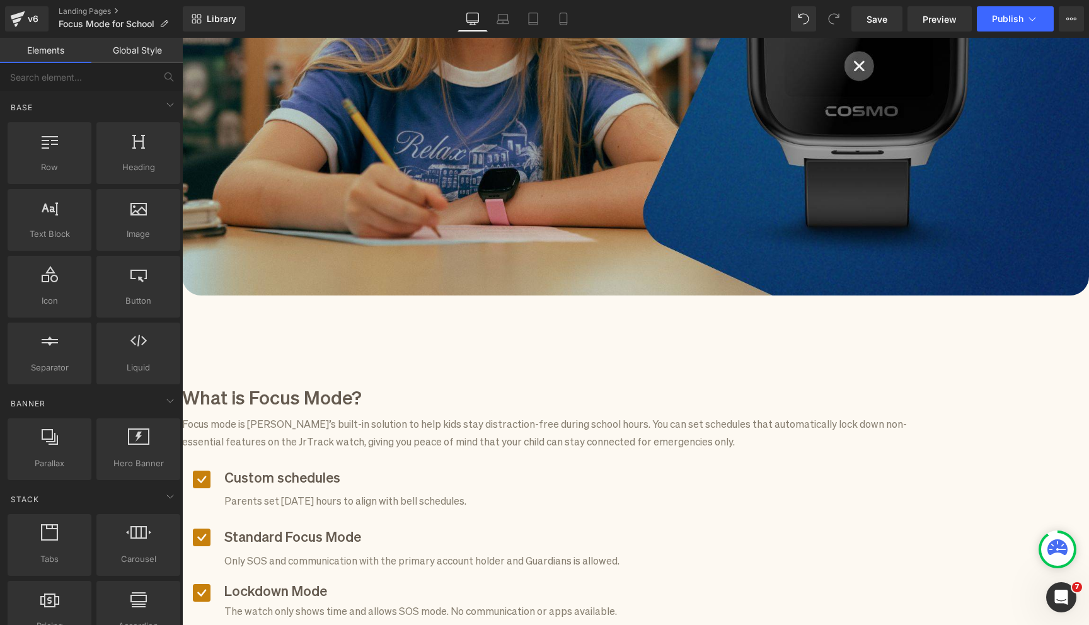
click at [182, 38] on span "Row" at bounding box center [182, 38] width 0 height 0
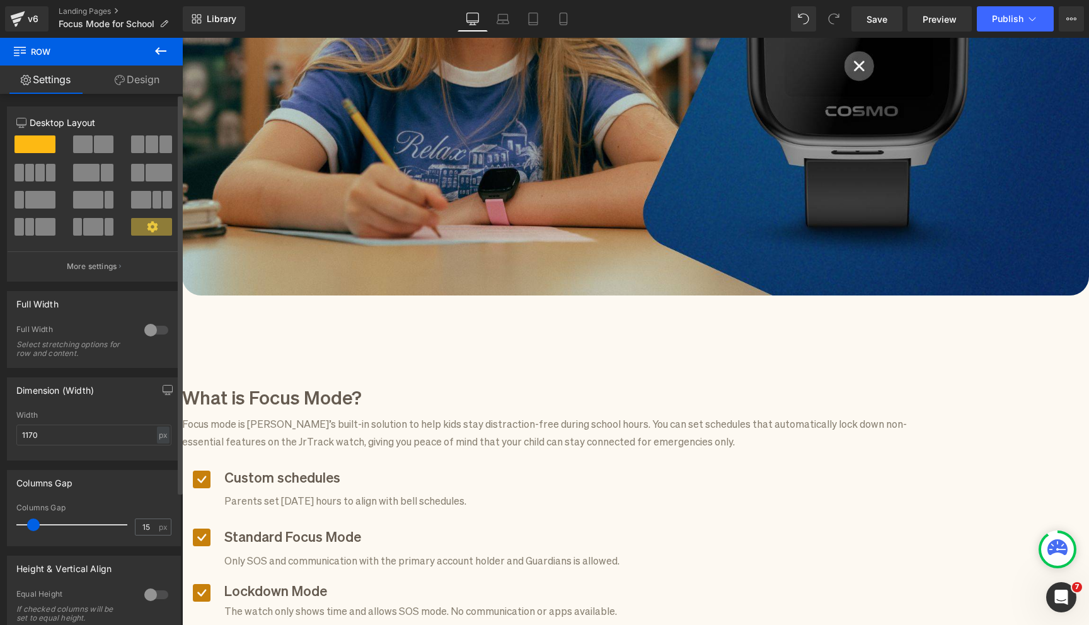
click at [85, 148] on span at bounding box center [83, 145] width 20 height 18
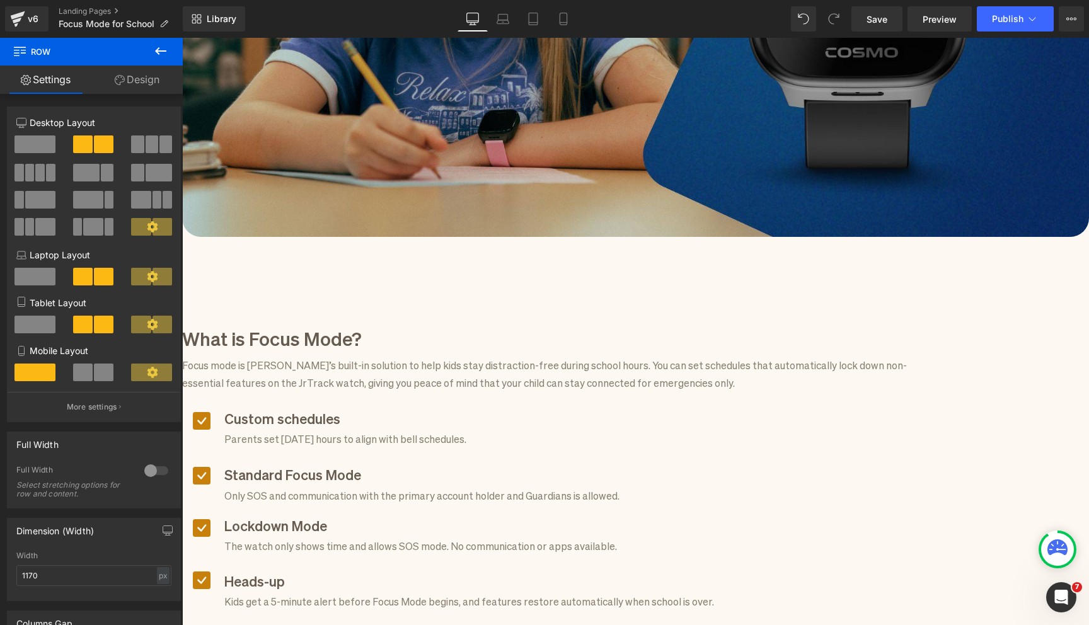
scroll to position [529, 0]
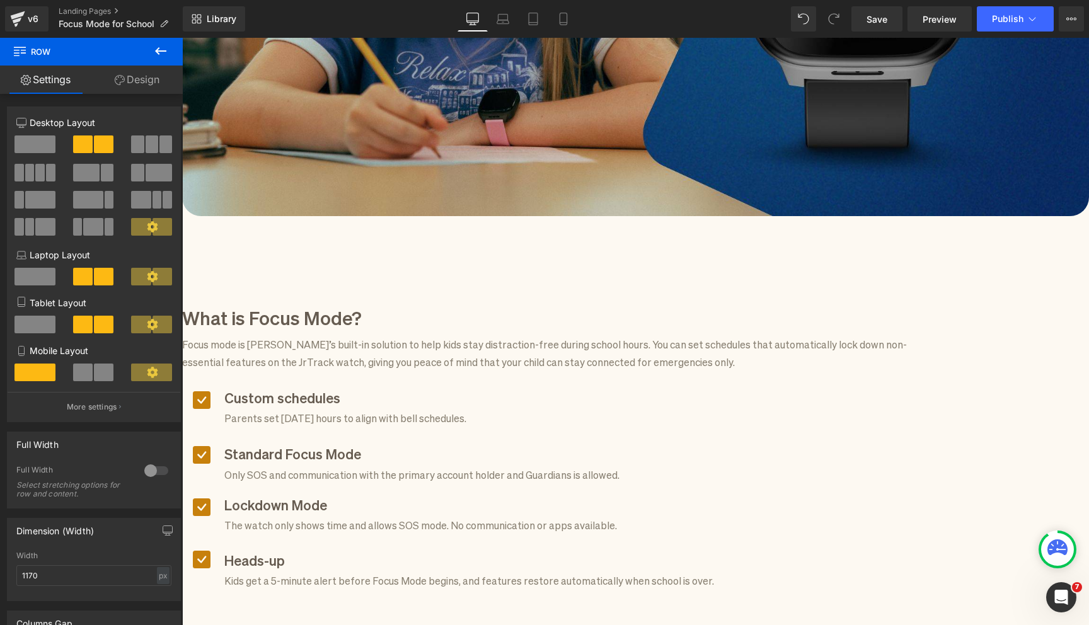
click at [158, 55] on icon at bounding box center [160, 50] width 15 height 15
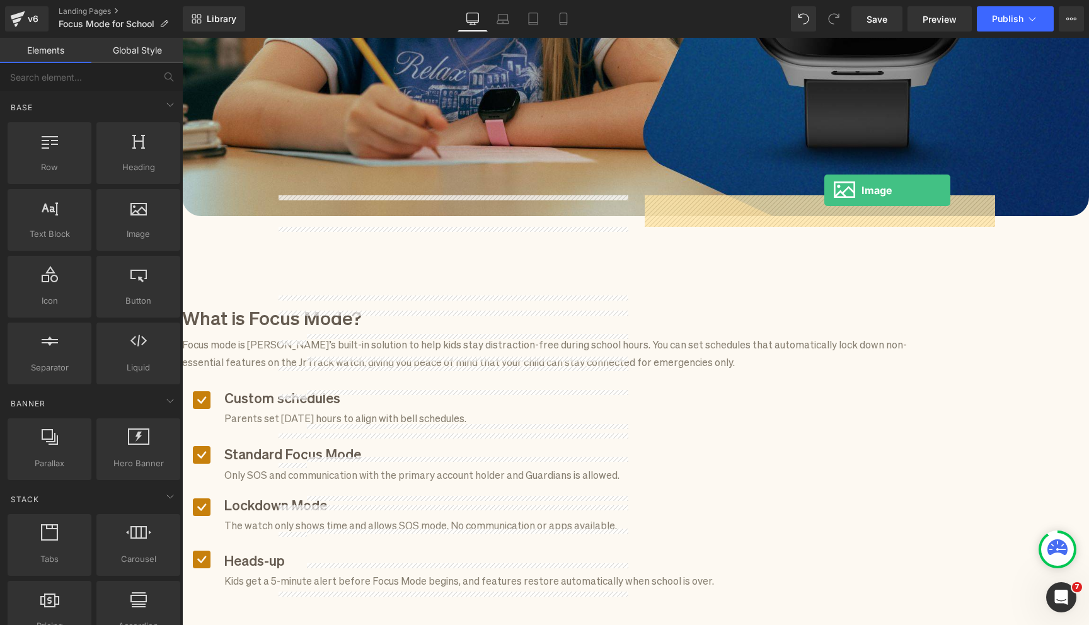
drag, startPoint x: 292, startPoint y: 249, endPoint x: 821, endPoint y: 197, distance: 530.7
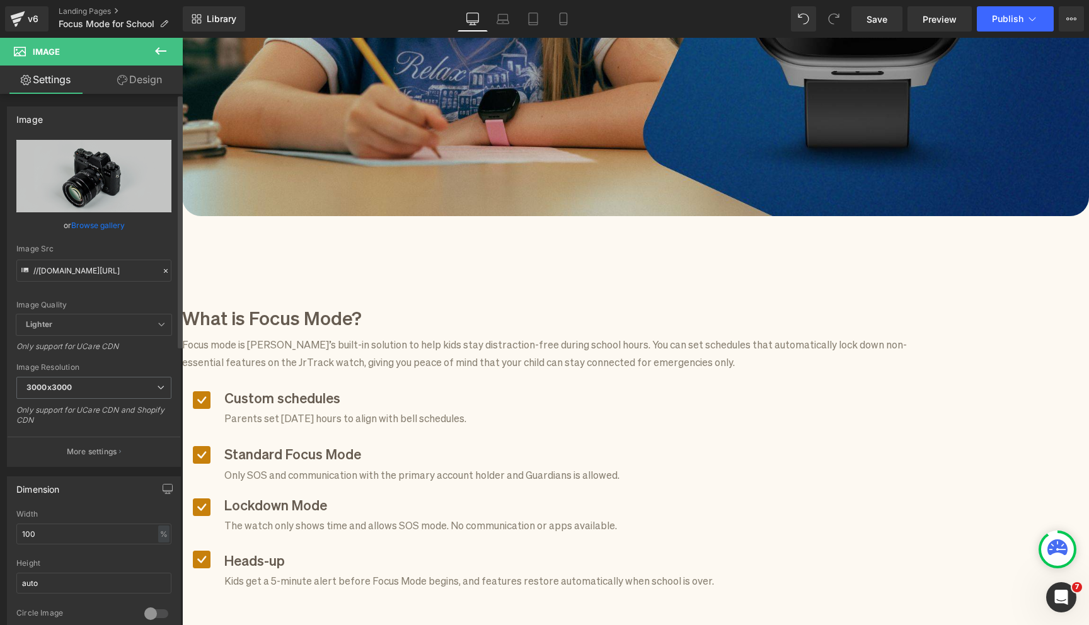
click at [96, 229] on link "Browse gallery" at bounding box center [98, 225] width 54 height 22
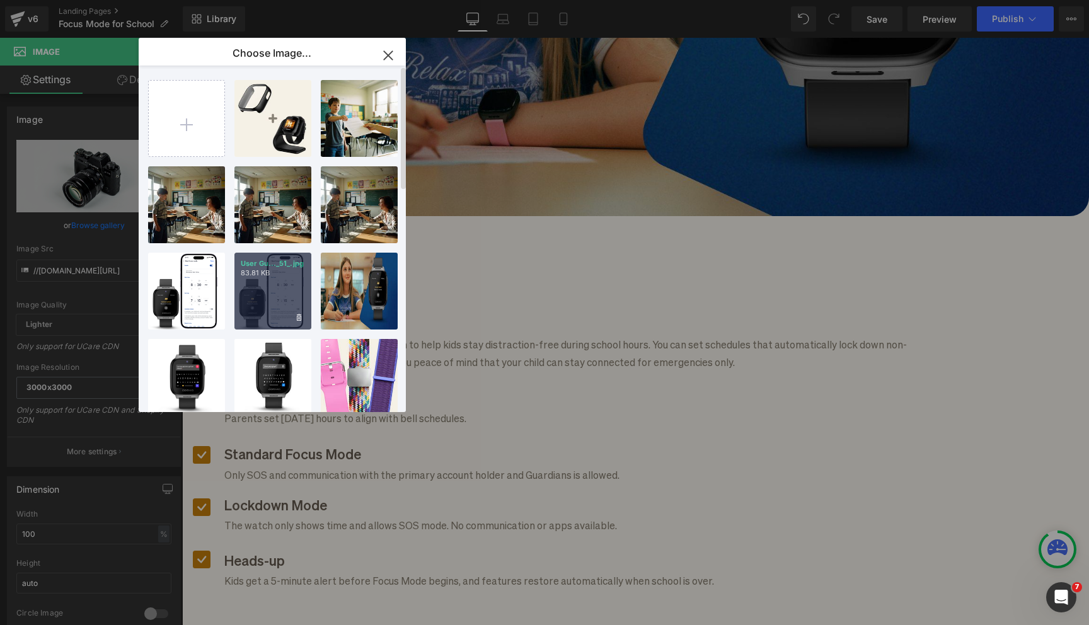
click at [266, 293] on div "User Gu..._51_.jpg 83.81 KB" at bounding box center [272, 291] width 77 height 77
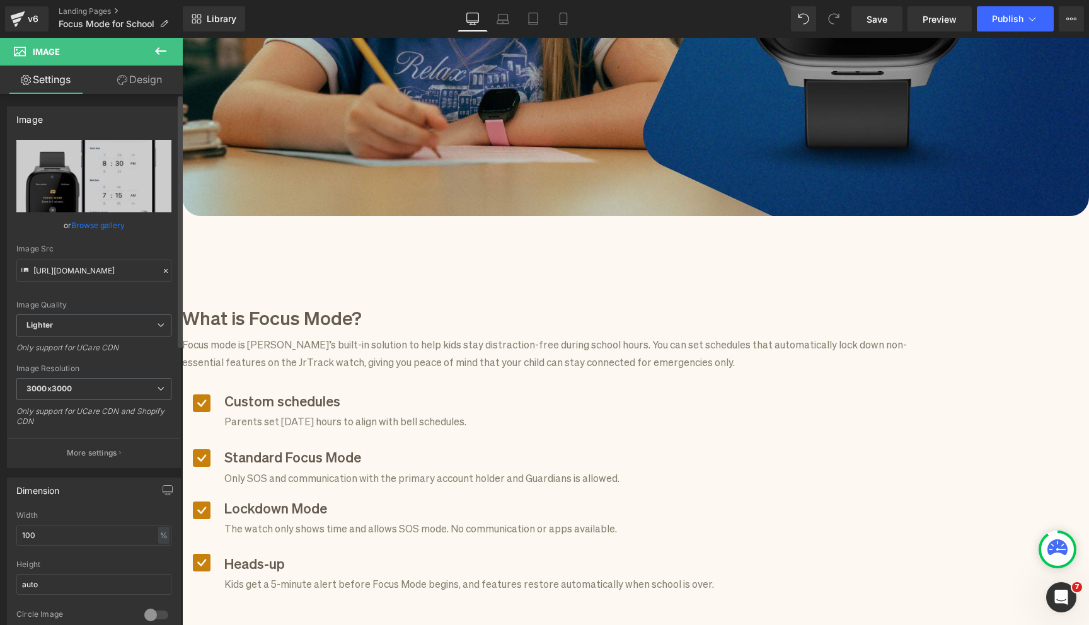
click at [103, 226] on link "Browse gallery" at bounding box center [98, 225] width 54 height 22
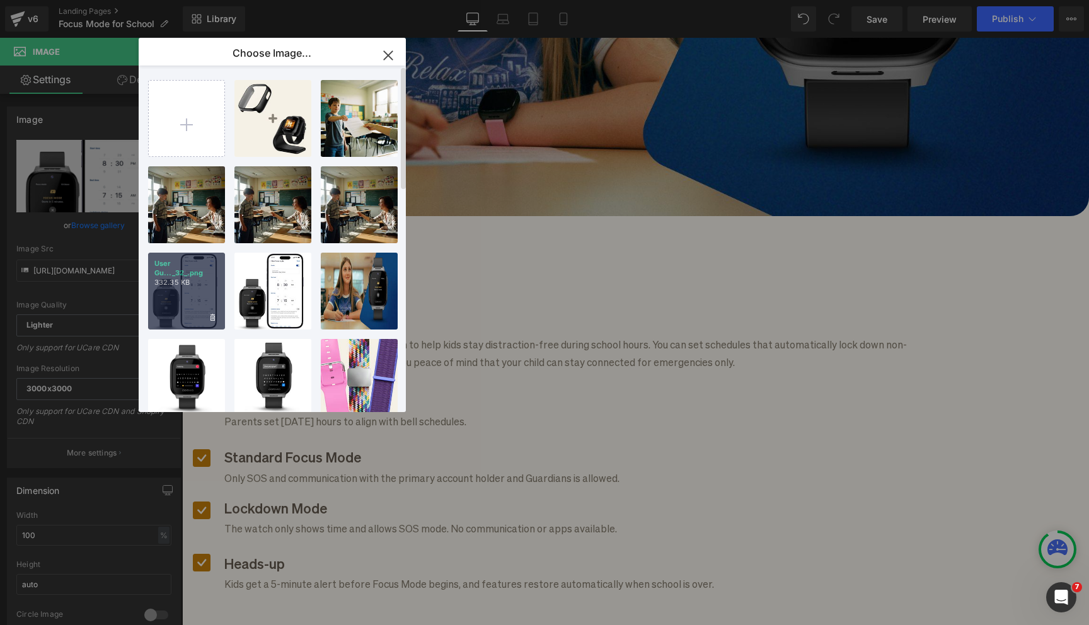
click at [194, 303] on div "User Gu..._32_.png 332.35 KB" at bounding box center [186, 291] width 77 height 77
type input "https://ucarecdn.com/9ef42f5d-f40d-4b9a-acb5-356562766188/-/format/auto/-/previ…"
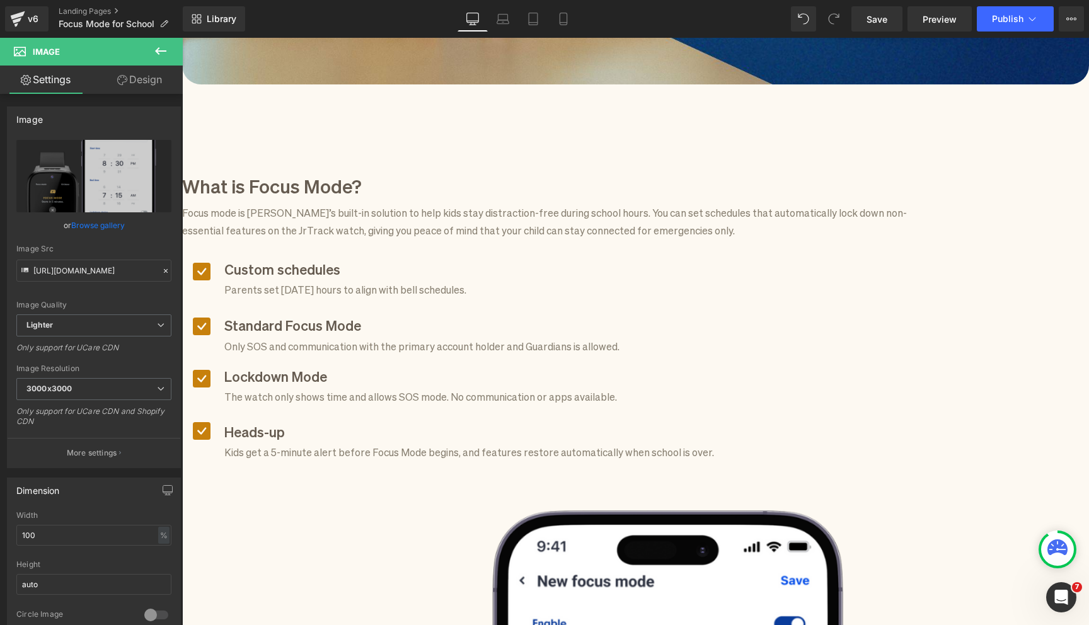
scroll to position [463, 0]
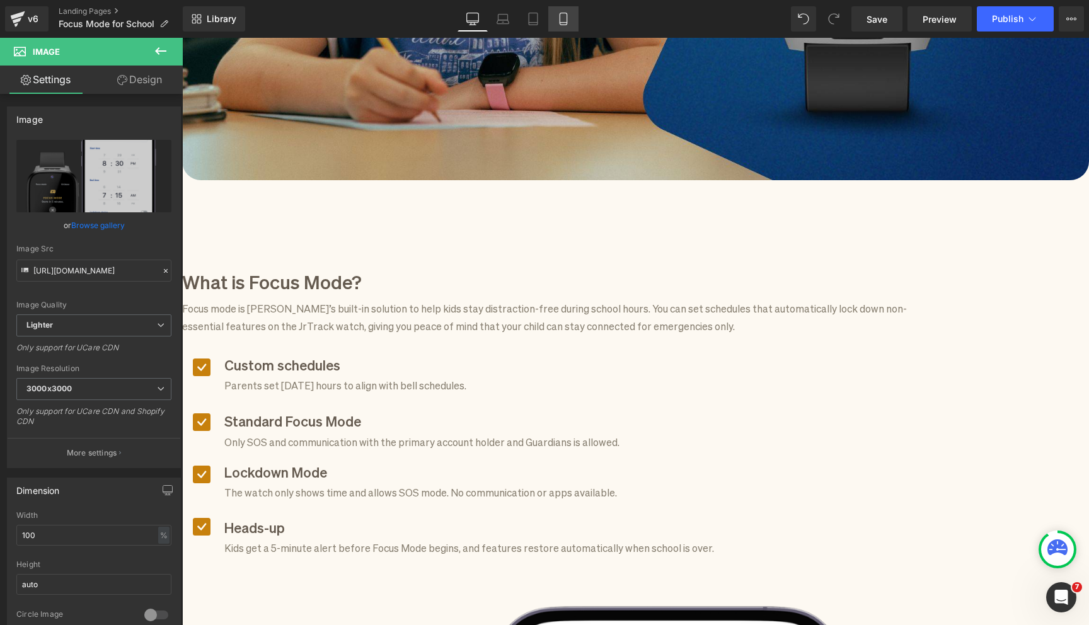
click at [573, 22] on link "Mobile" at bounding box center [563, 18] width 30 height 25
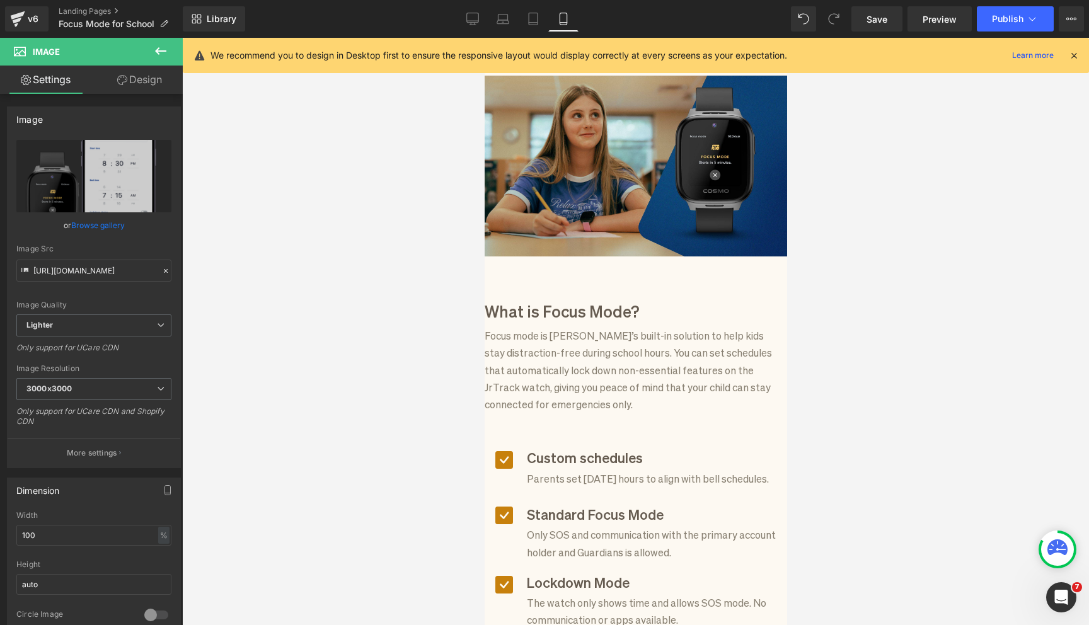
scroll to position [144, 0]
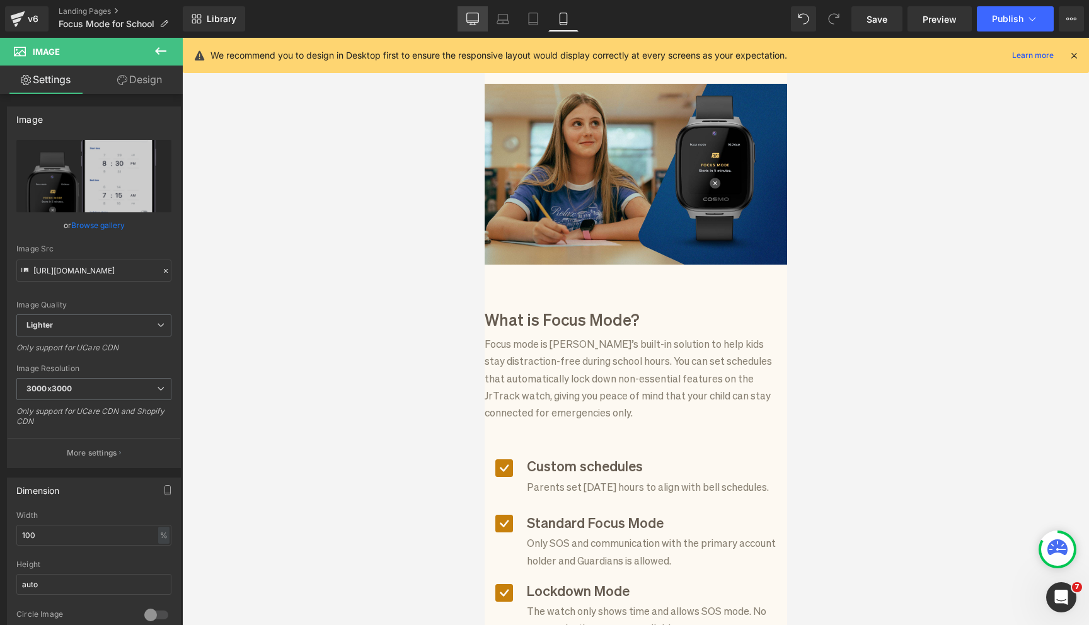
click at [475, 17] on icon at bounding box center [472, 19] width 13 height 13
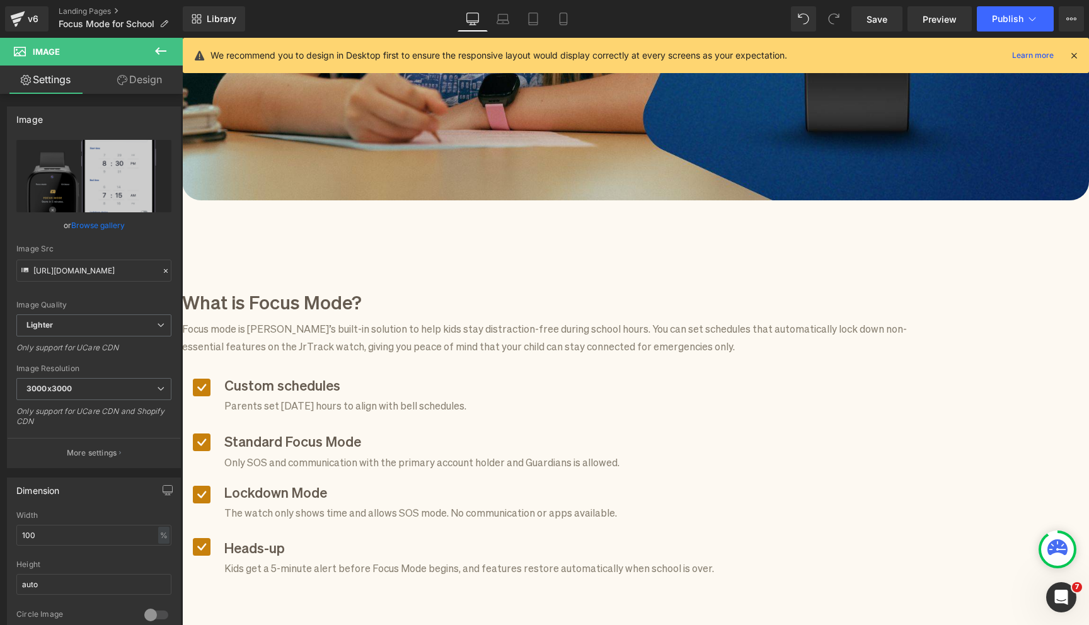
scroll to position [555, 0]
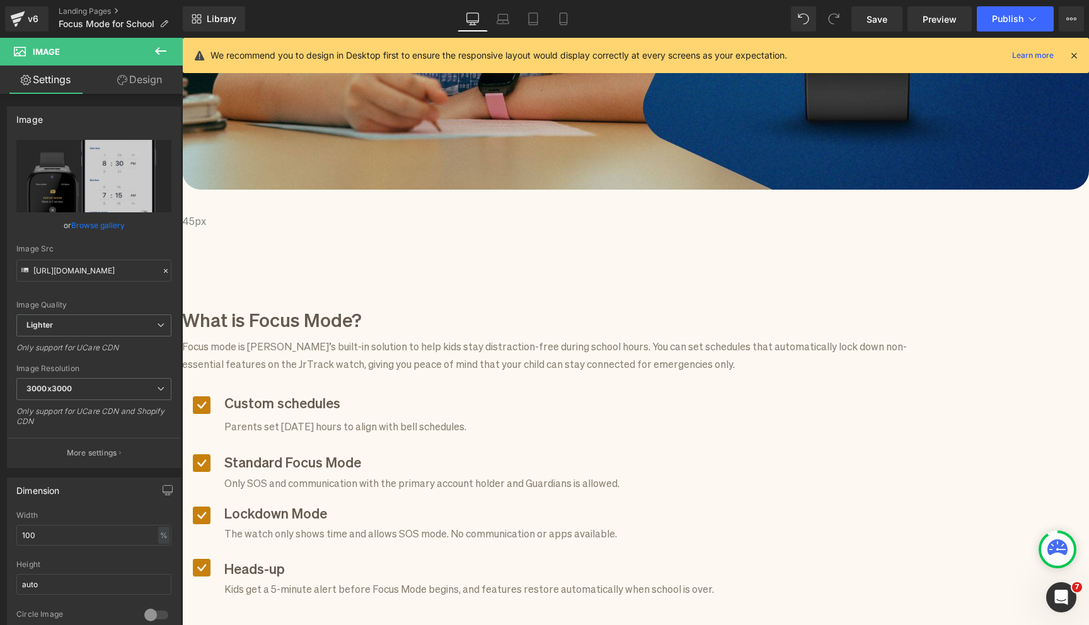
click at [349, 337] on p "Focus mode is Cosmo’s built-in solution to help kids stay distraction-free duri…" at bounding box center [549, 354] width 734 height 34
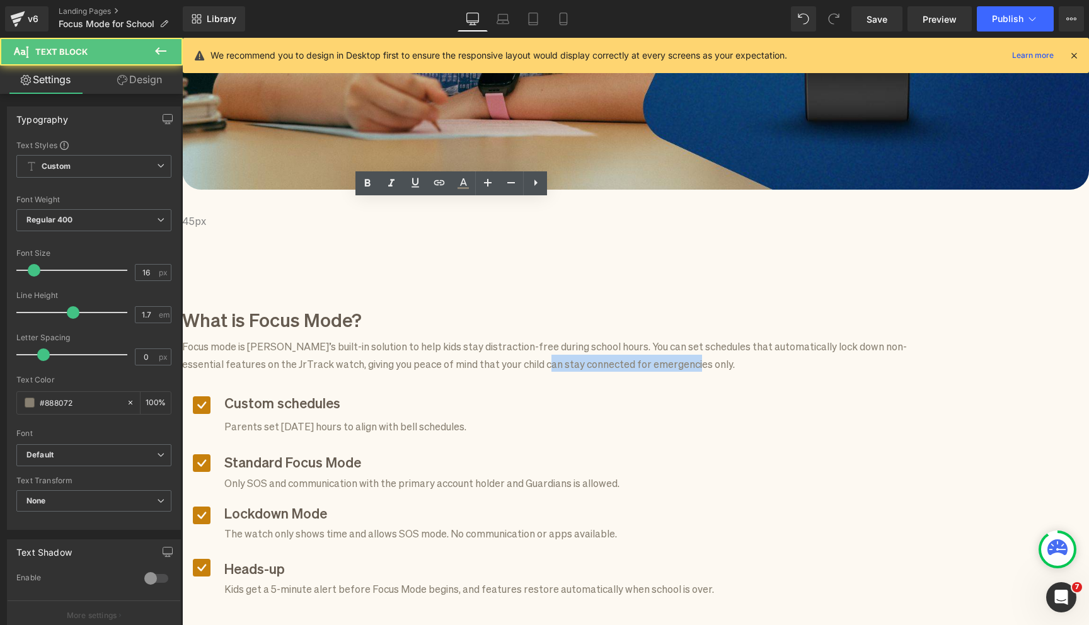
drag, startPoint x: 340, startPoint y: 263, endPoint x: 500, endPoint y: 255, distance: 160.3
click at [501, 337] on p "Focus mode is Cosmo’s built-in solution to help kids stay distraction-free duri…" at bounding box center [549, 354] width 734 height 34
click at [410, 337] on p "Focus mode is Cosmo’s built-in solution to help kids stay distraction-free duri…" at bounding box center [549, 354] width 734 height 34
drag, startPoint x: 390, startPoint y: 264, endPoint x: 483, endPoint y: 263, distance: 92.7
click at [483, 337] on p "Focus mode is Cosmo’s built-in solution to help kids stay distraction-free duri…" at bounding box center [549, 354] width 734 height 34
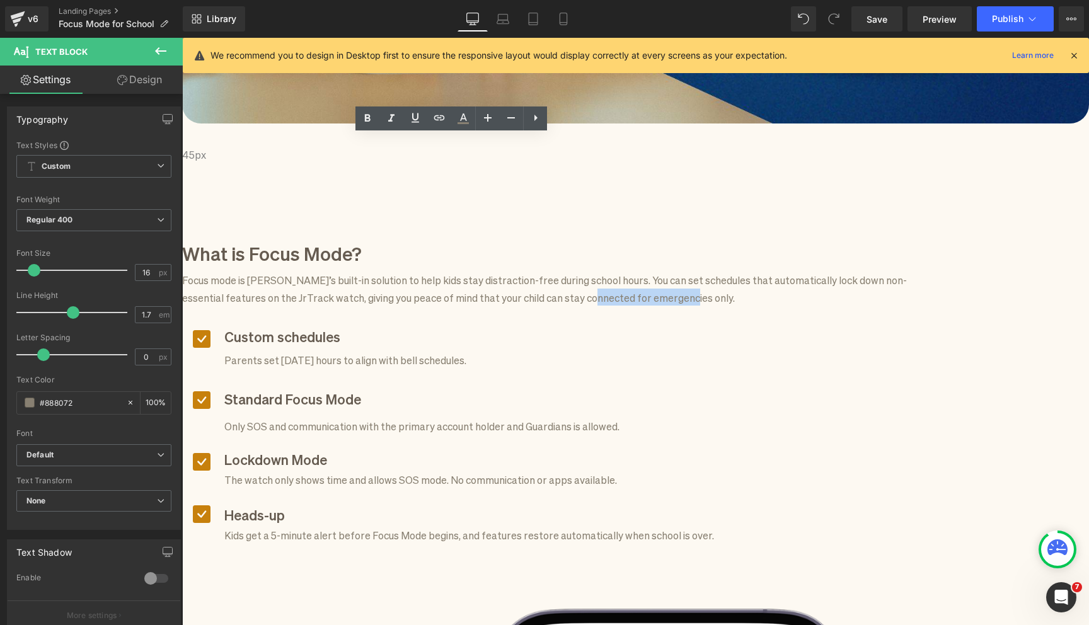
scroll to position [628, 0]
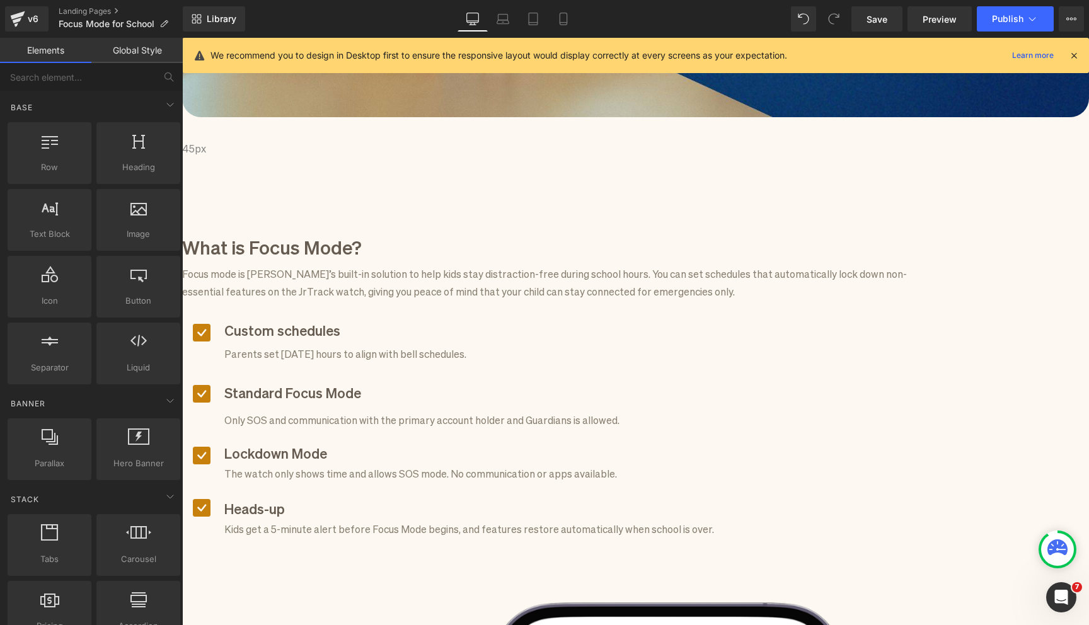
click at [533, 465] on p "The watch only shows time and allows SOS mode. No communication or apps availab…" at bounding box center [469, 473] width 490 height 17
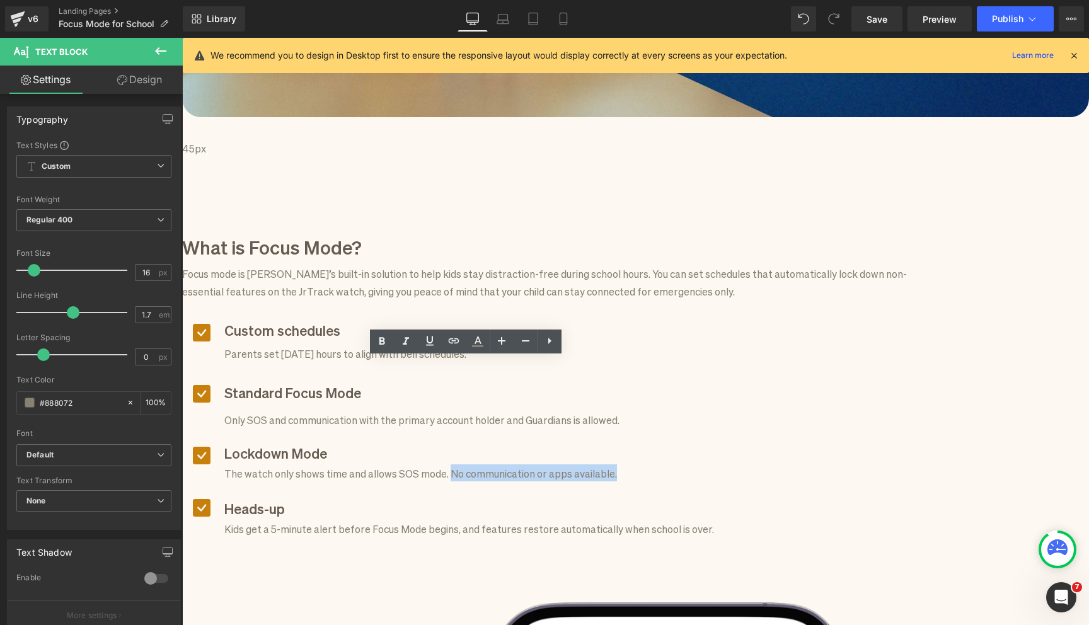
drag, startPoint x: 531, startPoint y: 370, endPoint x: 531, endPoint y: 378, distance: 7.6
click at [531, 465] on p "The watch only shows time and allows SOS mode. No communication or apps availab…" at bounding box center [469, 473] width 490 height 17
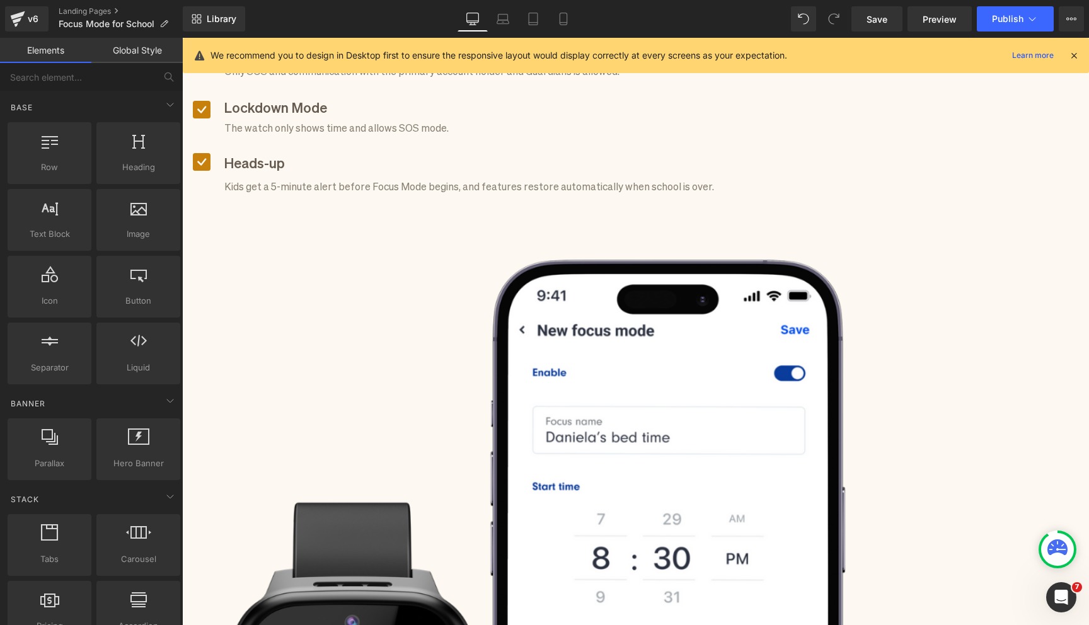
scroll to position [969, 0]
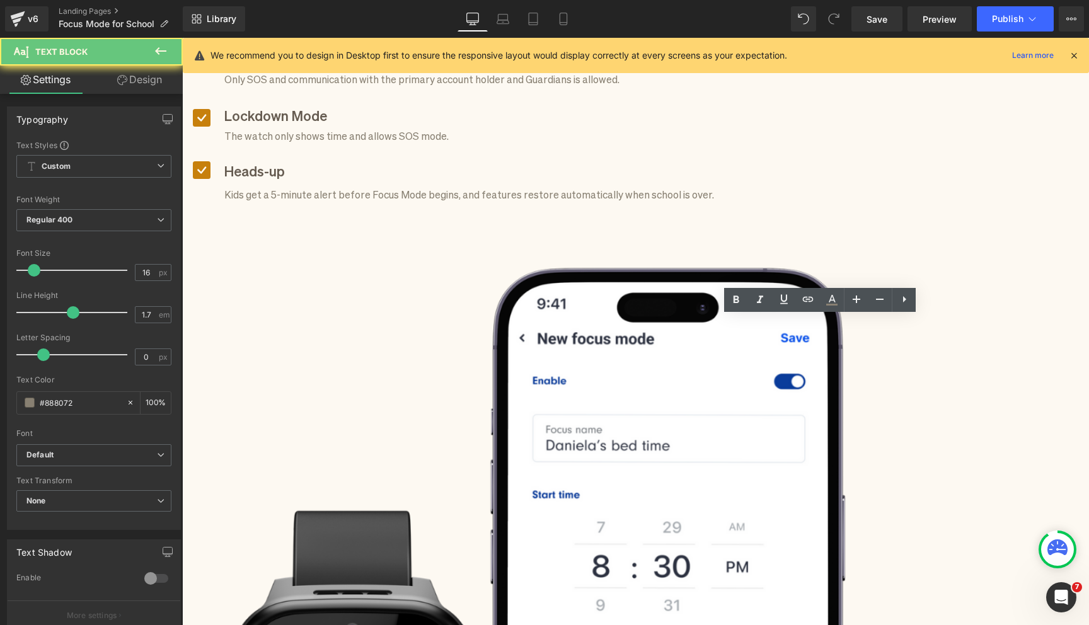
drag, startPoint x: 951, startPoint y: 342, endPoint x: 875, endPoint y: 343, distance: 76.3
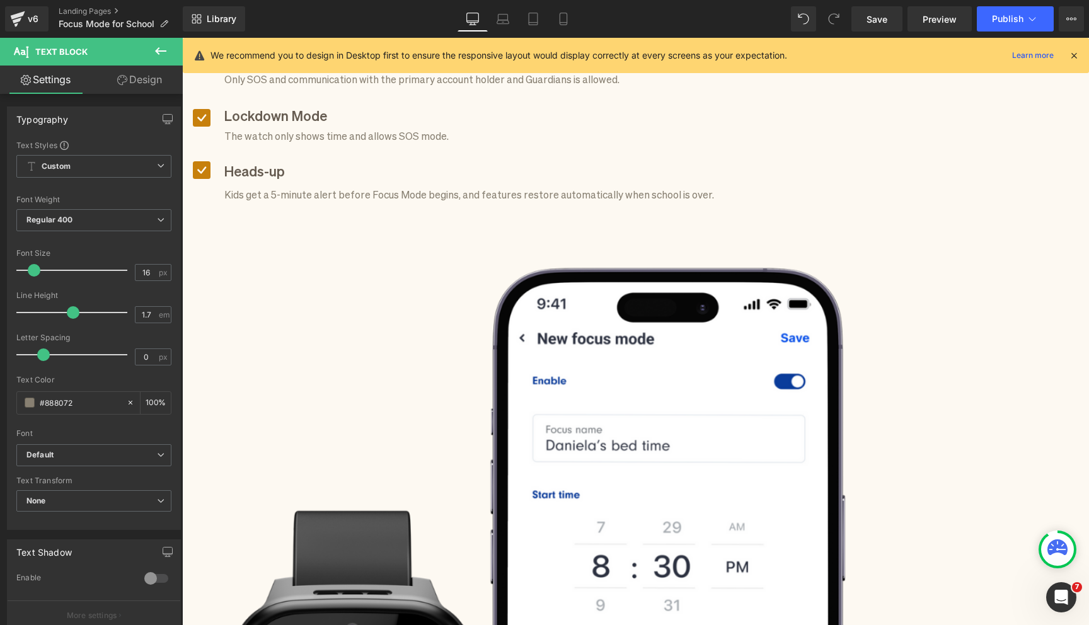
drag, startPoint x: 715, startPoint y: 344, endPoint x: 652, endPoint y: 344, distance: 62.4
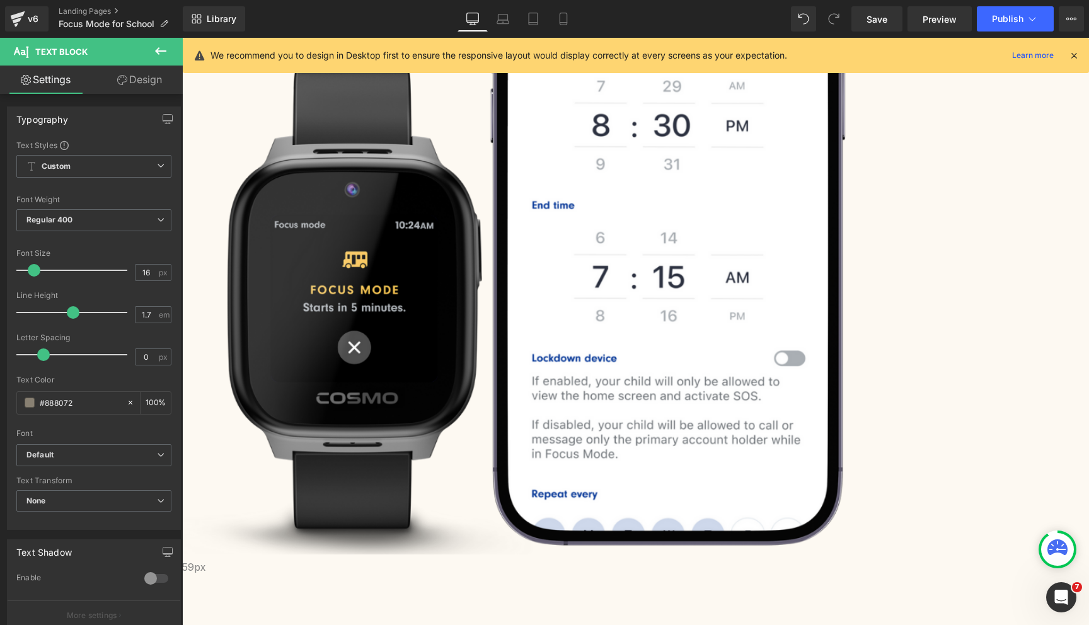
scroll to position [1460, 0]
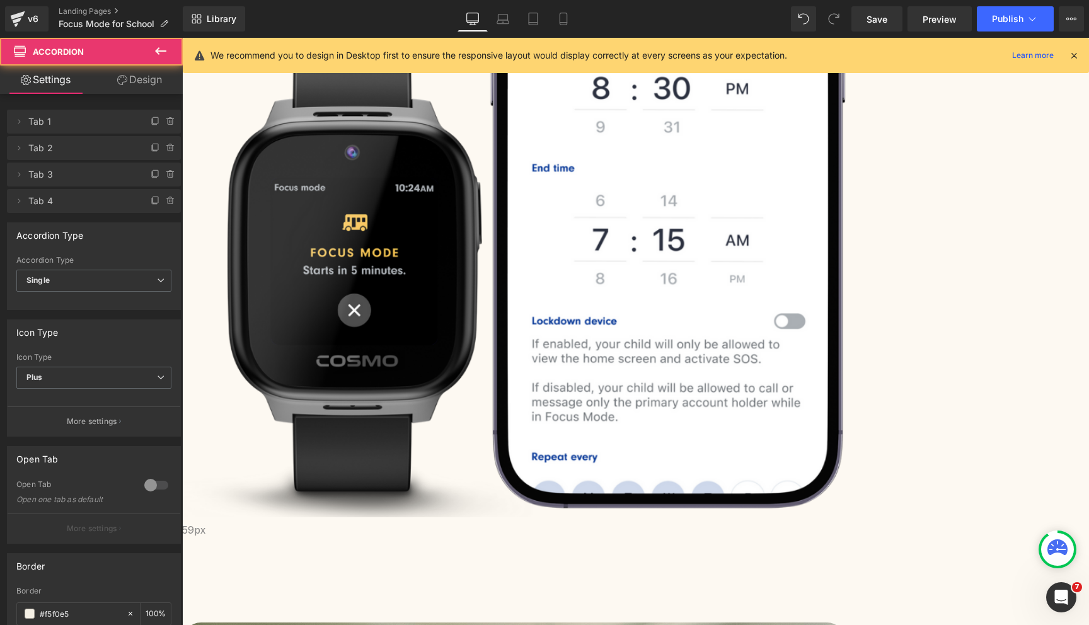
scroll to position [1450, 0]
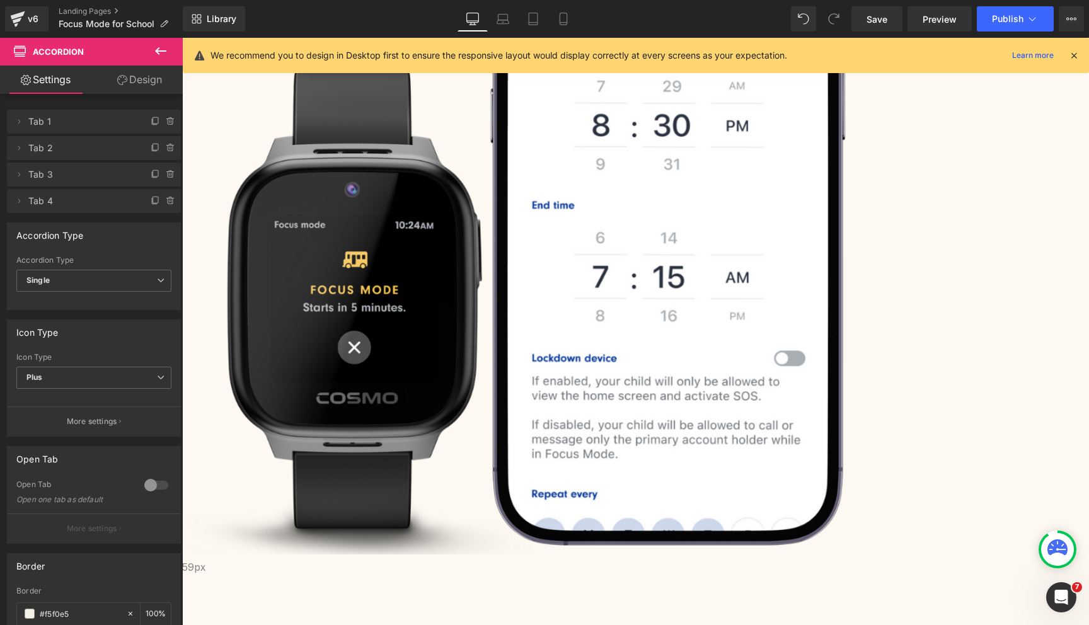
scroll to position [1412, 0]
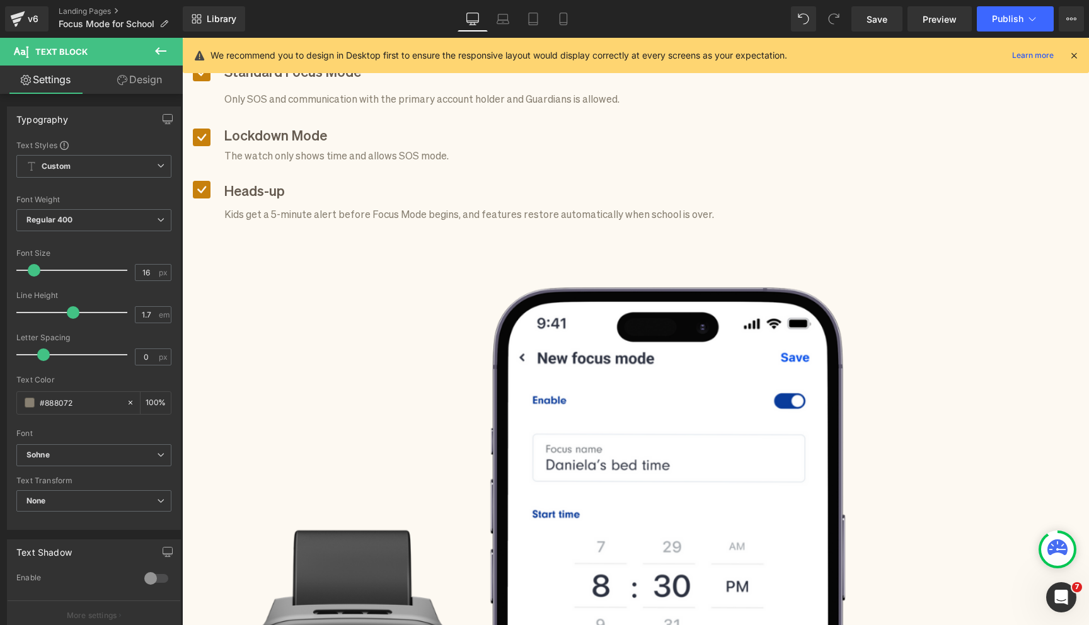
scroll to position [917, 0]
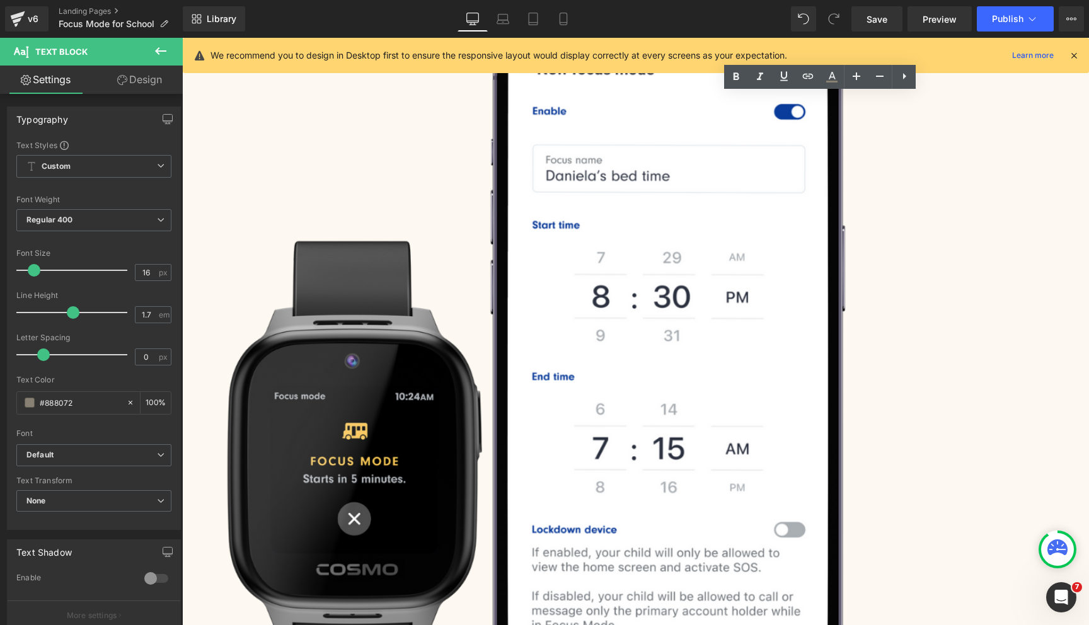
scroll to position [1305, 0]
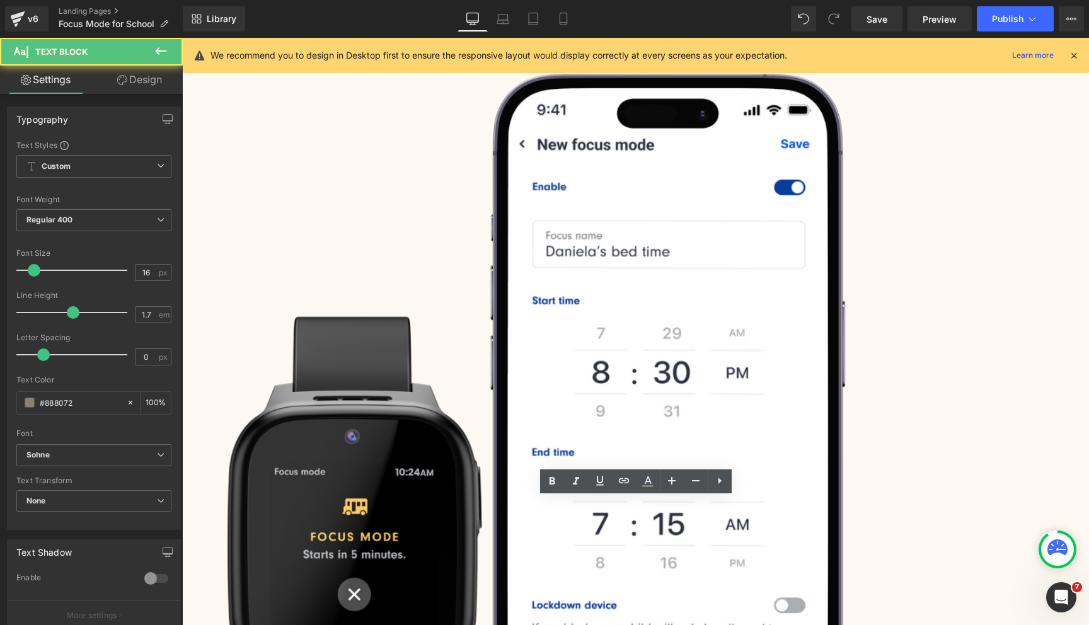
scroll to position [1031, 0]
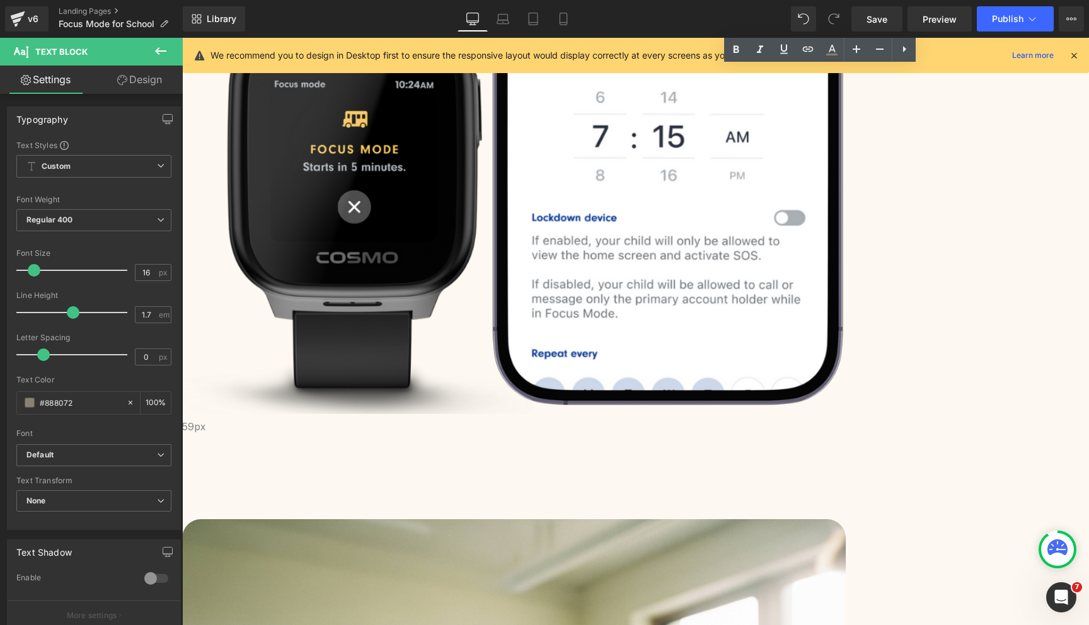
scroll to position [1546, 0]
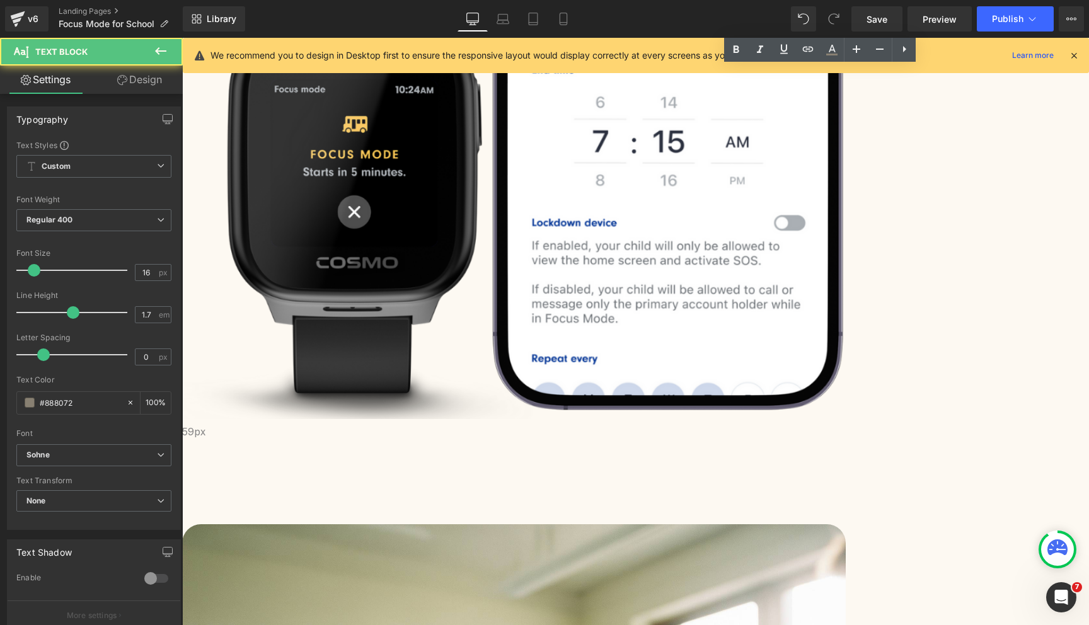
drag, startPoint x: 463, startPoint y: 257, endPoint x: 463, endPoint y: 270, distance: 13.9
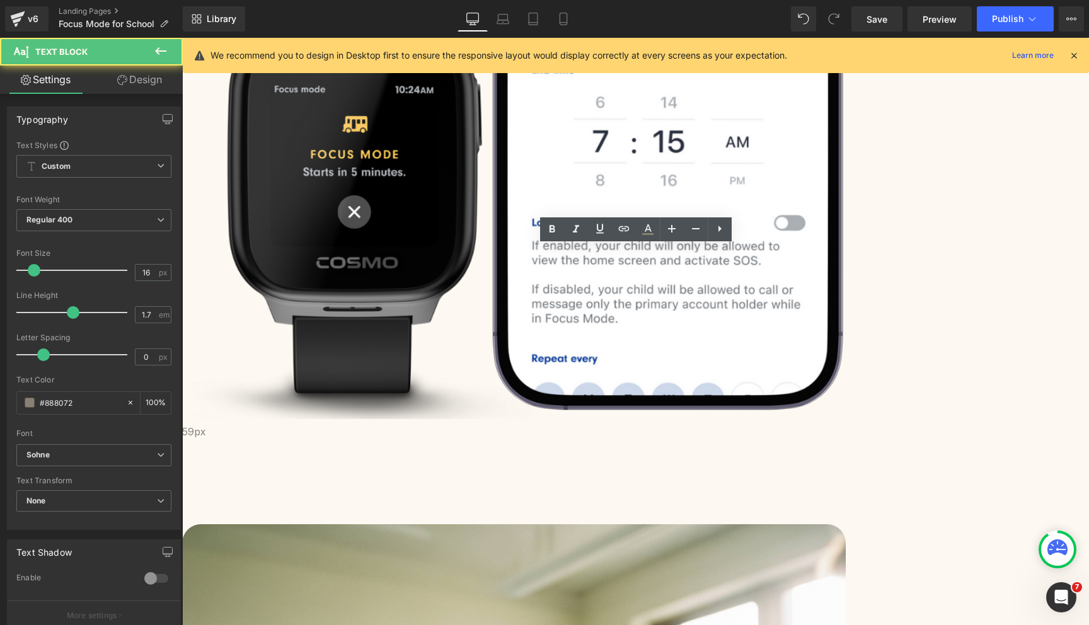
copy p "you can give your school to help them see that with Focus mode, JrTrack will no…"
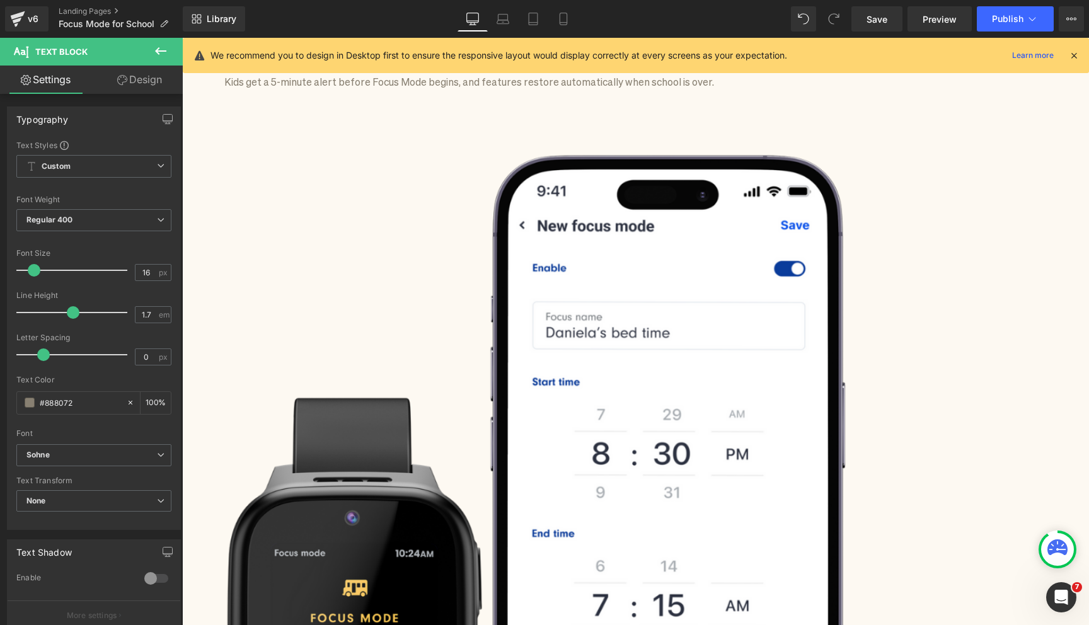
scroll to position [1061, 0]
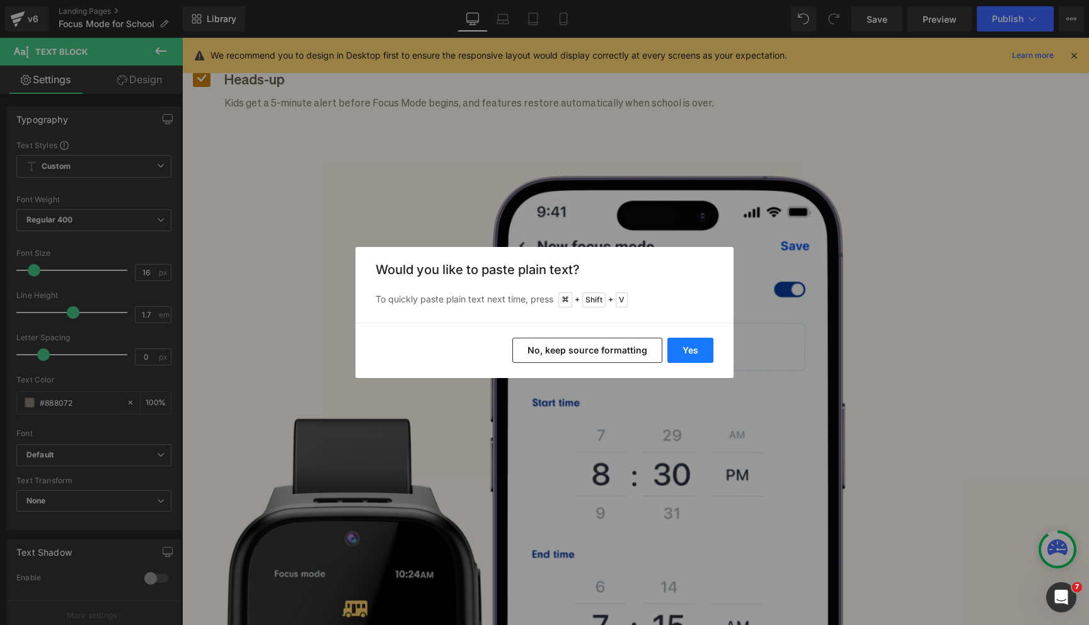
click at [683, 348] on button "Yes" at bounding box center [690, 350] width 46 height 25
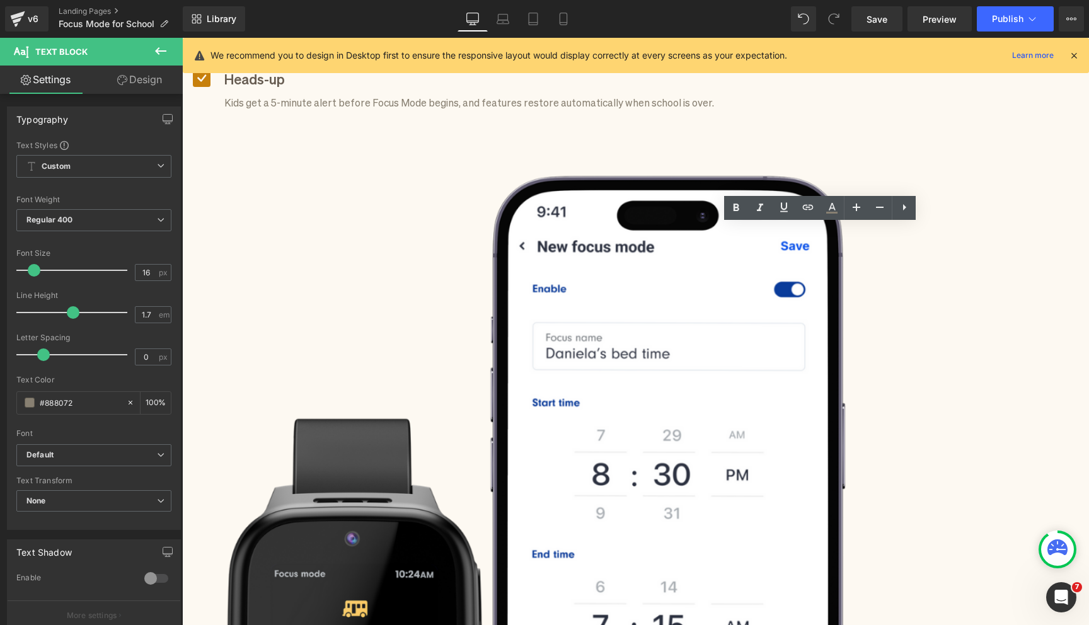
drag, startPoint x: 903, startPoint y: 322, endPoint x: 916, endPoint y: 321, distance: 13.3
drag, startPoint x: 922, startPoint y: 321, endPoint x: 679, endPoint y: 332, distance: 243.6
drag, startPoint x: 797, startPoint y: 324, endPoint x: 921, endPoint y: 320, distance: 123.6
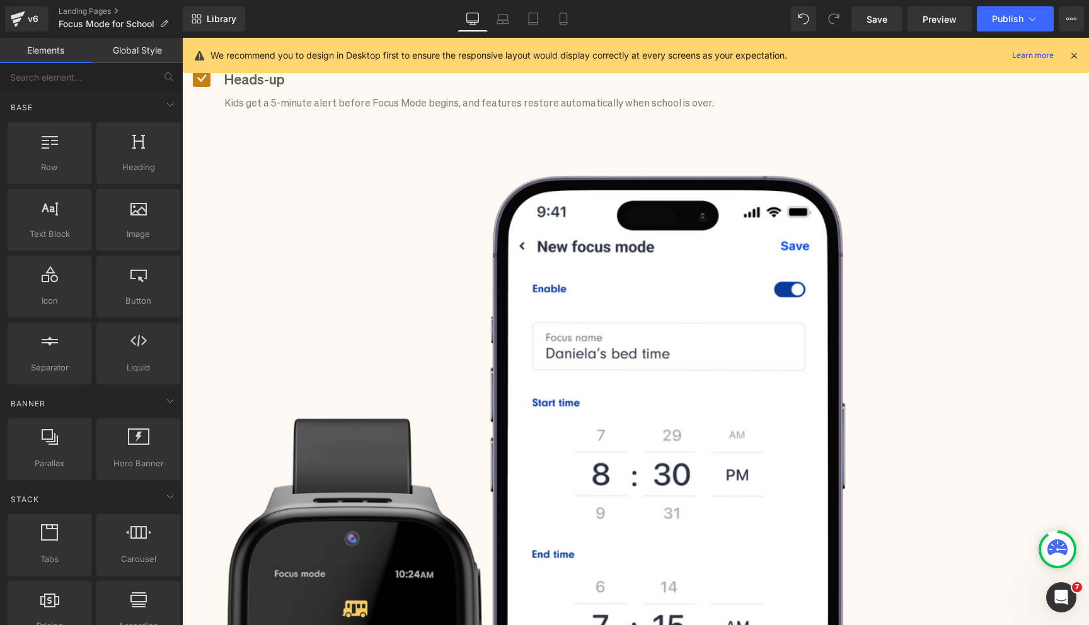
click at [182, 38] on span "Button" at bounding box center [182, 38] width 0 height 0
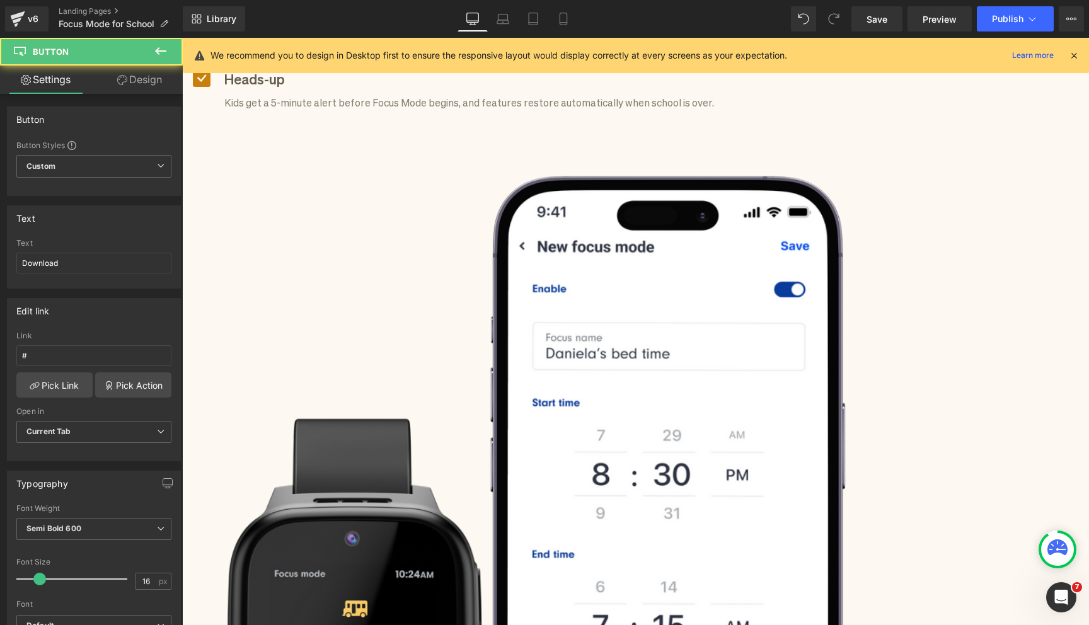
click at [151, 77] on link "Design" at bounding box center [139, 80] width 91 height 28
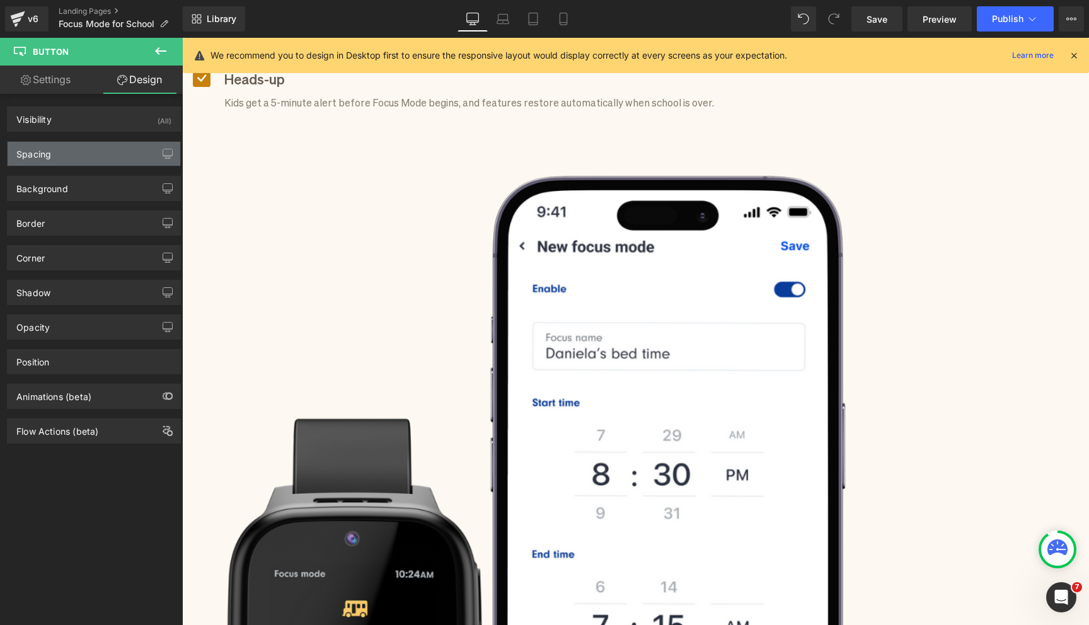
click at [114, 153] on div "Spacing" at bounding box center [94, 154] width 173 height 24
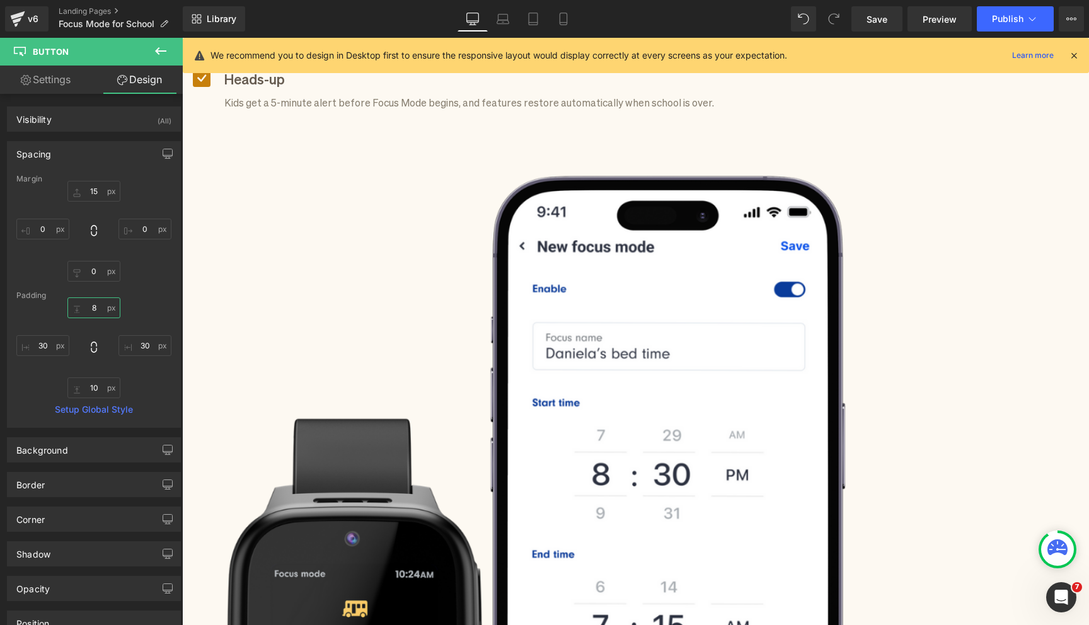
click at [98, 304] on input "8" at bounding box center [93, 308] width 53 height 21
type input "10"
click at [103, 400] on div "Margin 15px 15 0px 0 0px 0 0px 0 Padding 10 10 30px 30 10px 10 30px 30 Setup Gl…" at bounding box center [94, 301] width 173 height 253
click at [101, 391] on input "10" at bounding box center [93, 388] width 53 height 21
type input "12"
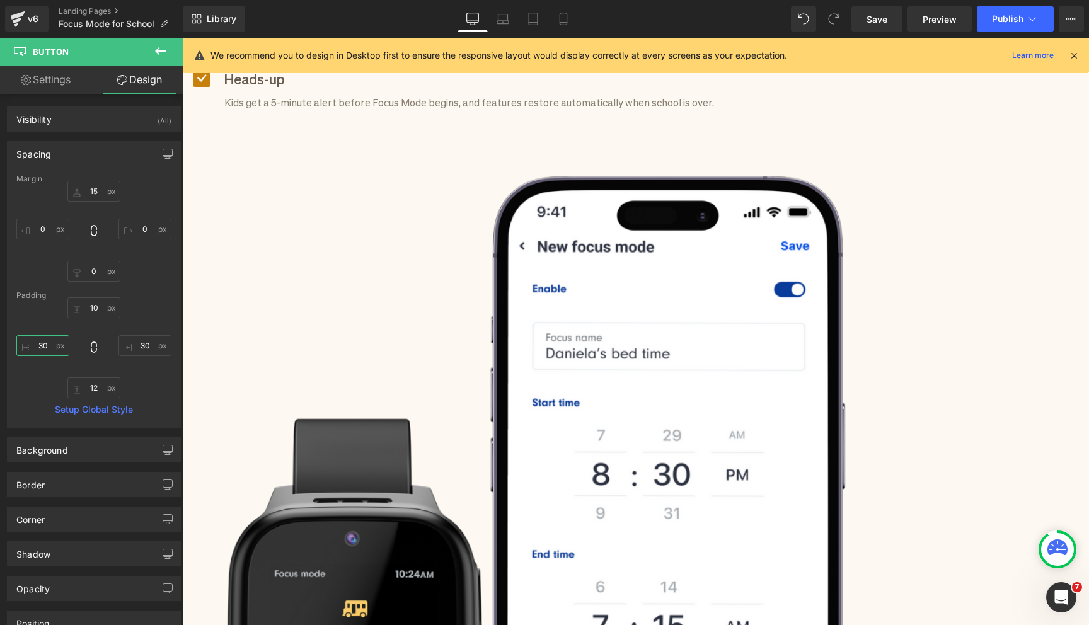
click at [56, 349] on input "30" at bounding box center [42, 345] width 53 height 21
type input "40"
click at [146, 345] on input "30" at bounding box center [144, 345] width 53 height 21
type input "40"
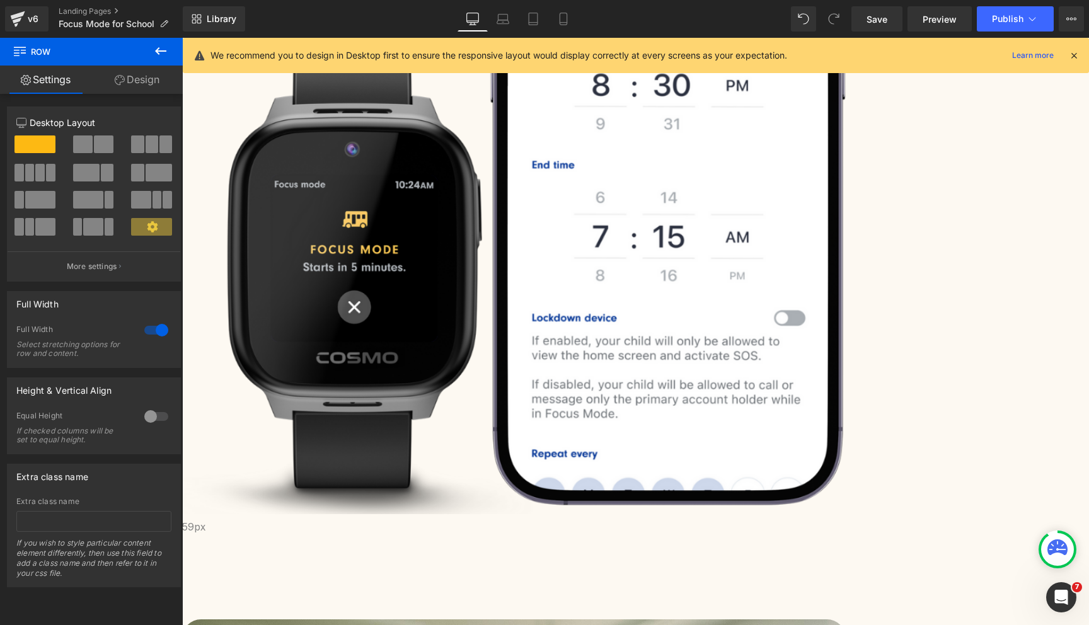
scroll to position [1450, 0]
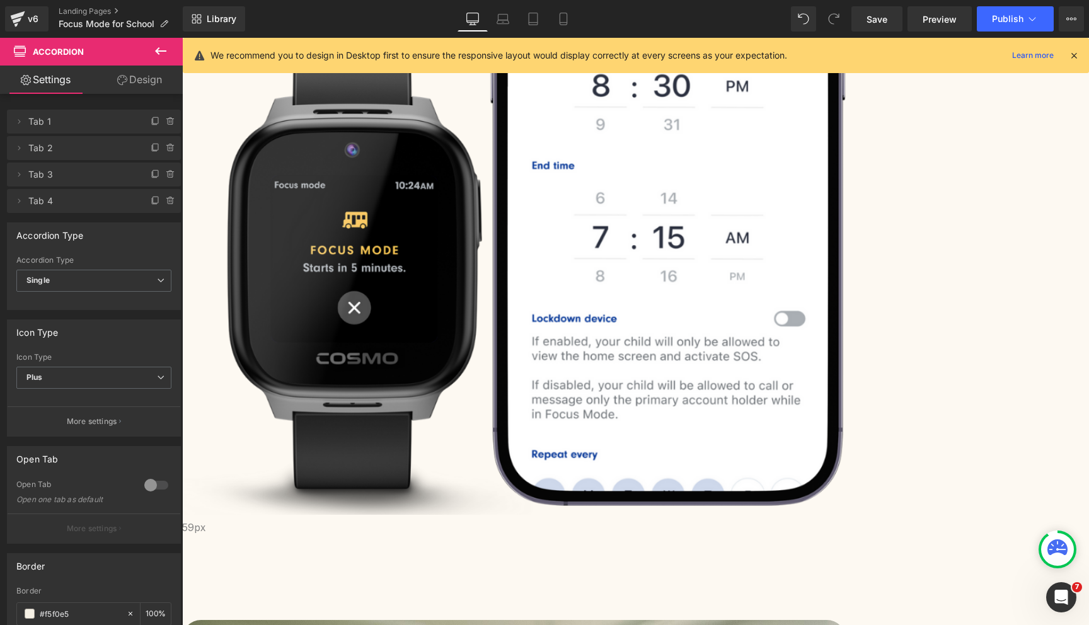
click at [182, 38] on span "Accordion" at bounding box center [182, 38] width 0 height 0
click at [151, 122] on icon at bounding box center [156, 122] width 10 height 10
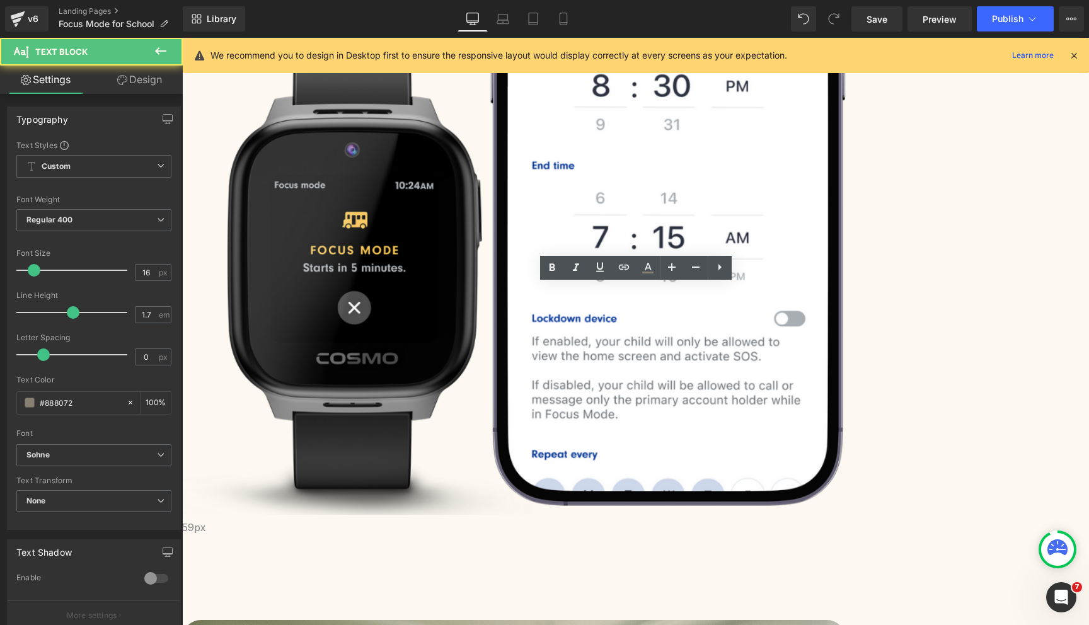
click at [897, 28] on link "Save" at bounding box center [877, 18] width 51 height 25
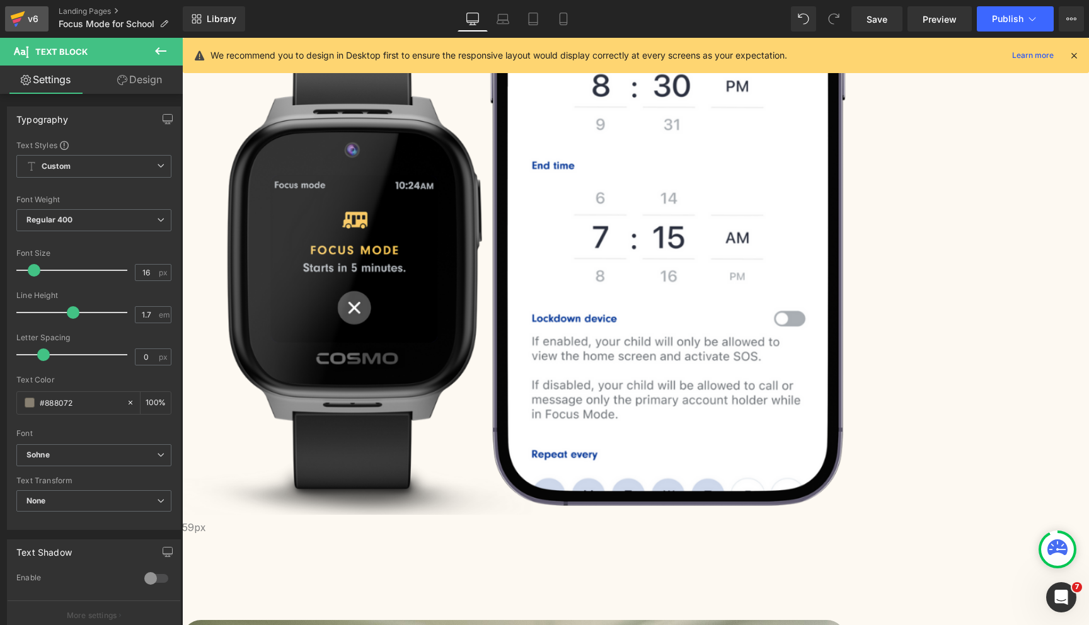
click at [15, 30] on icon at bounding box center [17, 19] width 15 height 32
